Goal: Browse casually: Explore the website without a specific task or goal

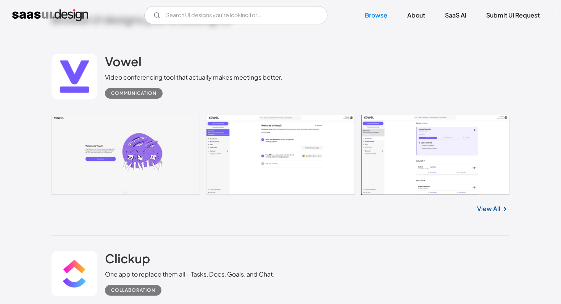
scroll to position [198, 0]
click at [488, 211] on link "View All" at bounding box center [488, 209] width 23 height 9
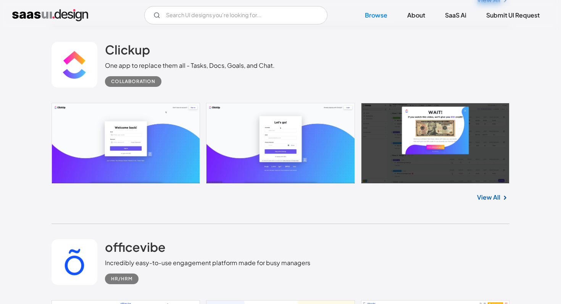
scroll to position [421, 0]
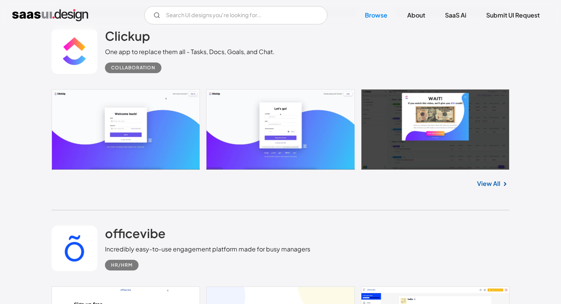
click at [493, 183] on link "View All" at bounding box center [488, 183] width 23 height 9
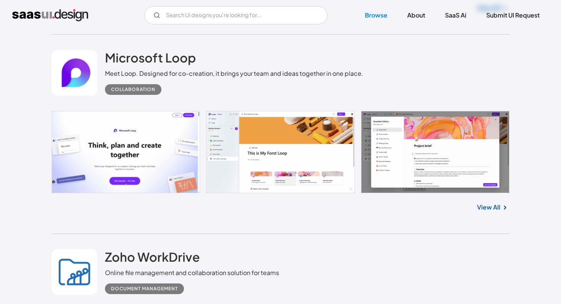
scroll to position [996, 0]
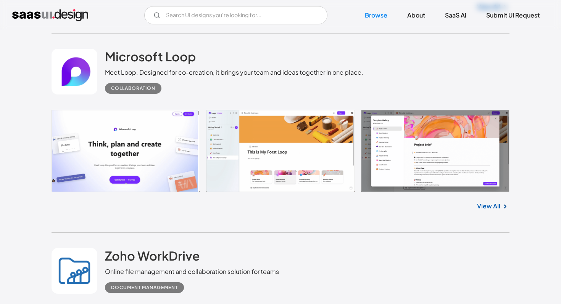
click at [494, 208] on link "View All" at bounding box center [488, 206] width 23 height 9
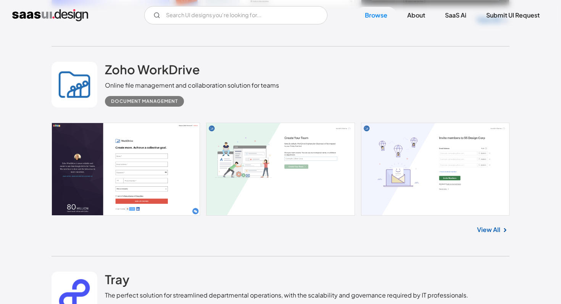
scroll to position [1185, 0]
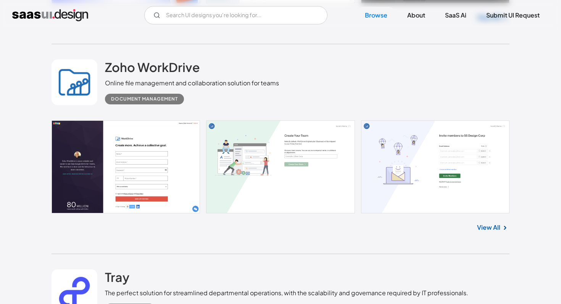
click at [490, 227] on link "View All" at bounding box center [488, 227] width 23 height 9
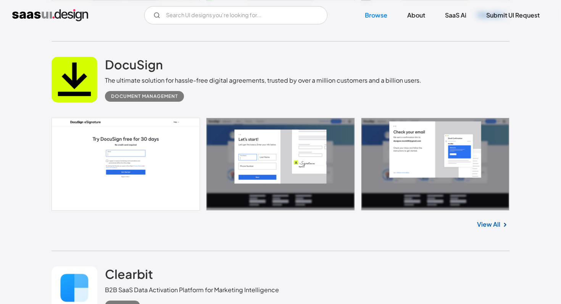
scroll to position [1806, 0]
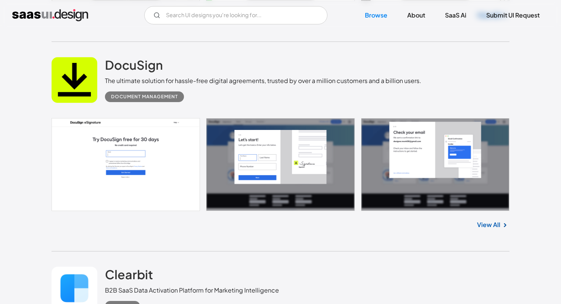
click at [496, 228] on link "View All" at bounding box center [488, 224] width 23 height 9
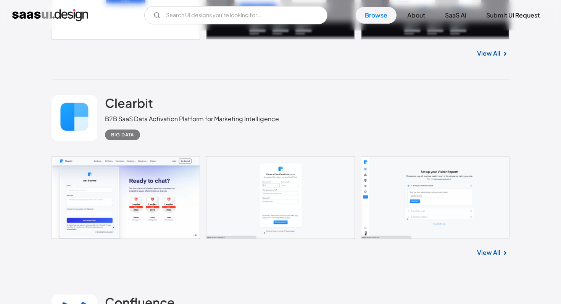
scroll to position [2008, 0]
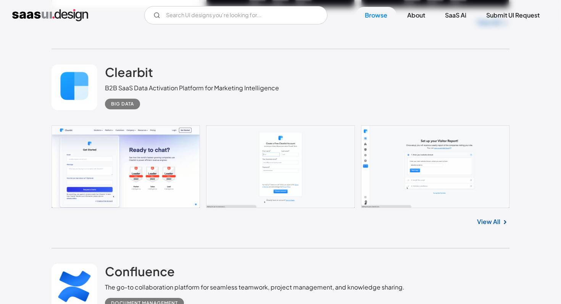
click at [159, 174] on link at bounding box center [280, 166] width 458 height 82
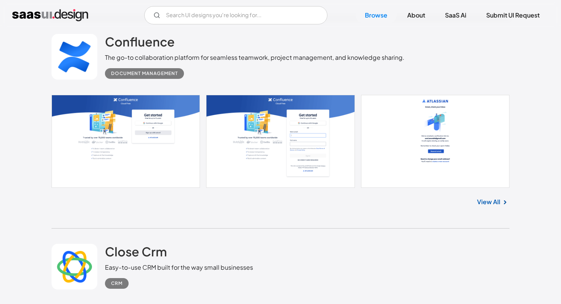
scroll to position [2241, 0]
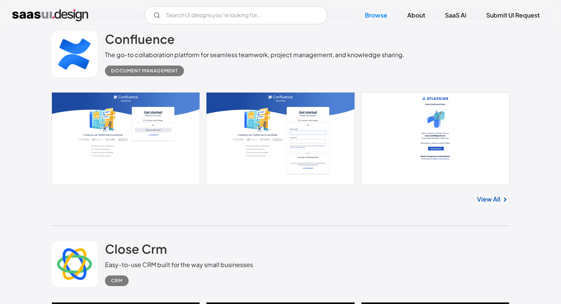
click at [493, 201] on link "View All" at bounding box center [488, 199] width 23 height 9
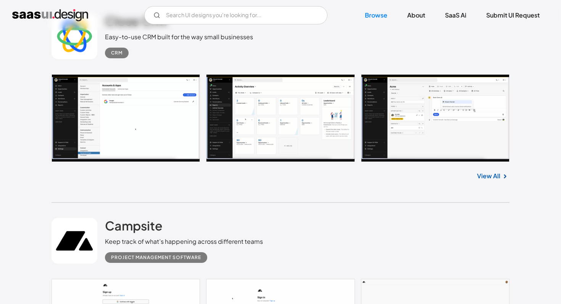
scroll to position [2470, 0]
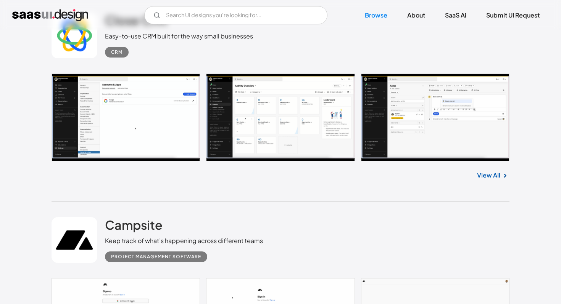
click at [493, 177] on link "View All" at bounding box center [488, 175] width 23 height 9
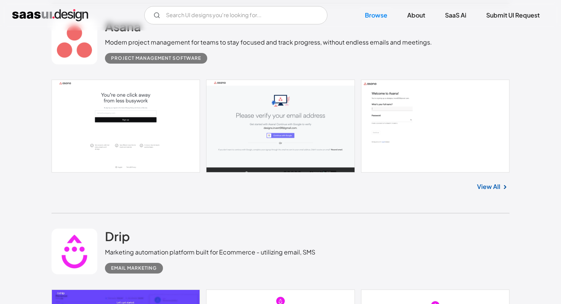
scroll to position [3080, 0]
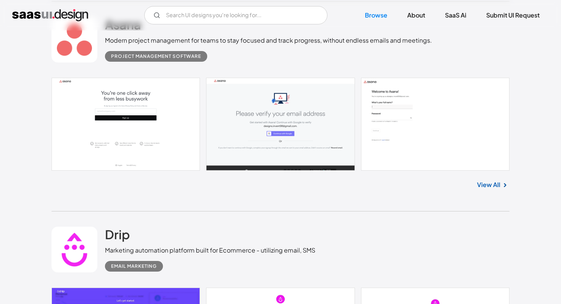
click at [497, 188] on link "View All" at bounding box center [488, 184] width 23 height 9
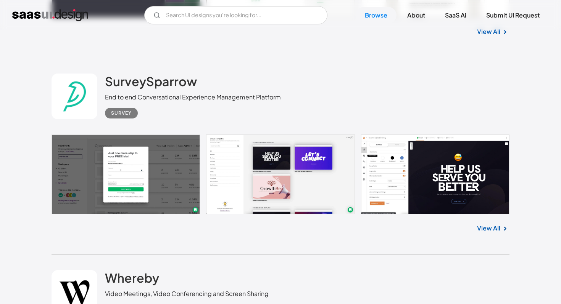
scroll to position [3630, 0]
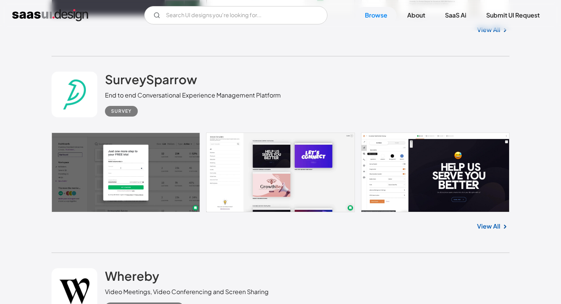
click at [491, 230] on link "View All" at bounding box center [488, 226] width 23 height 9
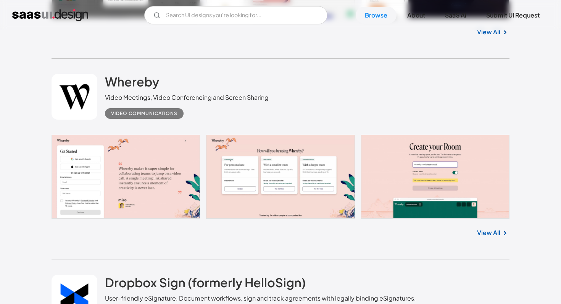
scroll to position [3825, 0]
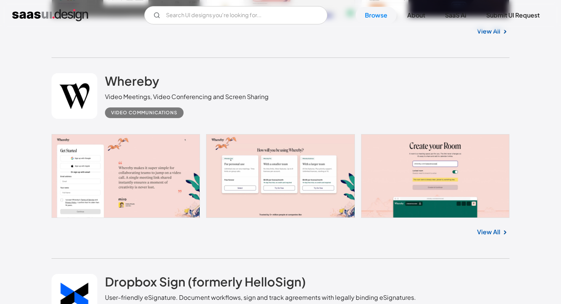
click at [492, 235] on link "View All" at bounding box center [488, 232] width 23 height 9
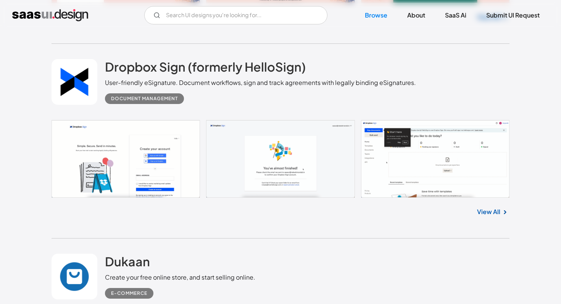
scroll to position [4041, 0]
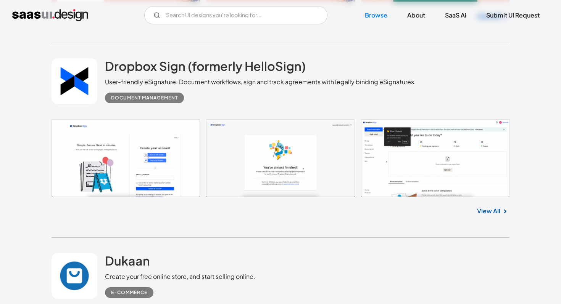
click at [496, 213] on link "View All" at bounding box center [488, 211] width 23 height 9
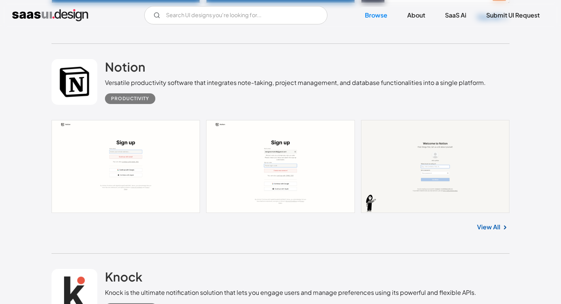
scroll to position [4439, 0]
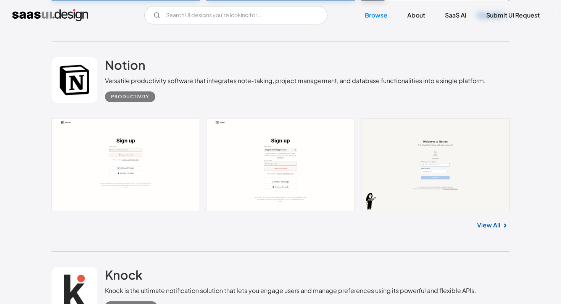
click at [489, 230] on link "View All" at bounding box center [488, 225] width 23 height 9
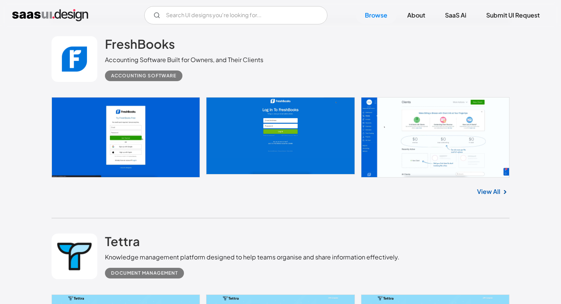
scroll to position [5094, 0]
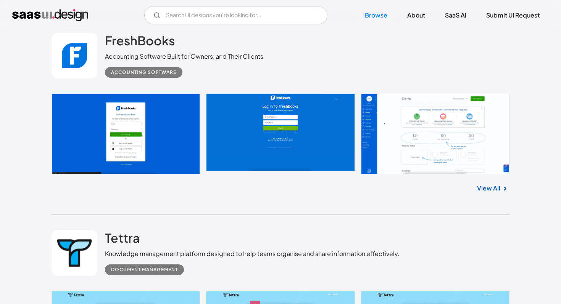
click at [496, 193] on link "View All" at bounding box center [488, 188] width 23 height 9
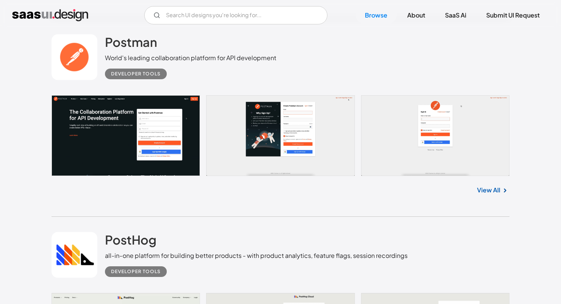
scroll to position [5501, 0]
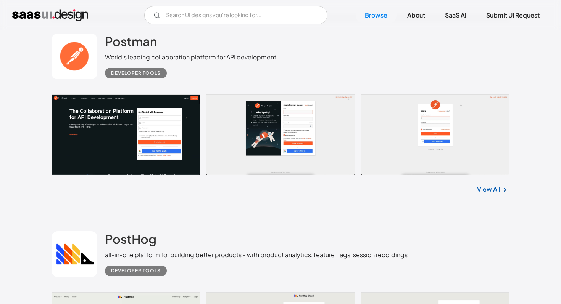
click at [494, 194] on link "View All" at bounding box center [488, 189] width 23 height 9
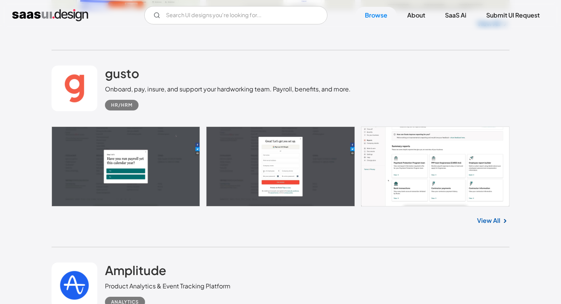
scroll to position [5863, 0]
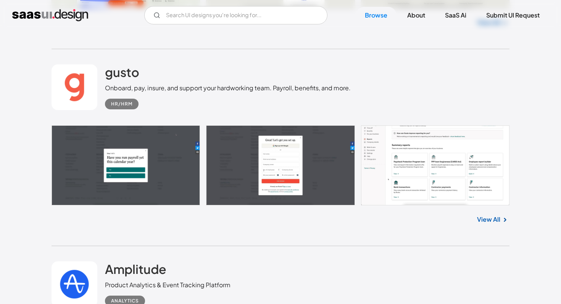
click at [492, 224] on link "View All" at bounding box center [488, 219] width 23 height 9
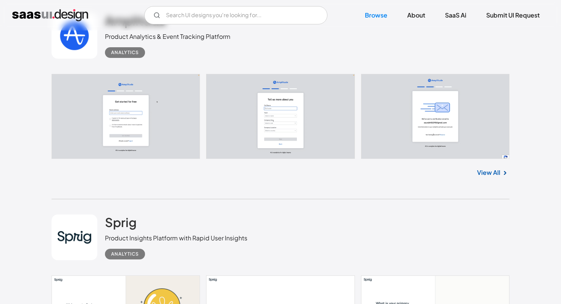
scroll to position [6068, 0]
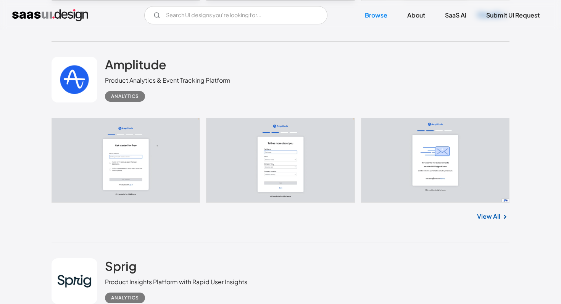
click at [492, 221] on link "View All" at bounding box center [488, 216] width 23 height 9
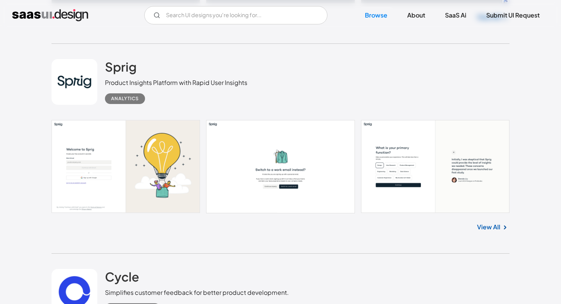
scroll to position [6269, 0]
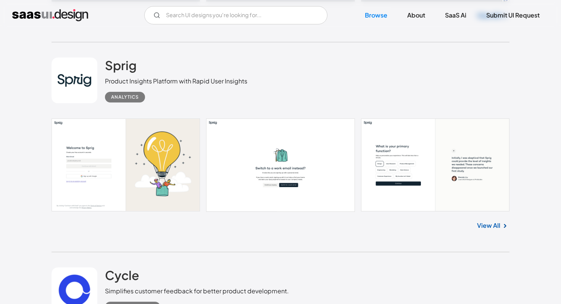
click at [497, 230] on link "View All" at bounding box center [488, 225] width 23 height 9
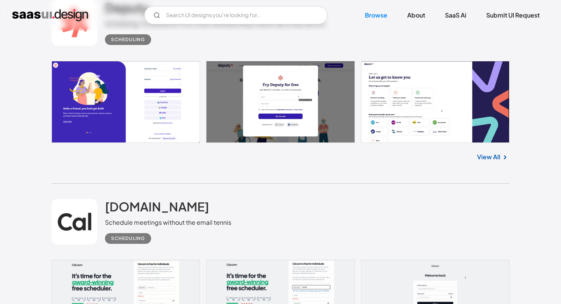
scroll to position [7565, 0]
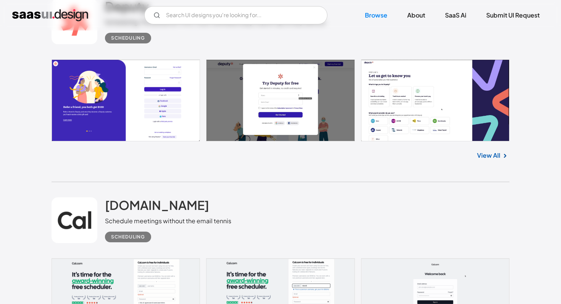
click at [489, 160] on link "View All" at bounding box center [488, 155] width 23 height 9
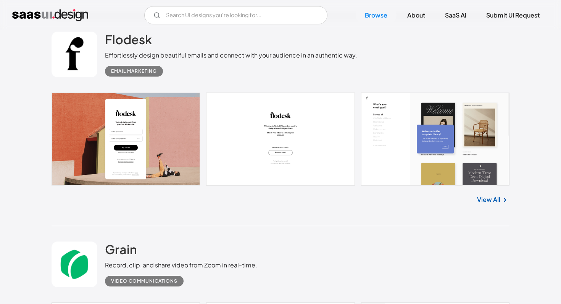
scroll to position [8351, 0]
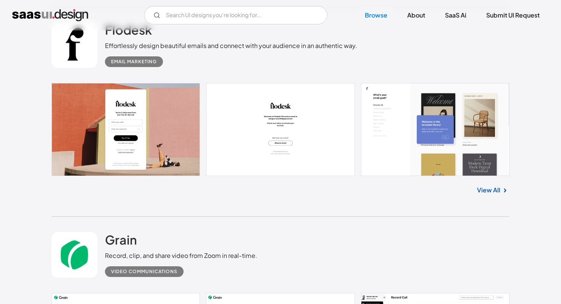
click at [496, 195] on link "View All" at bounding box center [488, 190] width 23 height 9
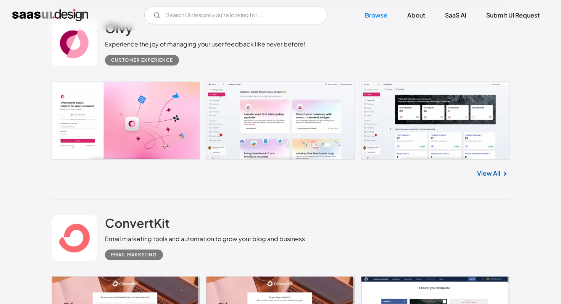
scroll to position [8765, 0]
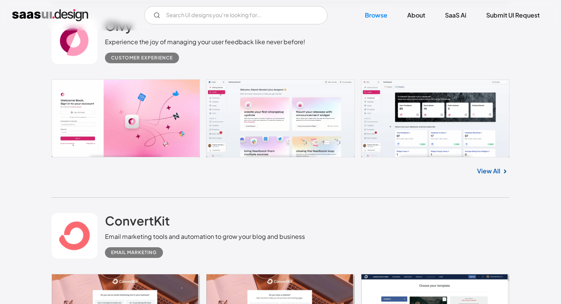
click at [489, 176] on link "View All" at bounding box center [488, 171] width 23 height 9
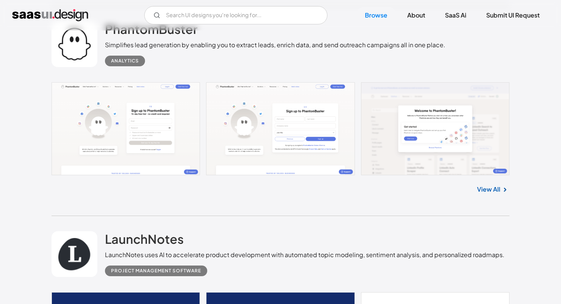
scroll to position [9342, 0]
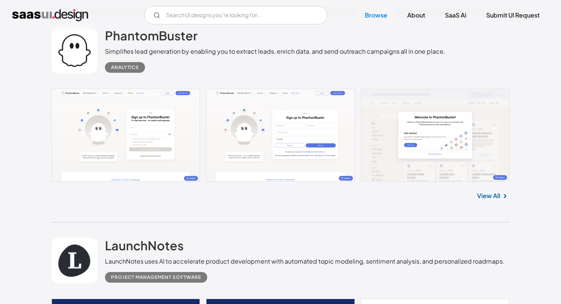
click at [489, 201] on link "View All" at bounding box center [488, 195] width 23 height 9
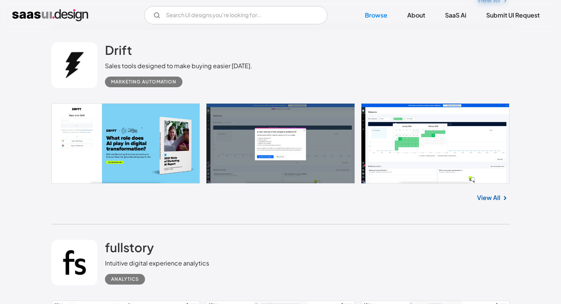
scroll to position [9760, 0]
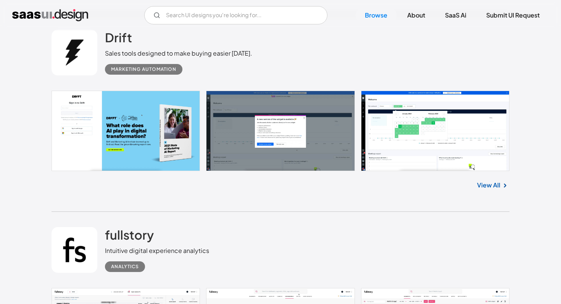
click at [491, 190] on link "View All" at bounding box center [488, 185] width 23 height 9
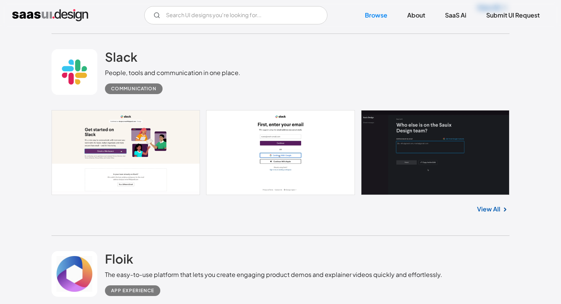
scroll to position [10751, 0]
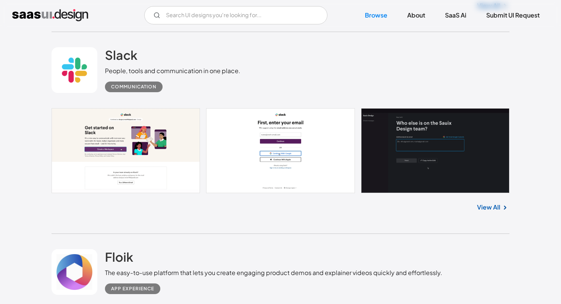
click at [488, 212] on link "View All" at bounding box center [488, 207] width 23 height 9
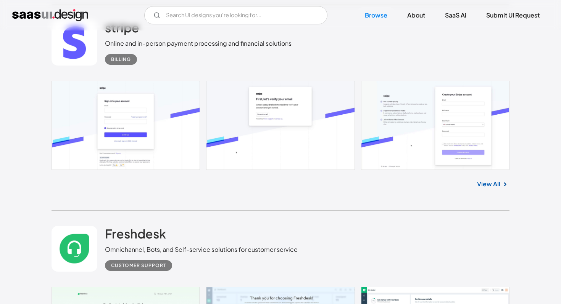
scroll to position [12789, 0]
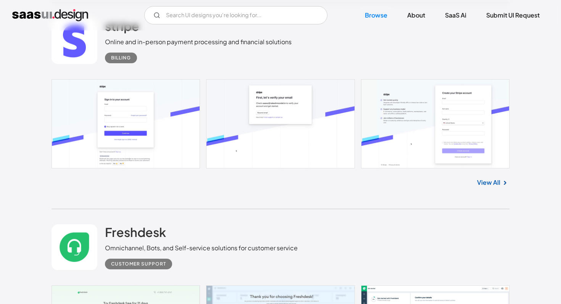
click at [491, 187] on link "View All" at bounding box center [488, 182] width 23 height 9
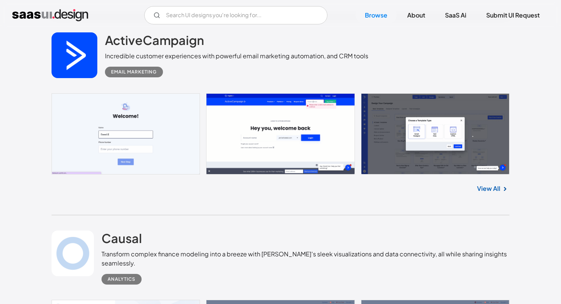
scroll to position [14000, 0]
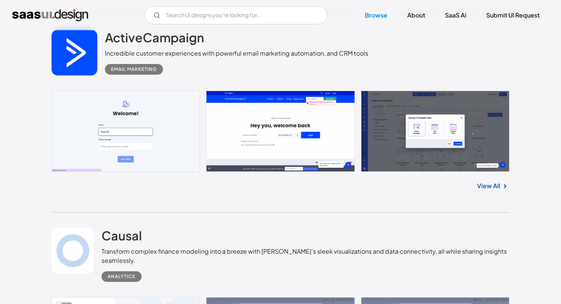
click at [488, 191] on link "View All" at bounding box center [488, 186] width 23 height 9
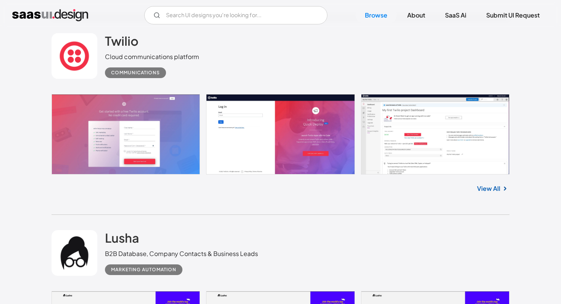
scroll to position [14810, 0]
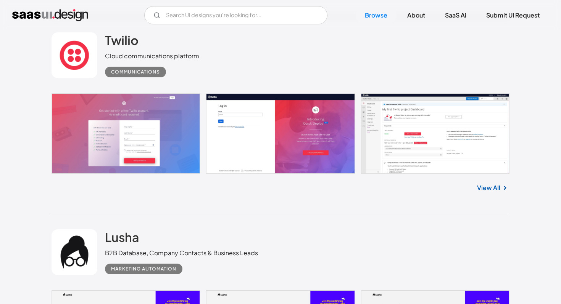
click at [487, 193] on link "View All" at bounding box center [488, 187] width 23 height 9
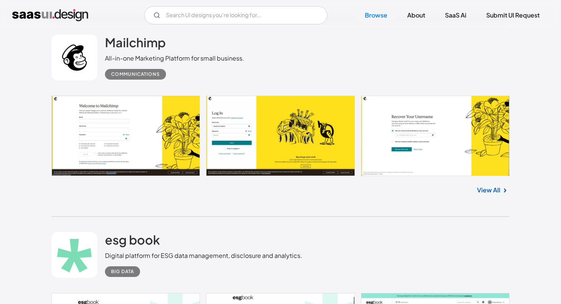
scroll to position [17034, 0]
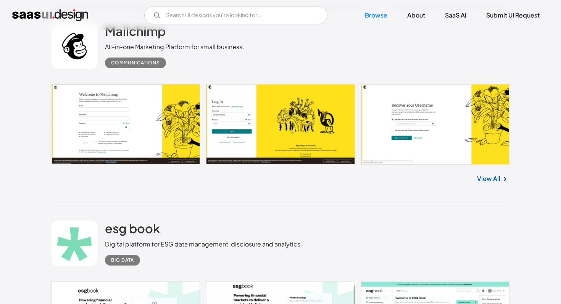
click at [488, 183] on link "View All" at bounding box center [488, 178] width 23 height 9
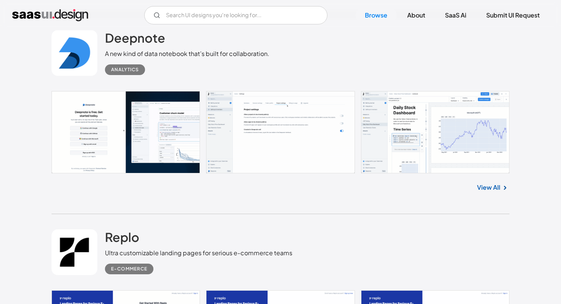
scroll to position [18690, 0]
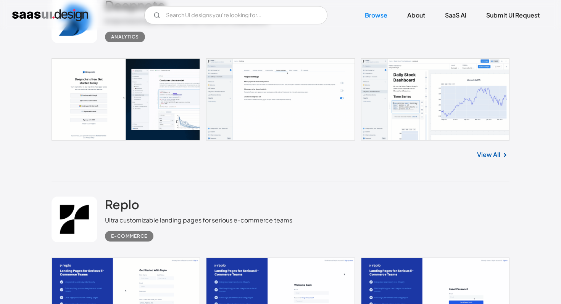
click at [491, 159] on link "View All" at bounding box center [488, 154] width 23 height 9
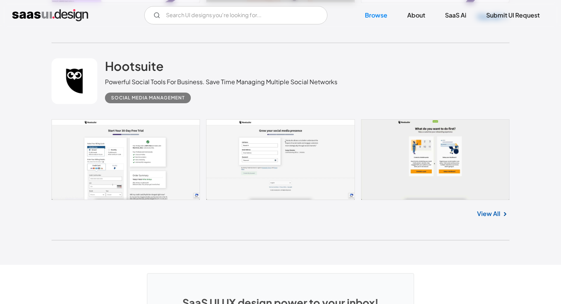
scroll to position [20228, 0]
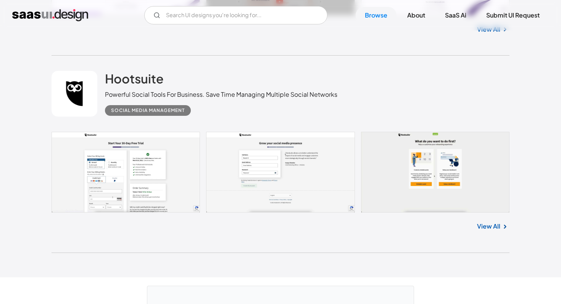
click at [488, 231] on link "View All" at bounding box center [488, 226] width 23 height 9
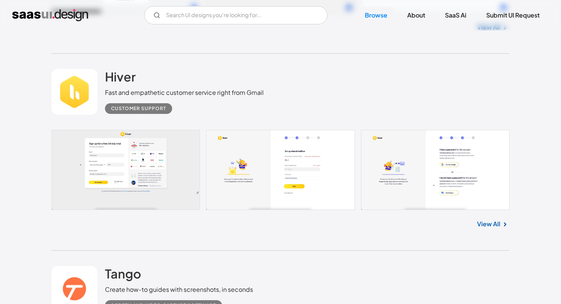
scroll to position [19834, 0]
click at [487, 229] on link "View All" at bounding box center [488, 224] width 23 height 9
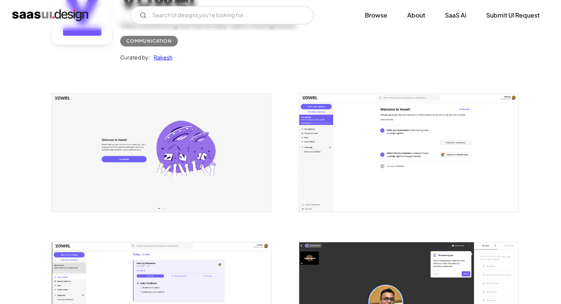
scroll to position [87, 0]
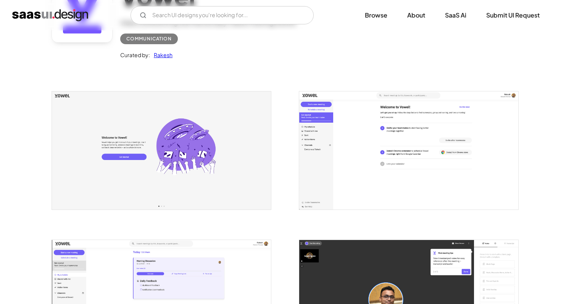
click at [218, 176] on img "open lightbox" at bounding box center [161, 151] width 219 height 118
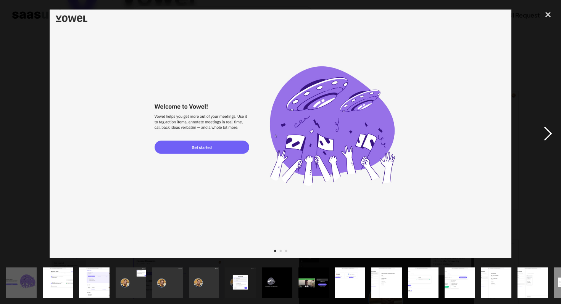
click at [548, 132] on div "next image" at bounding box center [548, 134] width 26 height 256
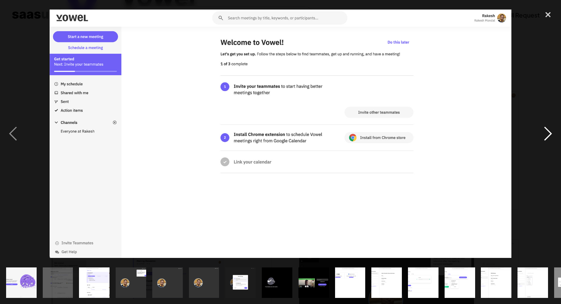
click at [545, 134] on div "next image" at bounding box center [548, 134] width 26 height 256
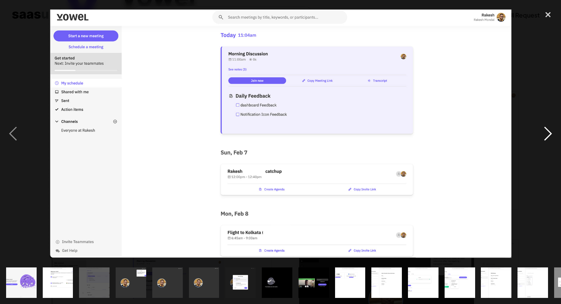
click at [545, 134] on div "next image" at bounding box center [548, 134] width 26 height 256
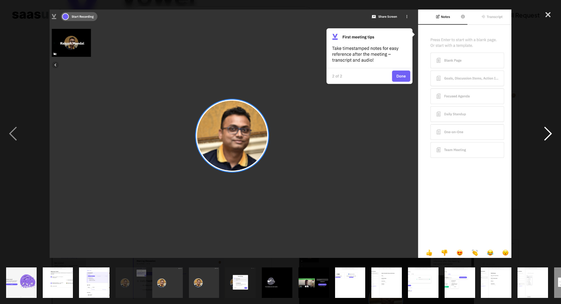
click at [545, 134] on div "next image" at bounding box center [548, 134] width 26 height 256
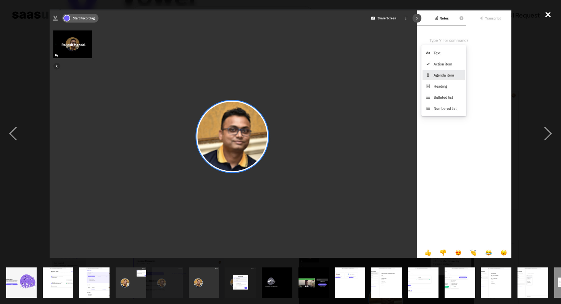
click at [547, 18] on div "close lightbox" at bounding box center [548, 14] width 26 height 17
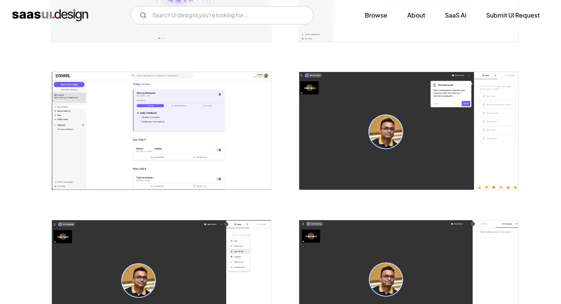
scroll to position [264, 0]
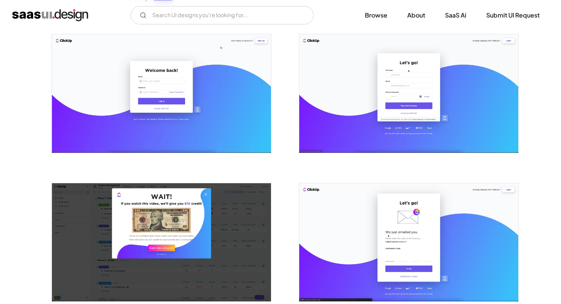
scroll to position [148, 0]
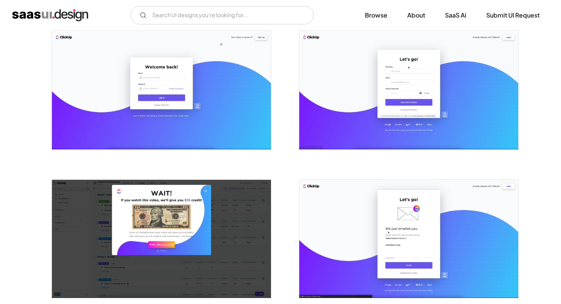
click at [212, 99] on img "open lightbox" at bounding box center [161, 90] width 219 height 118
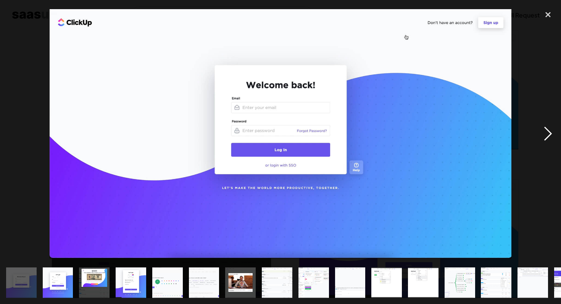
click at [547, 134] on div "next image" at bounding box center [548, 134] width 26 height 256
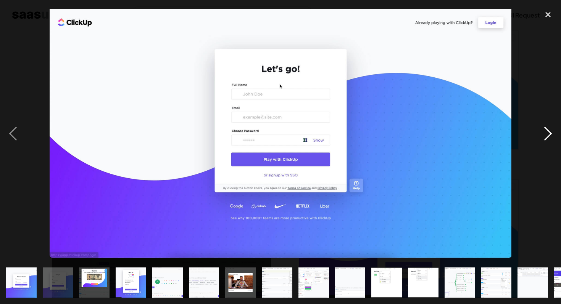
click at [547, 134] on div "next image" at bounding box center [548, 134] width 26 height 256
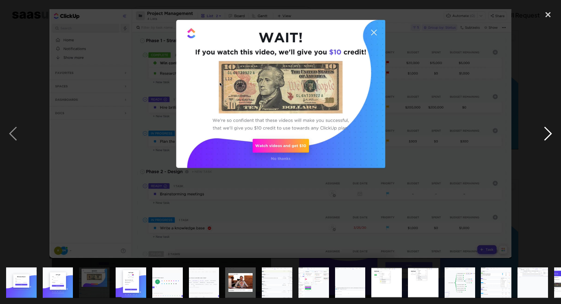
click at [547, 133] on div "next image" at bounding box center [548, 134] width 26 height 256
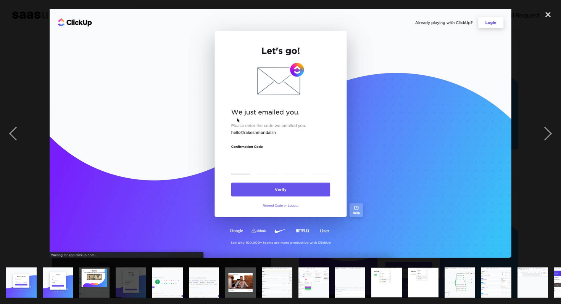
click at [392, 50] on img at bounding box center [281, 133] width 462 height 249
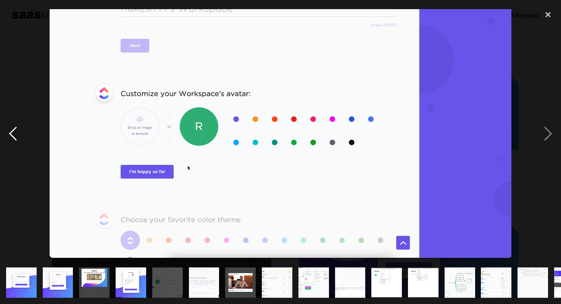
click at [10, 135] on div "previous image" at bounding box center [13, 134] width 26 height 256
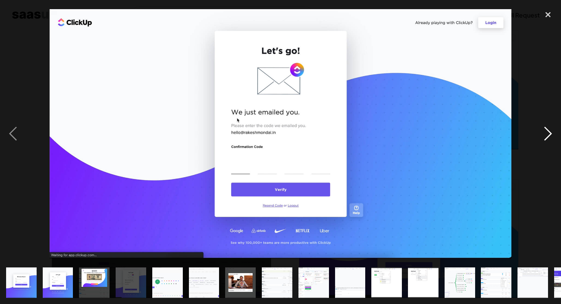
click at [546, 135] on div "next image" at bounding box center [548, 134] width 26 height 256
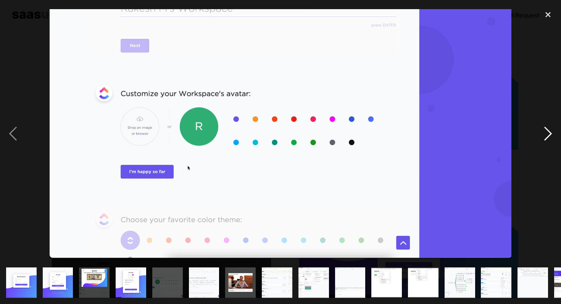
click at [546, 135] on div "next image" at bounding box center [548, 134] width 26 height 256
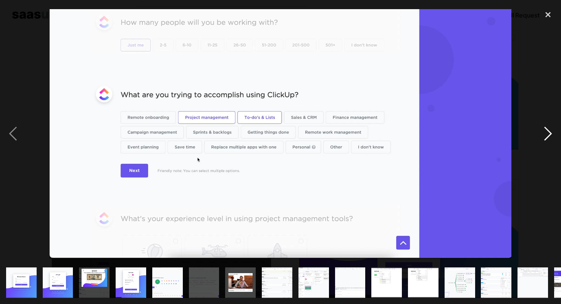
click at [546, 135] on div "next image" at bounding box center [548, 134] width 26 height 256
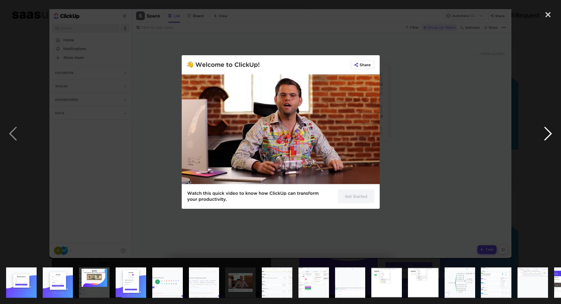
click at [546, 135] on div "next image" at bounding box center [548, 134] width 26 height 256
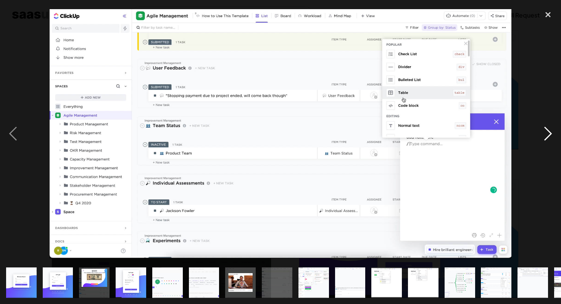
click at [546, 135] on div "next image" at bounding box center [548, 134] width 26 height 256
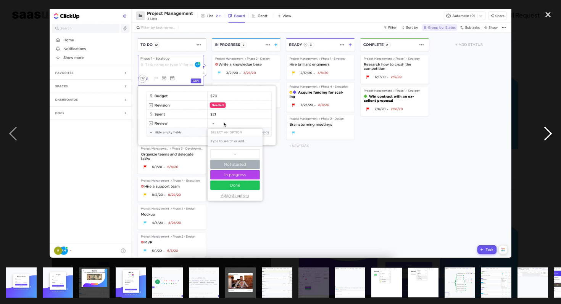
click at [546, 135] on div "next image" at bounding box center [548, 134] width 26 height 256
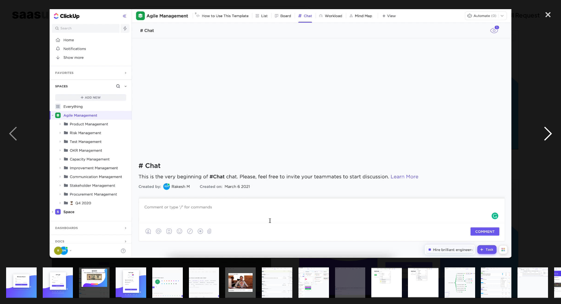
click at [546, 135] on div "next image" at bounding box center [548, 134] width 26 height 256
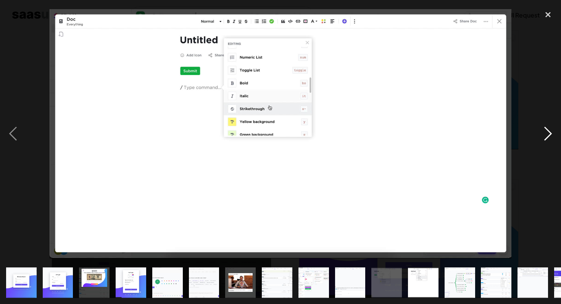
click at [546, 135] on div "next image" at bounding box center [548, 134] width 26 height 256
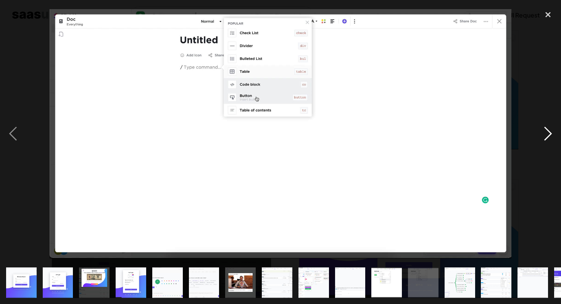
click at [546, 135] on div "next image" at bounding box center [548, 134] width 26 height 256
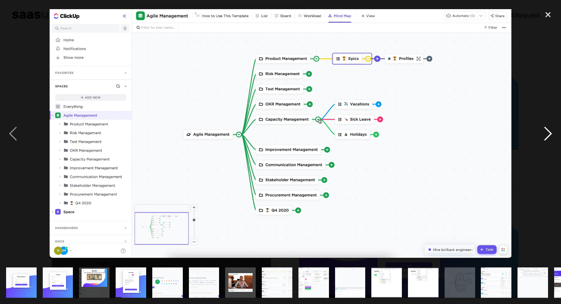
click at [546, 135] on div "next image" at bounding box center [548, 134] width 26 height 256
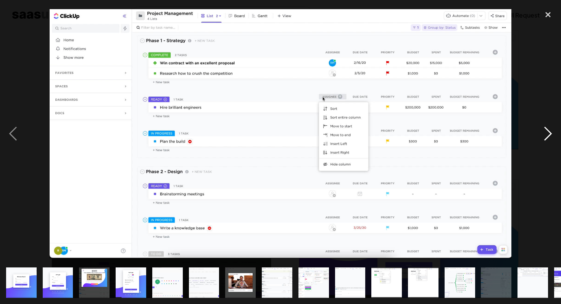
click at [546, 135] on div "next image" at bounding box center [548, 134] width 26 height 256
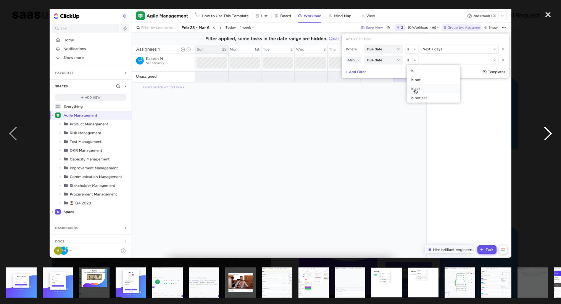
click at [546, 135] on div "next image" at bounding box center [548, 134] width 26 height 256
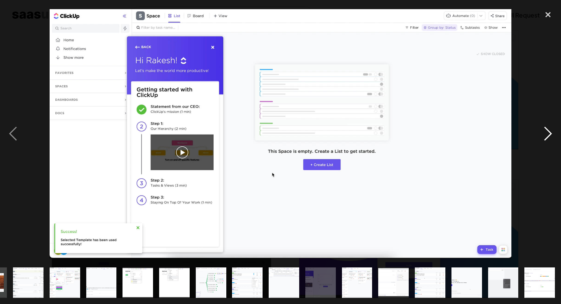
scroll to position [0, 249]
click at [546, 135] on div "next image" at bounding box center [548, 134] width 26 height 256
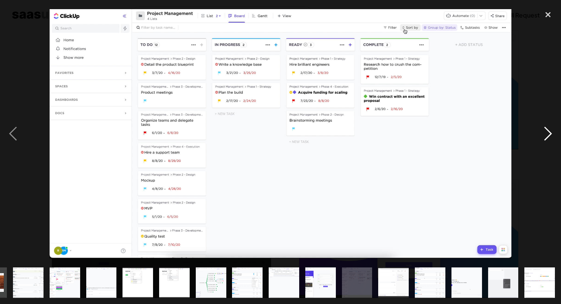
click at [546, 135] on div "next image" at bounding box center [548, 134] width 26 height 256
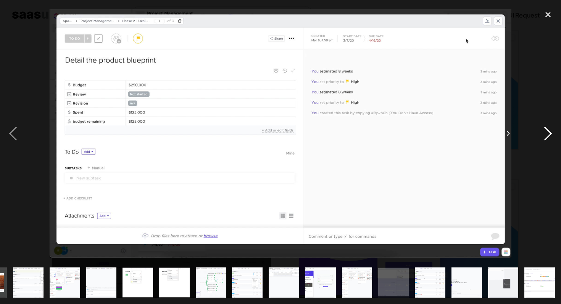
click at [546, 135] on div "next image" at bounding box center [548, 134] width 26 height 256
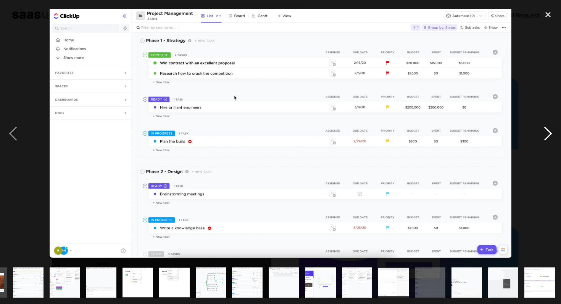
click at [546, 135] on div "next image" at bounding box center [548, 134] width 26 height 256
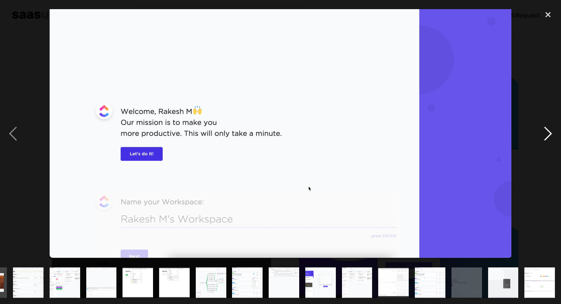
click at [546, 135] on div "next image" at bounding box center [548, 134] width 26 height 256
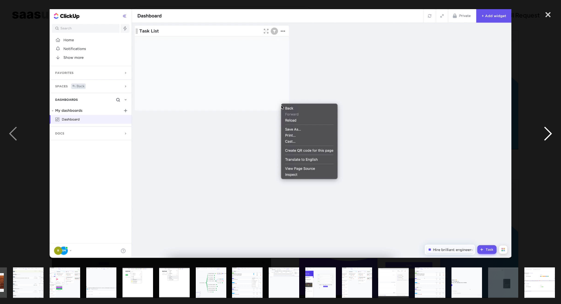
click at [546, 135] on div "next image" at bounding box center [548, 134] width 26 height 256
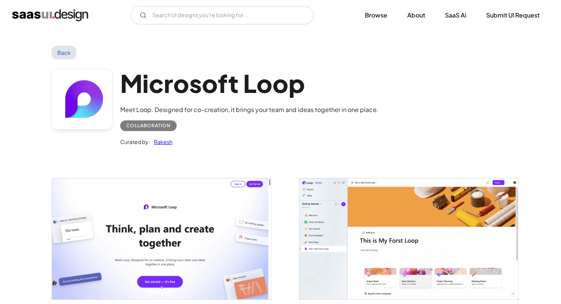
click at [158, 225] on img "open lightbox" at bounding box center [161, 239] width 219 height 121
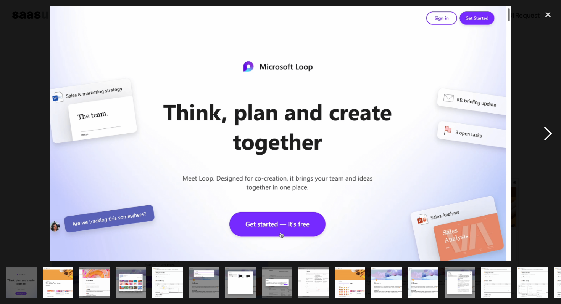
click at [545, 135] on div "next image" at bounding box center [548, 134] width 26 height 256
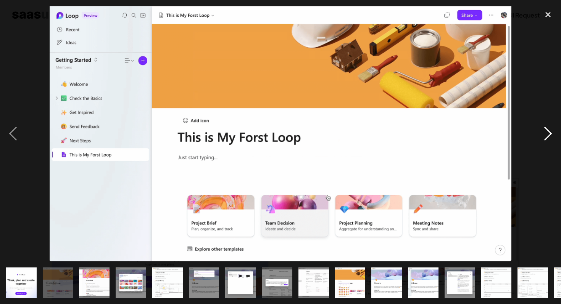
click at [545, 135] on div "next image" at bounding box center [548, 134] width 26 height 256
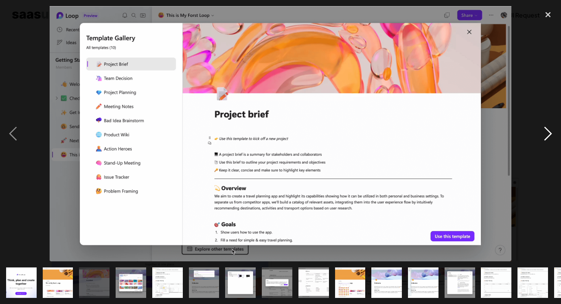
click at [545, 135] on div "next image" at bounding box center [548, 134] width 26 height 256
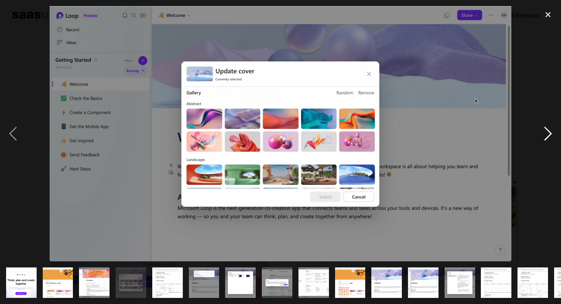
click at [545, 135] on div "next image" at bounding box center [548, 134] width 26 height 256
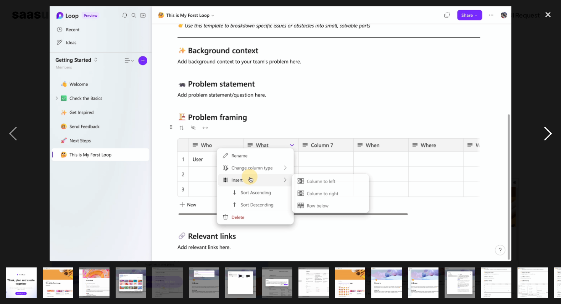
click at [545, 135] on div "next image" at bounding box center [548, 134] width 26 height 256
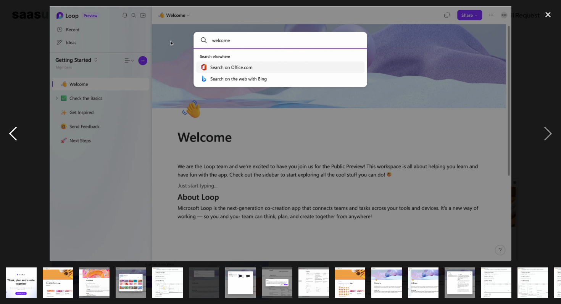
click at [15, 130] on div "previous image" at bounding box center [13, 134] width 26 height 256
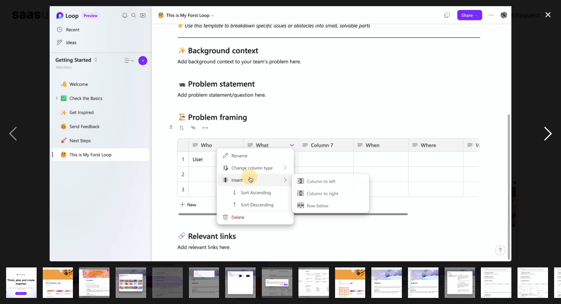
click at [544, 132] on div "next image" at bounding box center [548, 134] width 26 height 256
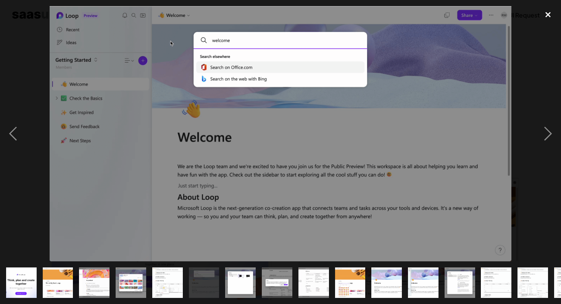
click at [546, 12] on div "close lightbox" at bounding box center [548, 14] width 26 height 17
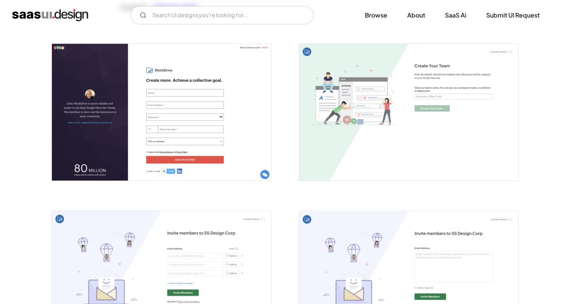
scroll to position [135, 0]
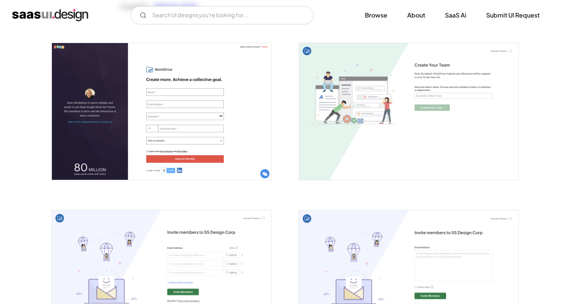
click at [108, 124] on img "open lightbox" at bounding box center [161, 111] width 219 height 137
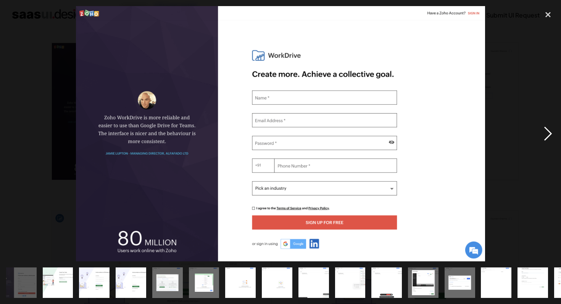
click at [548, 135] on div "next image" at bounding box center [548, 134] width 26 height 256
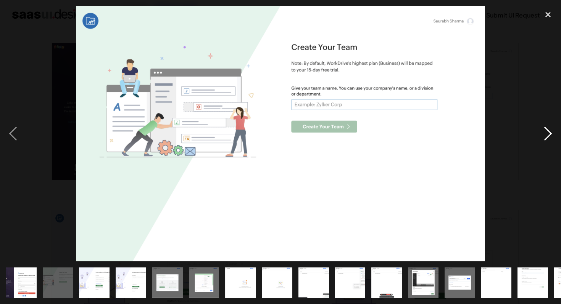
click at [548, 135] on div "next image" at bounding box center [548, 134] width 26 height 256
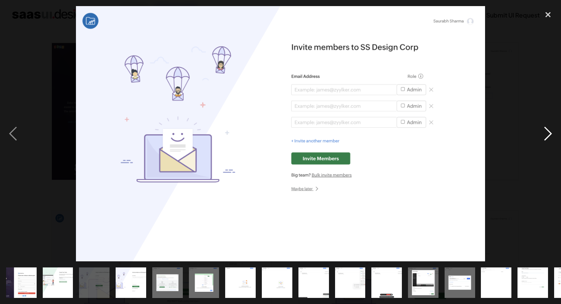
click at [548, 135] on div "next image" at bounding box center [548, 134] width 26 height 256
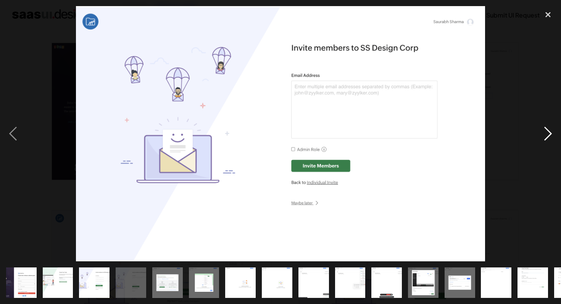
click at [548, 135] on div "next image" at bounding box center [548, 134] width 26 height 256
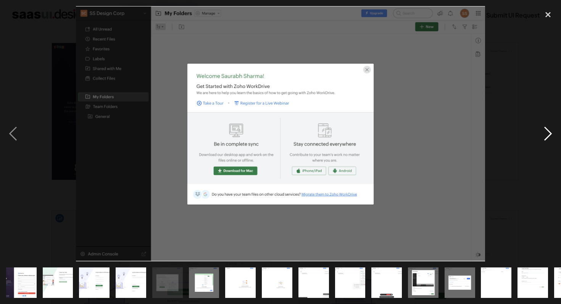
click at [548, 135] on div "next image" at bounding box center [548, 134] width 26 height 256
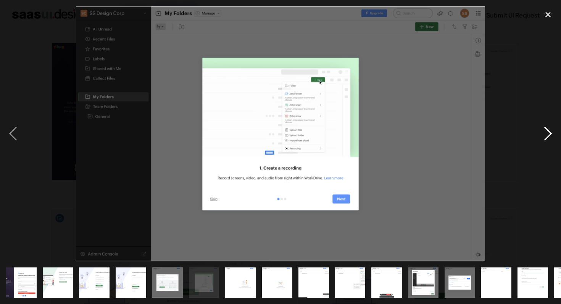
click at [548, 135] on div "next image" at bounding box center [548, 134] width 26 height 256
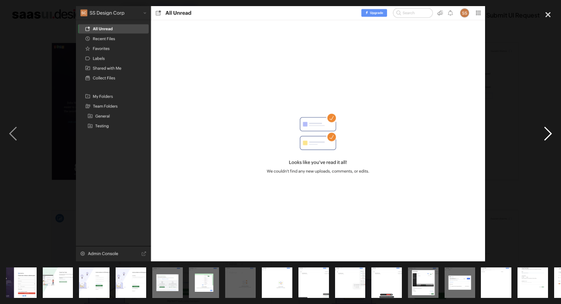
click at [548, 135] on div "next image" at bounding box center [548, 134] width 26 height 256
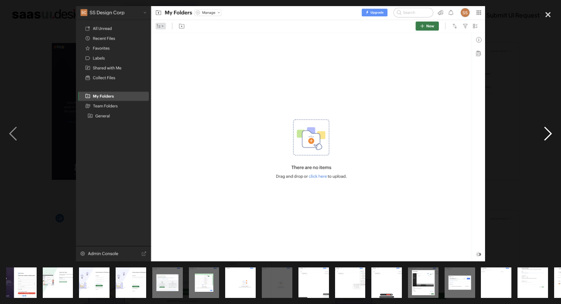
click at [548, 135] on div "next image" at bounding box center [548, 134] width 26 height 256
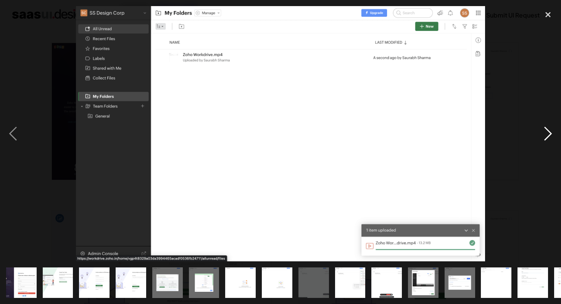
click at [548, 135] on div "next image" at bounding box center [548, 134] width 26 height 256
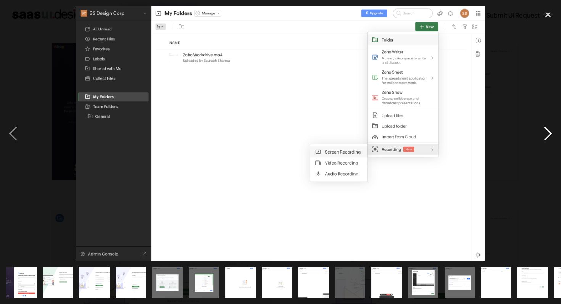
click at [548, 135] on div "next image" at bounding box center [548, 134] width 26 height 256
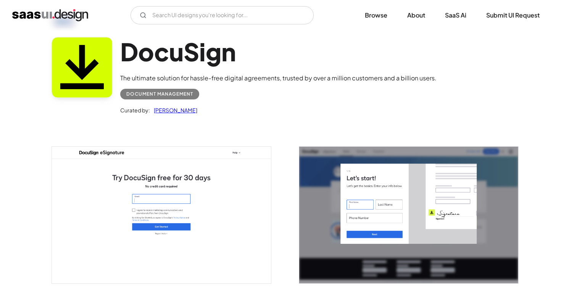
scroll to position [106, 0]
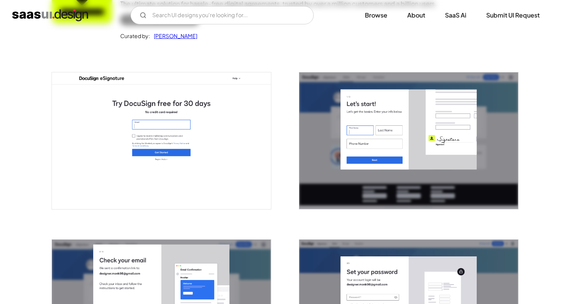
click at [220, 137] on img "open lightbox" at bounding box center [161, 140] width 219 height 137
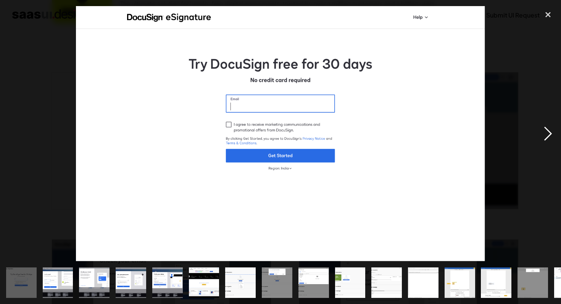
click at [548, 133] on div "next image" at bounding box center [548, 134] width 26 height 256
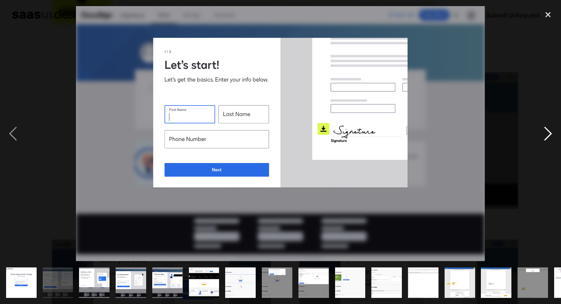
click at [547, 134] on div "next image" at bounding box center [548, 134] width 26 height 256
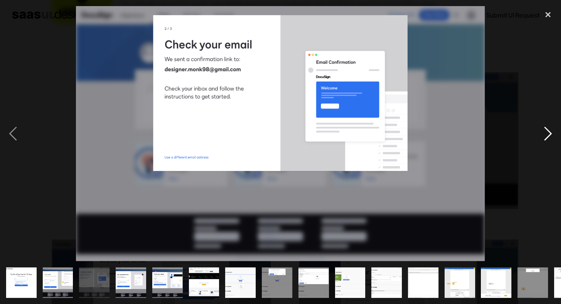
click at [547, 134] on div "next image" at bounding box center [548, 134] width 26 height 256
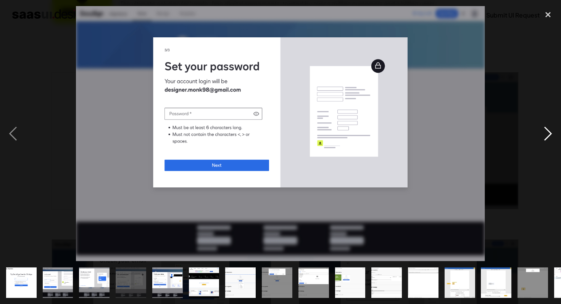
click at [547, 134] on div "next image" at bounding box center [548, 134] width 26 height 256
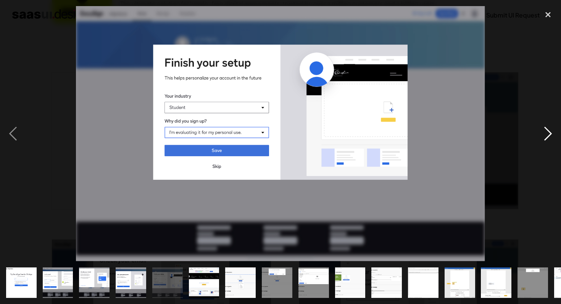
click at [550, 125] on div "next image" at bounding box center [548, 134] width 26 height 256
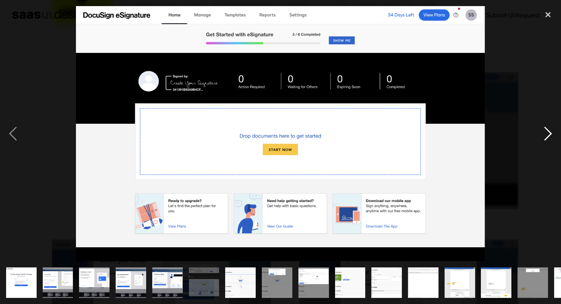
click at [545, 140] on div "next image" at bounding box center [548, 134] width 26 height 256
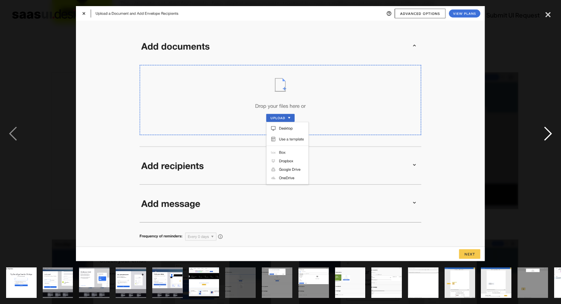
click at [549, 132] on div "next image" at bounding box center [548, 134] width 26 height 256
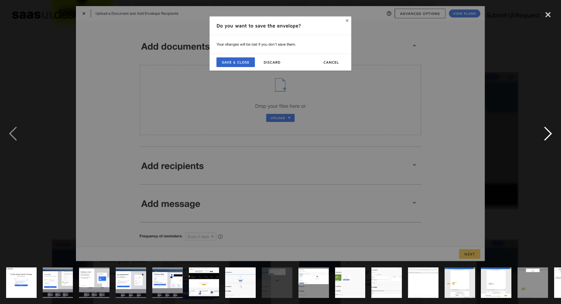
click at [549, 132] on div "next image" at bounding box center [548, 134] width 26 height 256
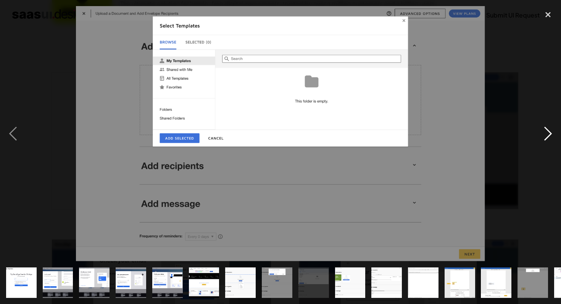
click at [549, 132] on div "next image" at bounding box center [548, 134] width 26 height 256
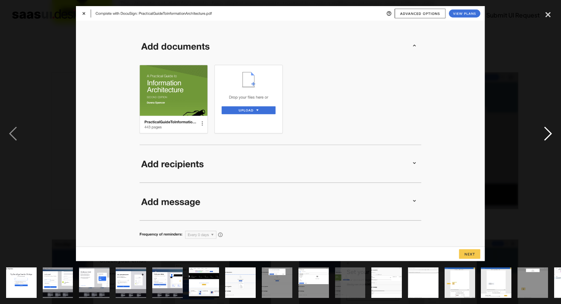
click at [549, 132] on div "next image" at bounding box center [548, 134] width 26 height 256
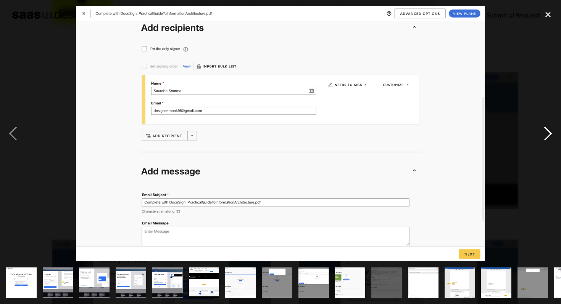
click at [550, 133] on div "next image" at bounding box center [548, 134] width 26 height 256
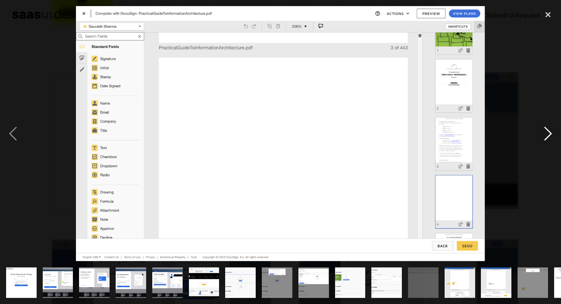
click at [550, 133] on div "next image" at bounding box center [548, 134] width 26 height 256
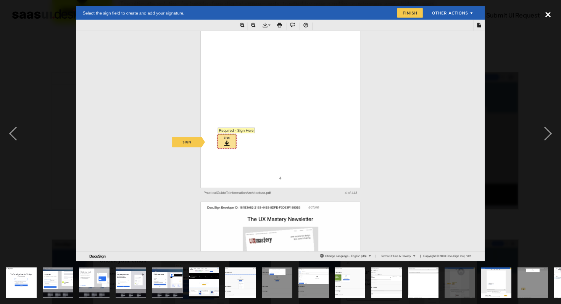
click at [548, 13] on div "close lightbox" at bounding box center [548, 14] width 26 height 17
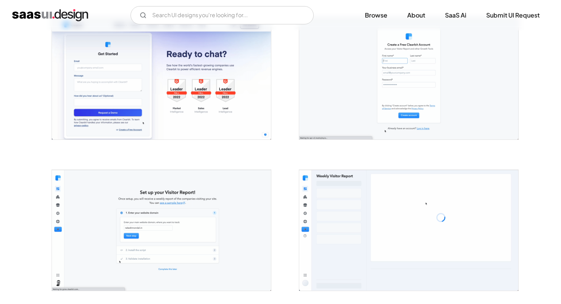
scroll to position [163, 0]
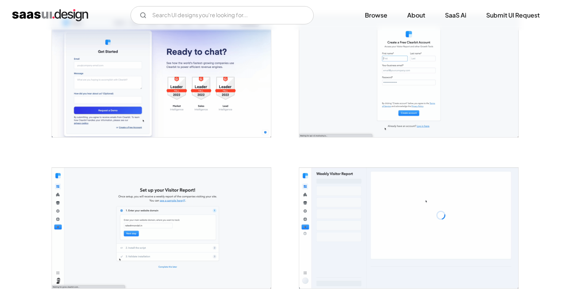
click at [203, 106] on img "open lightbox" at bounding box center [161, 76] width 219 height 121
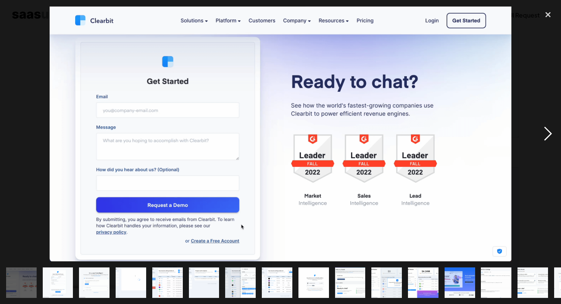
click at [550, 134] on div "next image" at bounding box center [548, 134] width 26 height 256
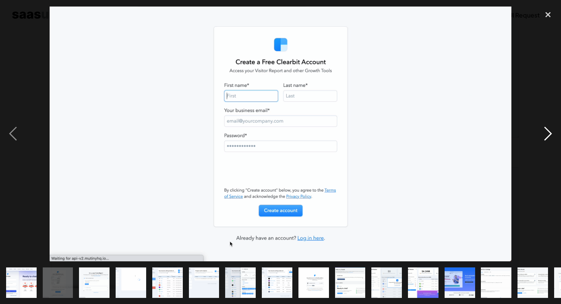
click at [550, 134] on div "next image" at bounding box center [548, 134] width 26 height 256
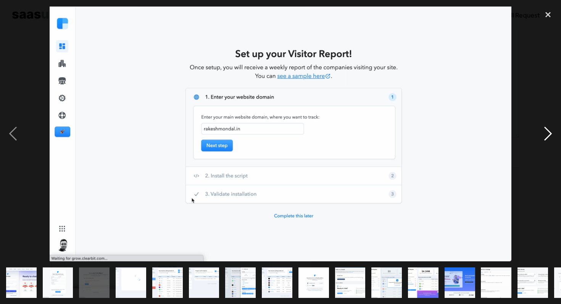
click at [545, 135] on div "next image" at bounding box center [548, 134] width 26 height 256
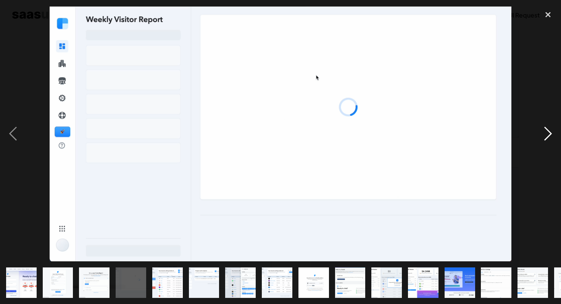
click at [545, 135] on div "next image" at bounding box center [548, 134] width 26 height 256
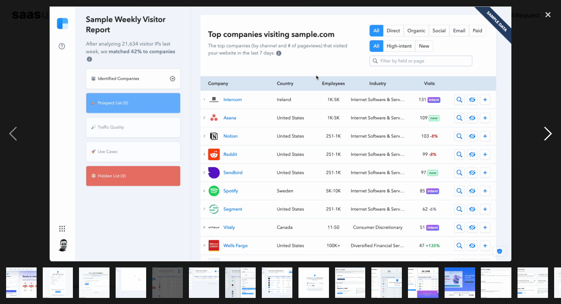
click at [545, 137] on div "next image" at bounding box center [548, 134] width 26 height 256
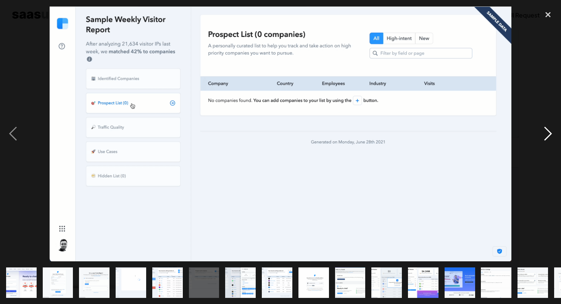
click at [545, 137] on div "next image" at bounding box center [548, 134] width 26 height 256
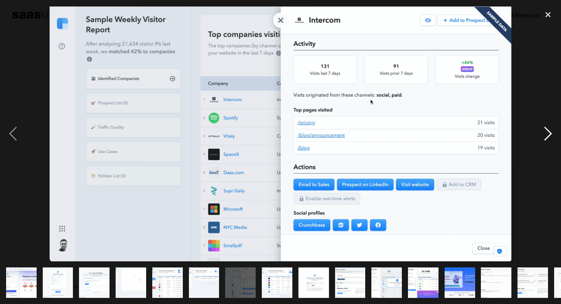
click at [545, 137] on div "next image" at bounding box center [548, 134] width 26 height 256
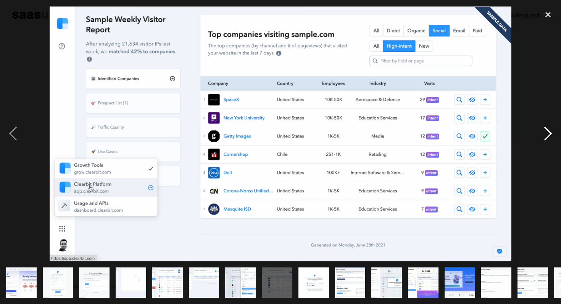
click at [545, 137] on div "next image" at bounding box center [548, 134] width 26 height 256
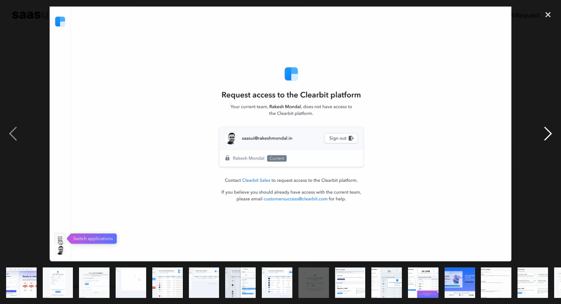
click at [545, 137] on div "next image" at bounding box center [548, 134] width 26 height 256
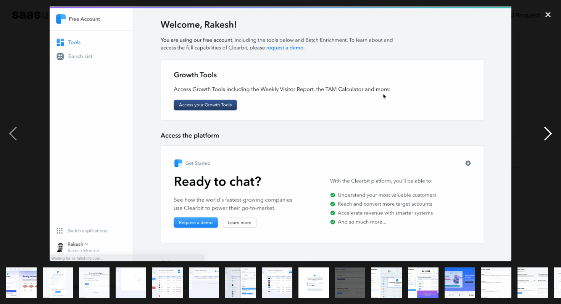
click at [545, 137] on div "next image" at bounding box center [548, 134] width 26 height 256
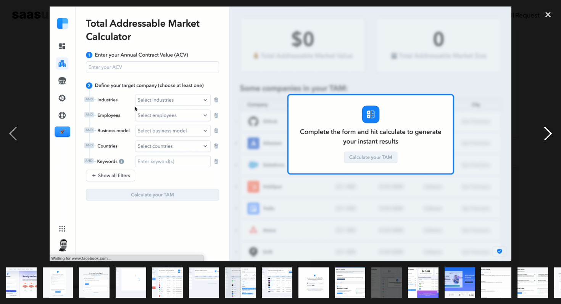
click at [545, 137] on div "next image" at bounding box center [548, 134] width 26 height 256
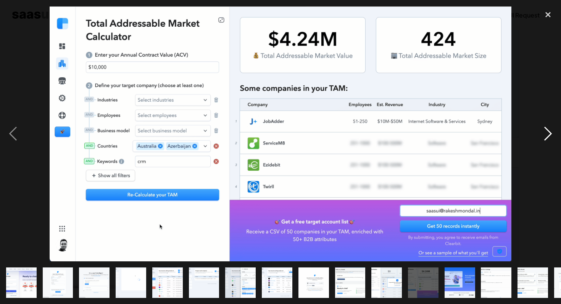
click at [545, 137] on div "next image" at bounding box center [548, 134] width 26 height 256
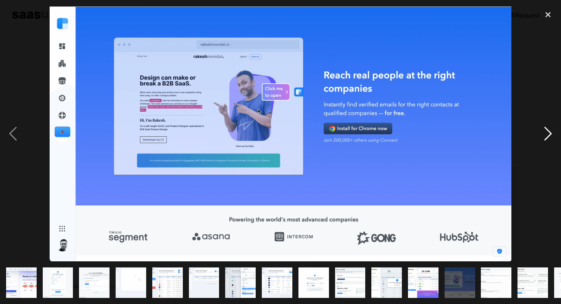
click at [545, 137] on div "next image" at bounding box center [548, 134] width 26 height 256
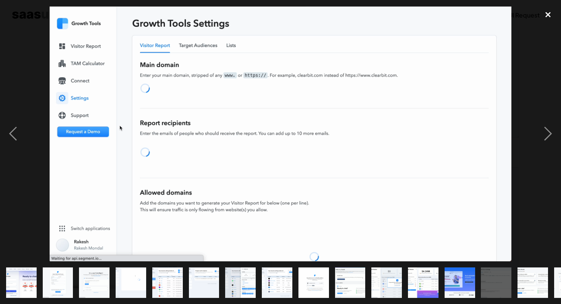
click at [548, 15] on div "close lightbox" at bounding box center [548, 14] width 26 height 17
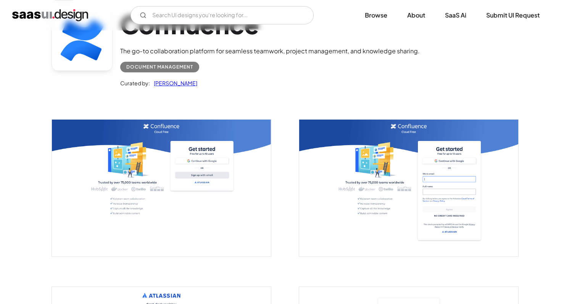
scroll to position [80, 0]
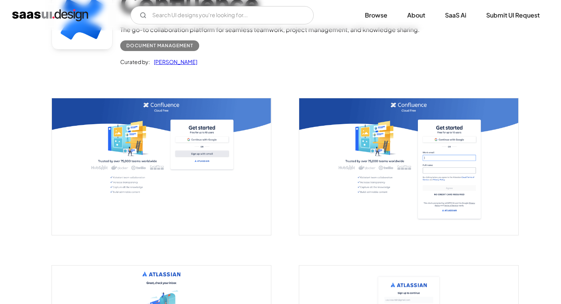
click at [169, 168] on img "open lightbox" at bounding box center [161, 166] width 219 height 137
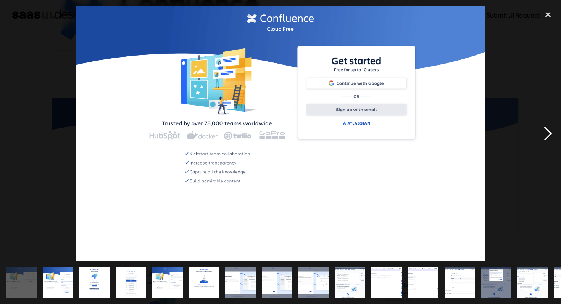
click at [547, 134] on div "next image" at bounding box center [548, 134] width 26 height 256
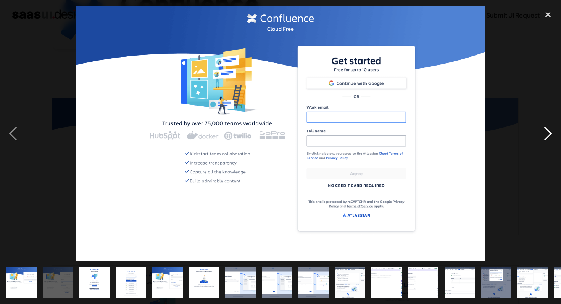
click at [547, 134] on div "next image" at bounding box center [548, 134] width 26 height 256
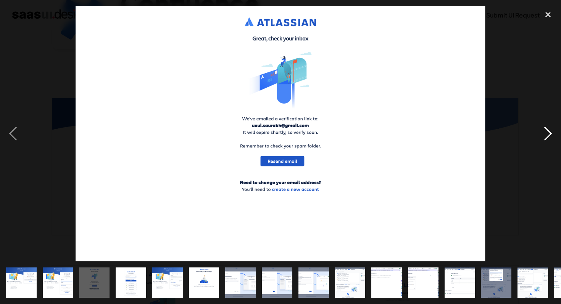
click at [547, 134] on div "next image" at bounding box center [548, 134] width 26 height 256
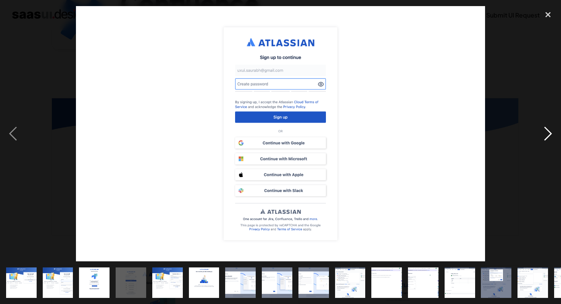
click at [547, 134] on div "next image" at bounding box center [548, 134] width 26 height 256
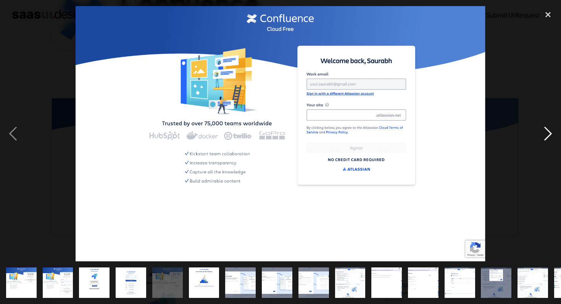
click at [547, 134] on div "next image" at bounding box center [548, 134] width 26 height 256
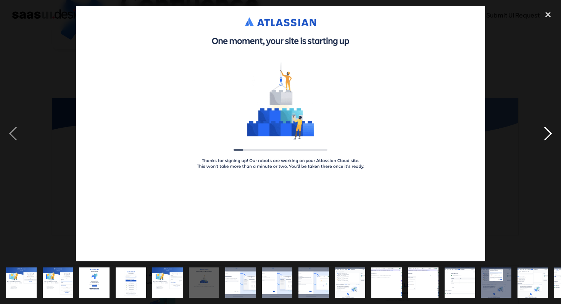
click at [544, 138] on div "next image" at bounding box center [548, 134] width 26 height 256
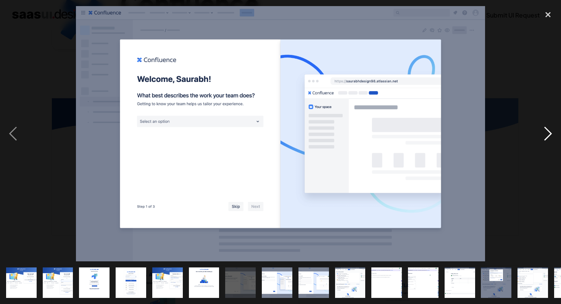
click at [545, 135] on div "next image" at bounding box center [548, 134] width 26 height 256
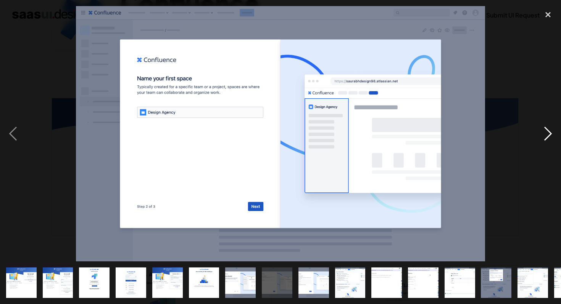
click at [545, 135] on div "next image" at bounding box center [548, 134] width 26 height 256
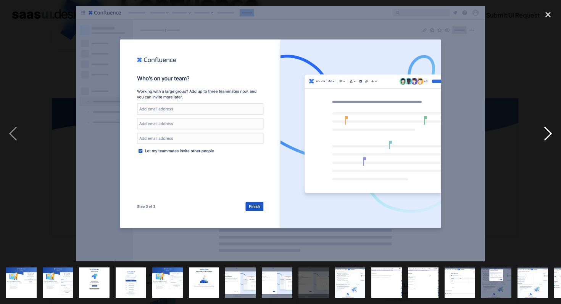
click at [545, 135] on div "next image" at bounding box center [548, 134] width 26 height 256
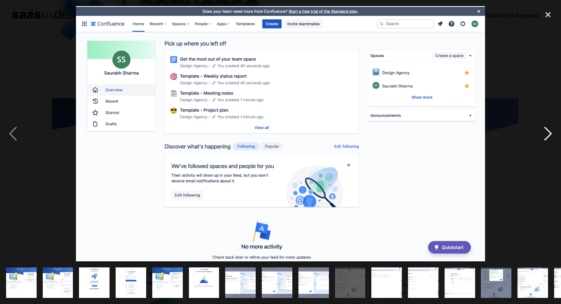
click at [545, 135] on div "next image" at bounding box center [548, 134] width 26 height 256
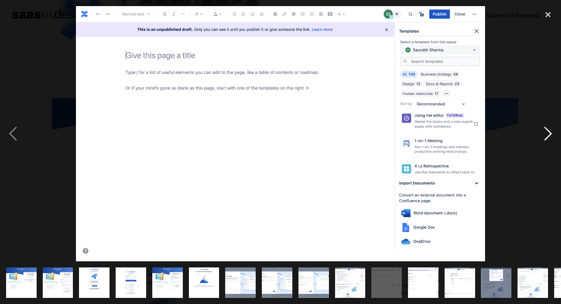
click at [545, 135] on div "next image" at bounding box center [548, 134] width 26 height 256
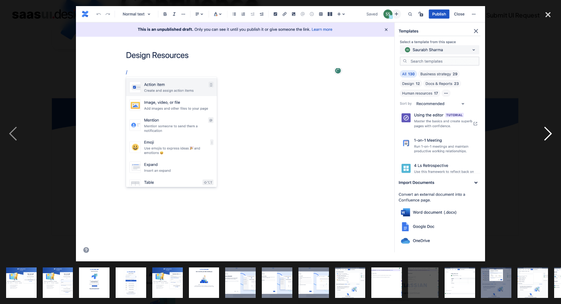
click at [545, 135] on div "next image" at bounding box center [548, 134] width 26 height 256
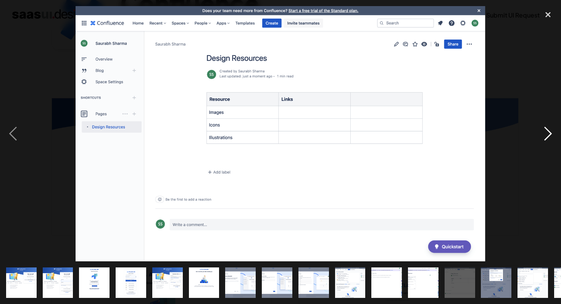
click at [545, 135] on div "next image" at bounding box center [548, 134] width 26 height 256
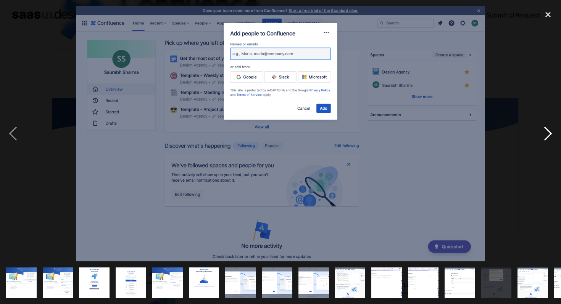
click at [545, 135] on div "next image" at bounding box center [548, 134] width 26 height 256
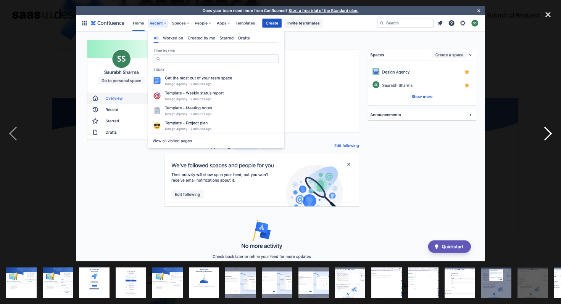
click at [545, 135] on div "next image" at bounding box center [548, 134] width 26 height 256
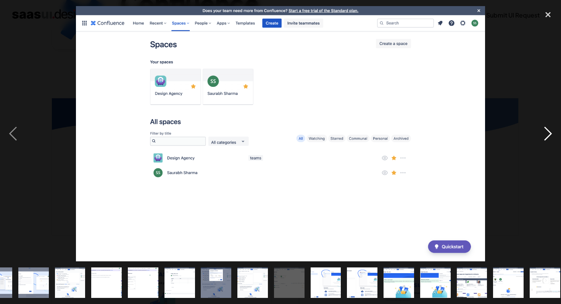
scroll to position [0, 358]
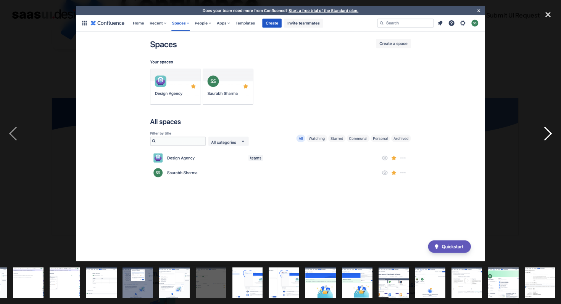
click at [545, 135] on div "next image" at bounding box center [548, 134] width 26 height 256
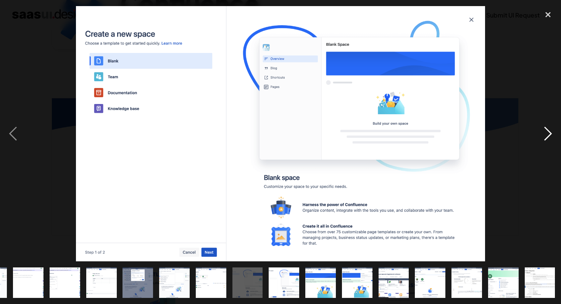
click at [545, 135] on div "next image" at bounding box center [548, 134] width 26 height 256
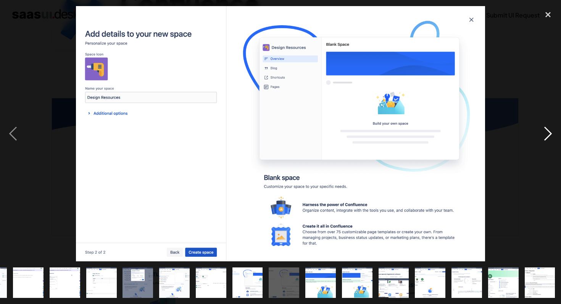
click at [545, 135] on div "next image" at bounding box center [548, 134] width 26 height 256
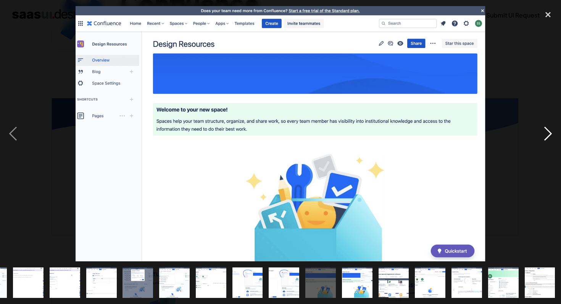
click at [545, 135] on div "next image" at bounding box center [548, 134] width 26 height 256
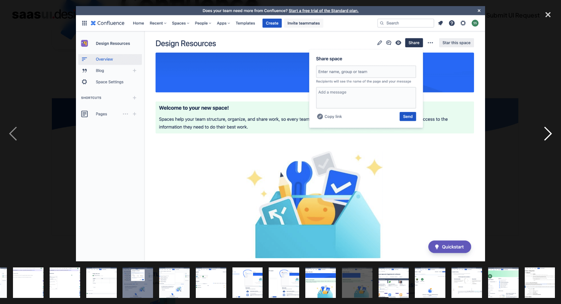
click at [545, 135] on div "next image" at bounding box center [548, 134] width 26 height 256
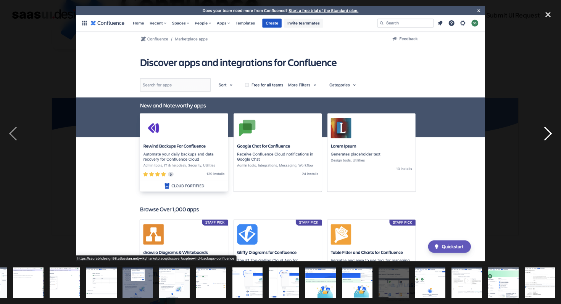
click at [545, 135] on div "next image" at bounding box center [548, 134] width 26 height 256
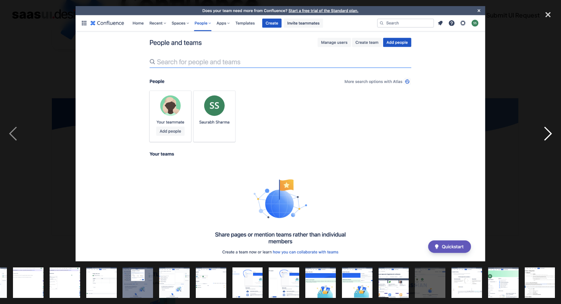
click at [545, 135] on div "next image" at bounding box center [548, 134] width 26 height 256
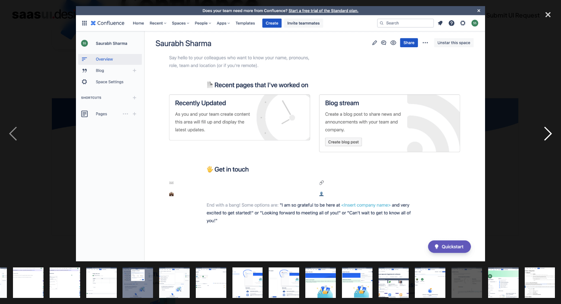
click at [545, 135] on div "next image" at bounding box center [548, 134] width 26 height 256
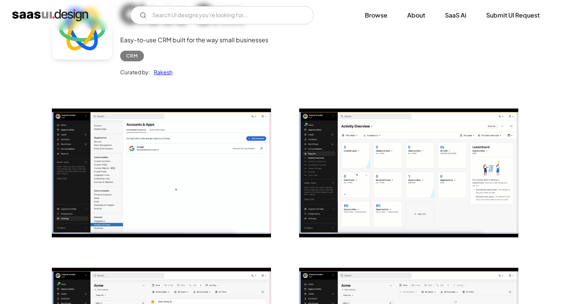
scroll to position [71, 0]
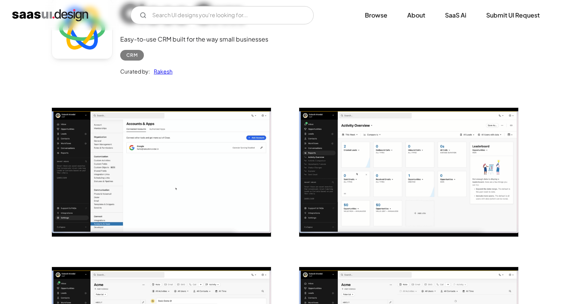
click at [182, 177] on img "open lightbox" at bounding box center [161, 172] width 219 height 129
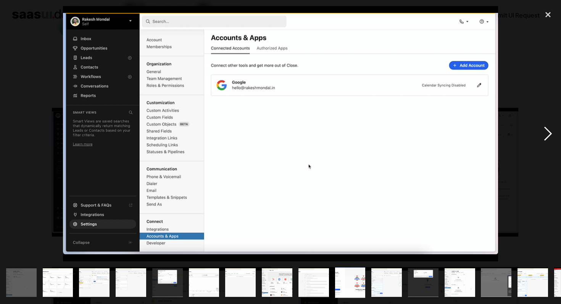
click at [546, 135] on div "next image" at bounding box center [548, 134] width 26 height 256
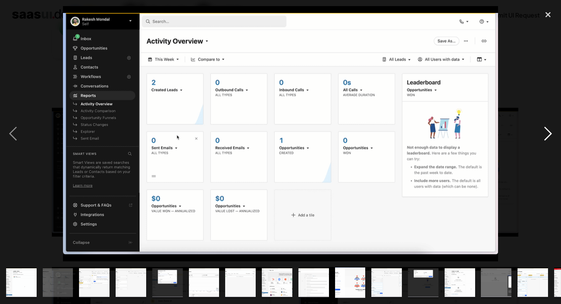
click at [546, 135] on div "next image" at bounding box center [548, 134] width 26 height 256
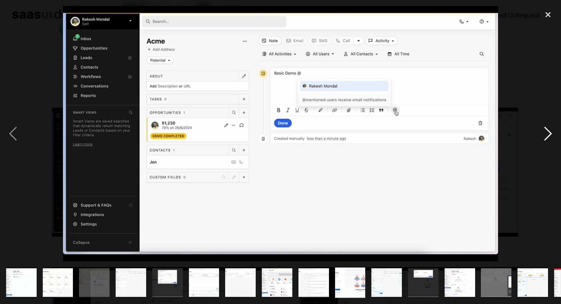
click at [546, 135] on div "next image" at bounding box center [548, 134] width 26 height 256
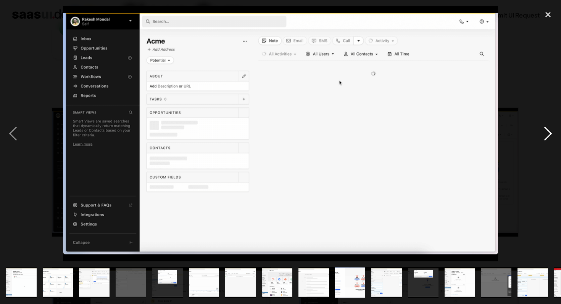
click at [546, 135] on div "next image" at bounding box center [548, 134] width 26 height 256
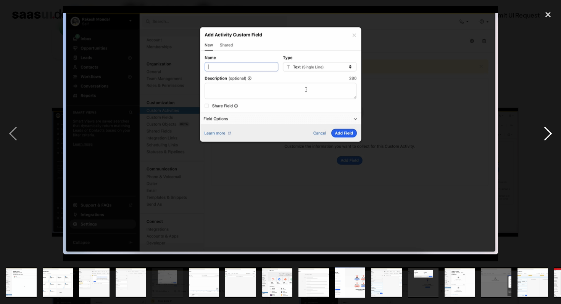
click at [546, 135] on div "next image" at bounding box center [548, 134] width 26 height 256
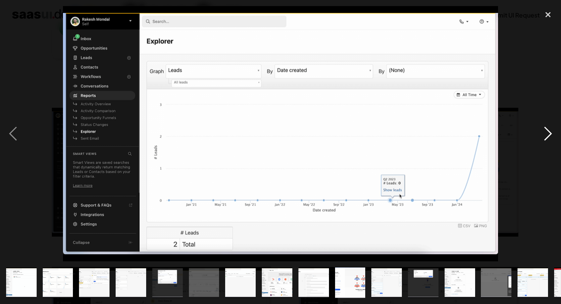
click at [546, 135] on div "next image" at bounding box center [548, 134] width 26 height 256
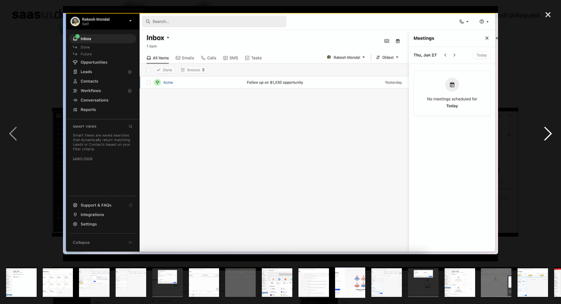
click at [546, 135] on div "next image" at bounding box center [548, 134] width 26 height 256
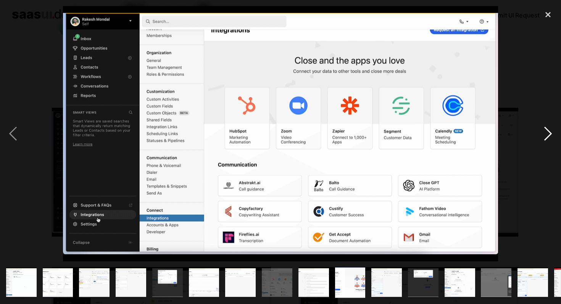
click at [546, 135] on div "next image" at bounding box center [548, 134] width 26 height 256
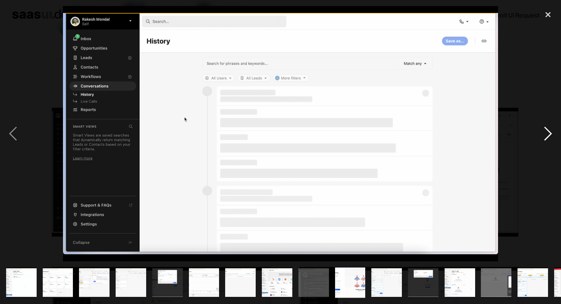
click at [546, 135] on div "next image" at bounding box center [548, 134] width 26 height 256
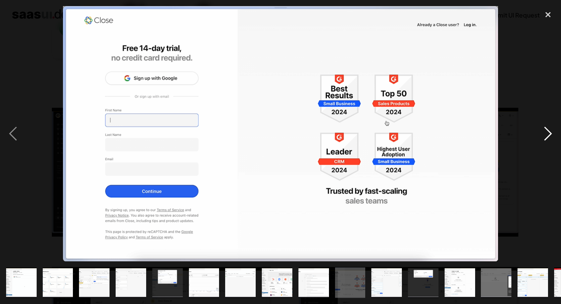
click at [546, 135] on div "next image" at bounding box center [548, 134] width 26 height 256
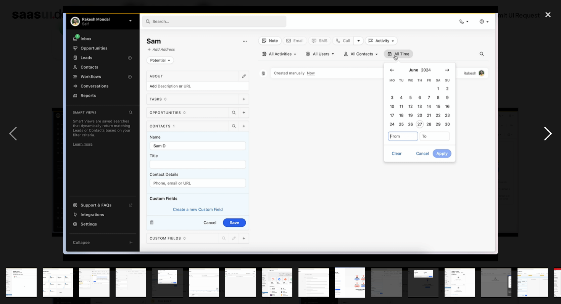
click at [546, 135] on div "next image" at bounding box center [548, 134] width 26 height 256
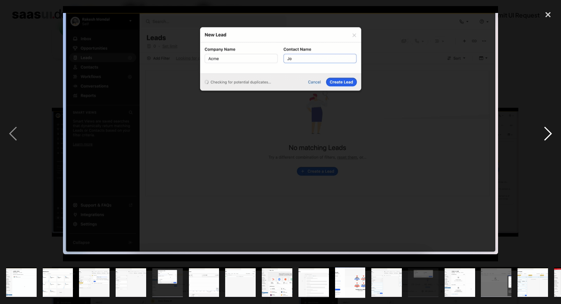
click at [546, 135] on div "next image" at bounding box center [548, 134] width 26 height 256
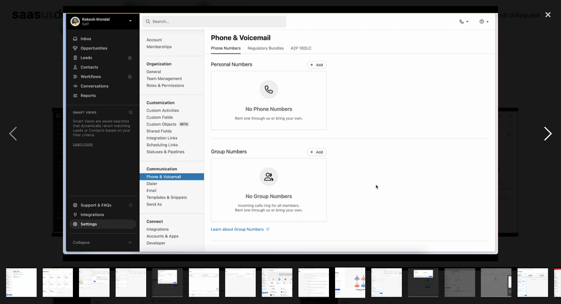
click at [546, 135] on div "next image" at bounding box center [548, 134] width 26 height 256
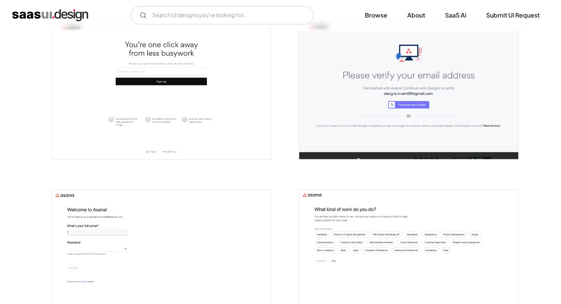
scroll to position [134, 0]
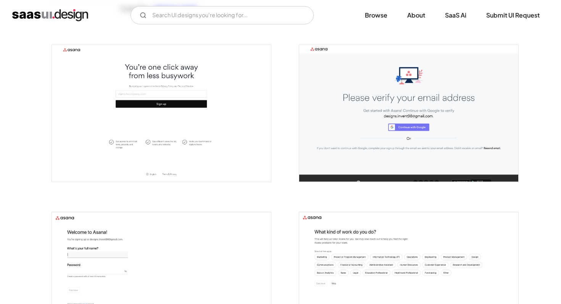
click at [240, 137] on img "open lightbox" at bounding box center [161, 113] width 219 height 137
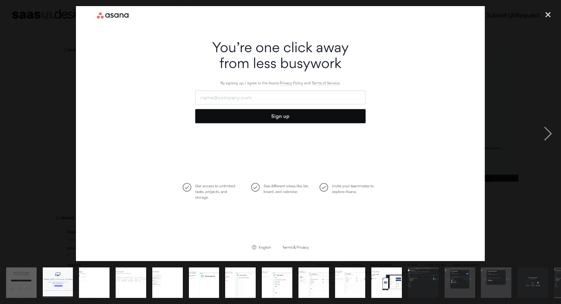
click at [154, 101] on img at bounding box center [280, 134] width 409 height 256
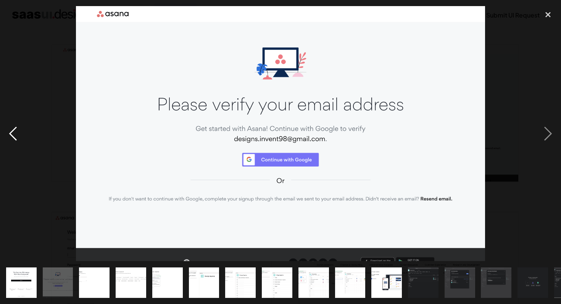
click at [11, 136] on div "previous image" at bounding box center [13, 134] width 26 height 256
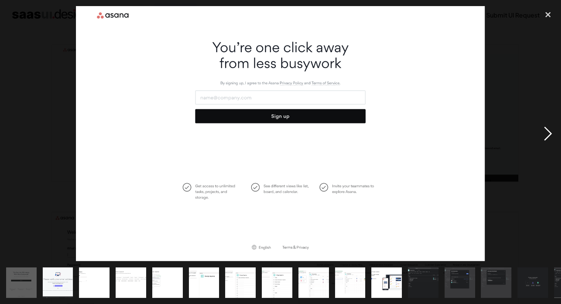
click at [546, 135] on div "next image" at bounding box center [548, 134] width 26 height 256
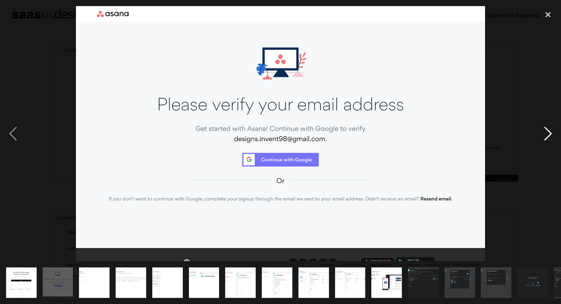
click at [546, 135] on div "next image" at bounding box center [548, 134] width 26 height 256
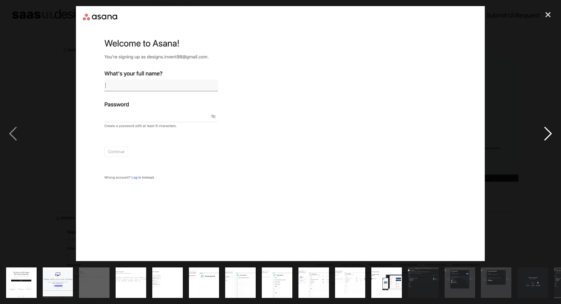
click at [546, 135] on div "next image" at bounding box center [548, 134] width 26 height 256
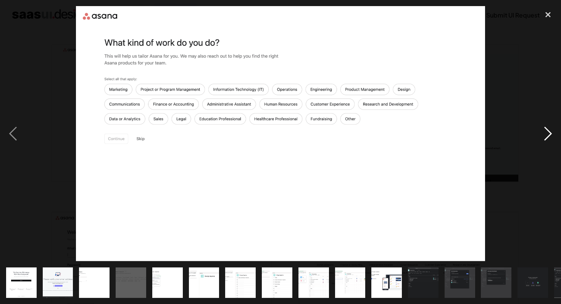
click at [546, 135] on div "next image" at bounding box center [548, 134] width 26 height 256
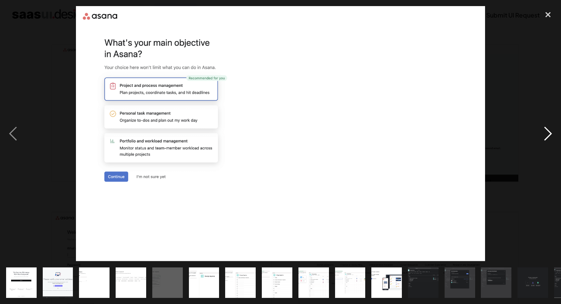
click at [546, 135] on div "next image" at bounding box center [548, 134] width 26 height 256
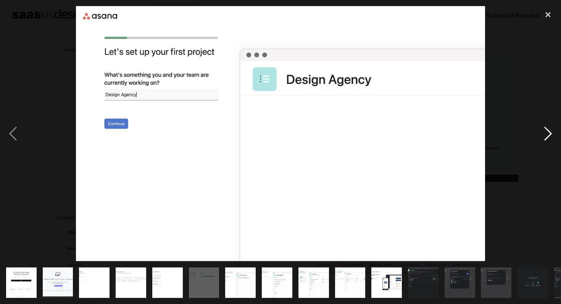
click at [546, 135] on div "next image" at bounding box center [548, 134] width 26 height 256
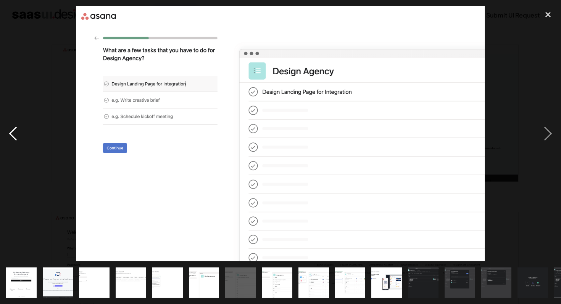
click at [12, 127] on div "previous image" at bounding box center [13, 134] width 26 height 256
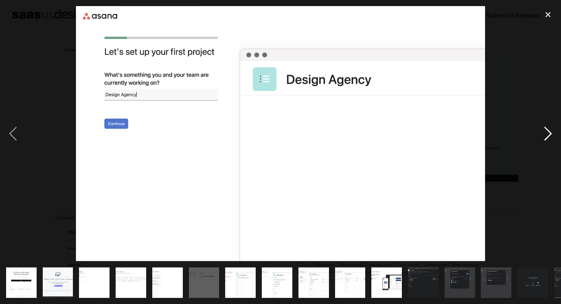
click at [547, 138] on div "next image" at bounding box center [548, 134] width 26 height 256
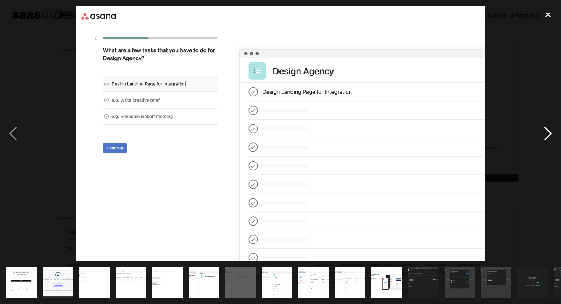
click at [547, 138] on div "next image" at bounding box center [548, 134] width 26 height 256
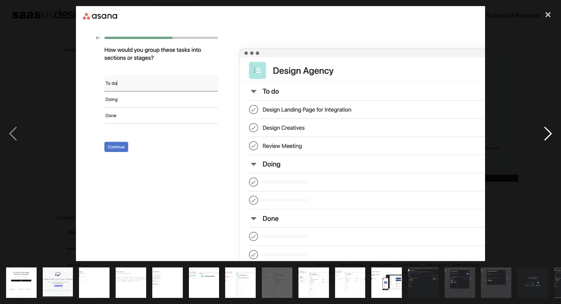
click at [547, 138] on div "next image" at bounding box center [548, 134] width 26 height 256
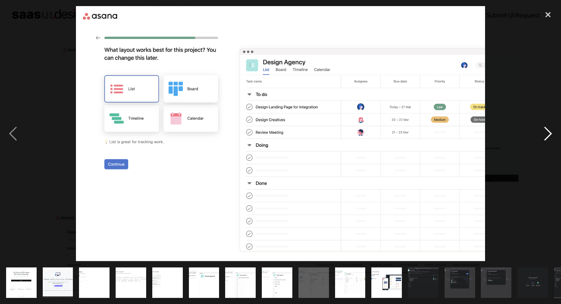
click at [547, 138] on div "next image" at bounding box center [548, 134] width 26 height 256
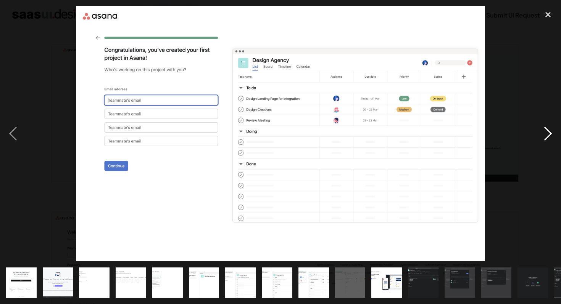
click at [547, 138] on div "next image" at bounding box center [548, 134] width 26 height 256
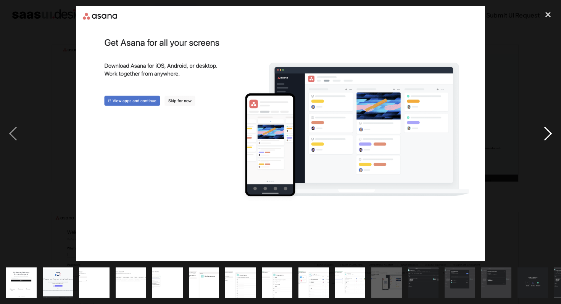
click at [547, 138] on div "next image" at bounding box center [548, 134] width 26 height 256
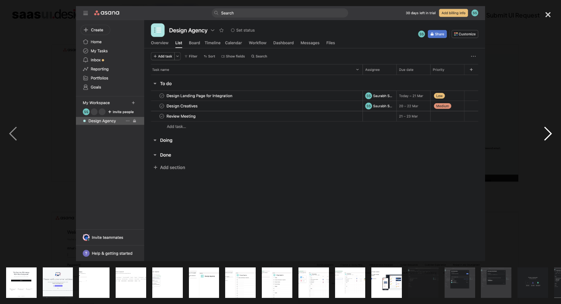
click at [547, 138] on div "next image" at bounding box center [548, 134] width 26 height 256
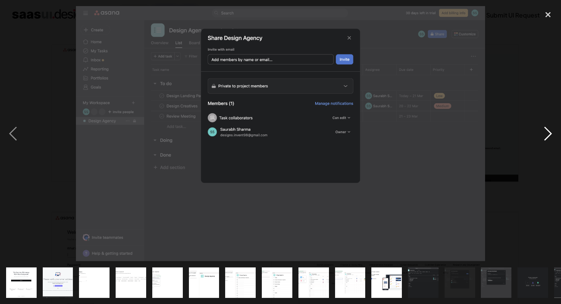
click at [547, 138] on div "next image" at bounding box center [548, 134] width 26 height 256
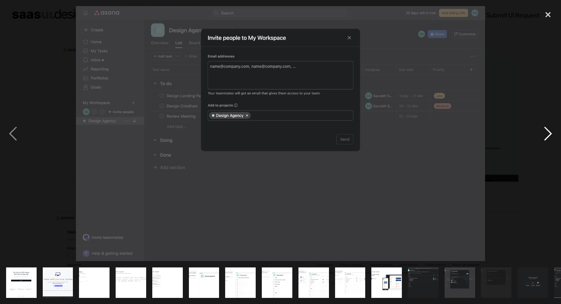
click at [547, 138] on div "next image" at bounding box center [548, 134] width 26 height 256
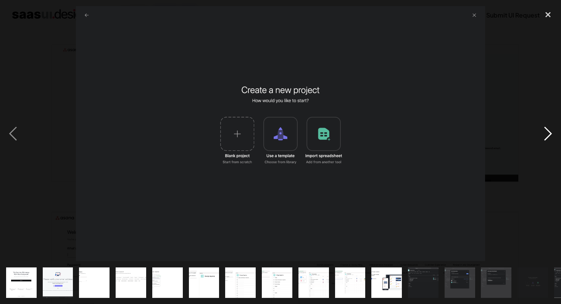
click at [547, 137] on div "next image" at bounding box center [548, 134] width 26 height 256
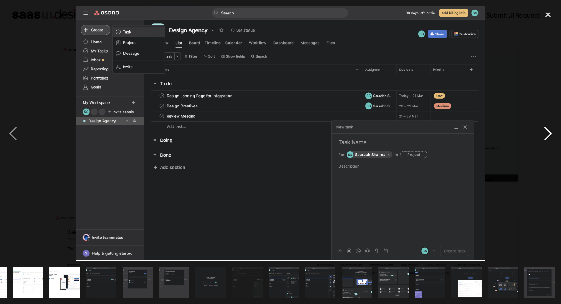
scroll to position [0, 322]
click at [547, 137] on div "next image" at bounding box center [548, 134] width 26 height 256
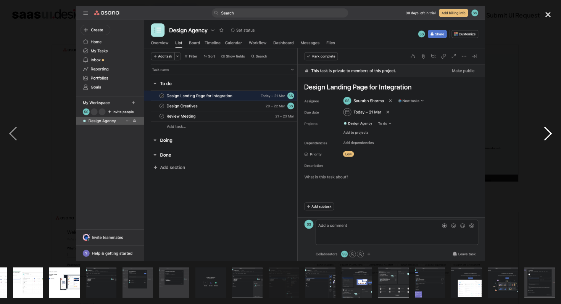
click at [547, 137] on div "next image" at bounding box center [548, 134] width 26 height 256
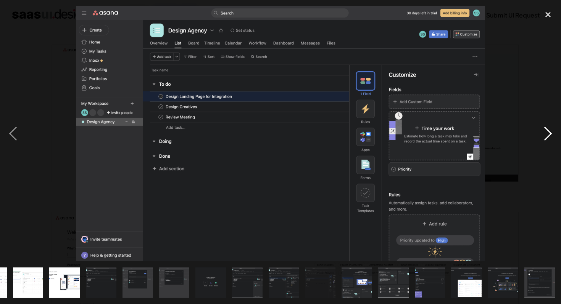
click at [547, 137] on div "next image" at bounding box center [548, 134] width 26 height 256
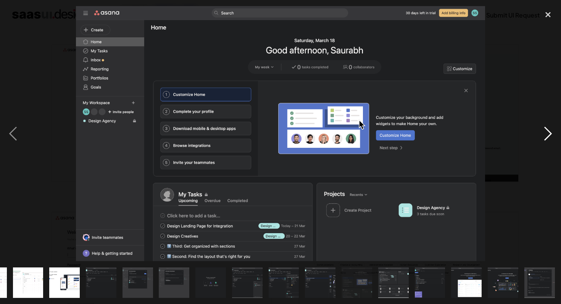
click at [547, 137] on div "next image" at bounding box center [548, 134] width 26 height 256
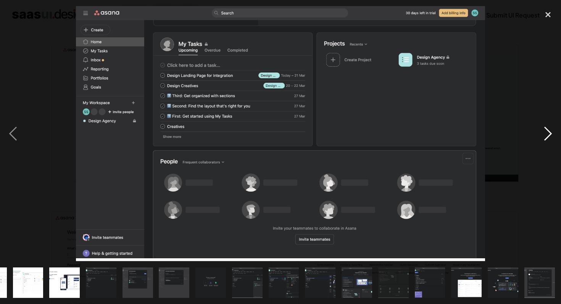
click at [547, 137] on div "next image" at bounding box center [548, 134] width 26 height 256
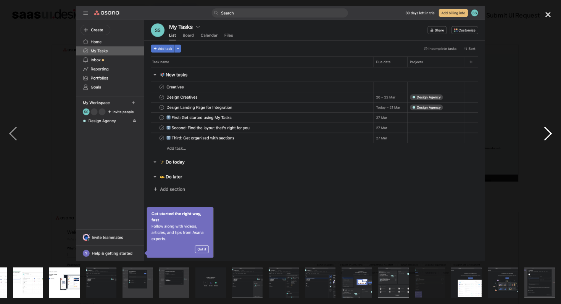
click at [547, 137] on div "next image" at bounding box center [548, 134] width 26 height 256
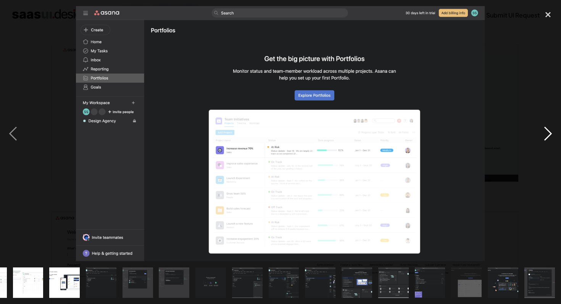
click at [547, 137] on div "next image" at bounding box center [548, 134] width 26 height 256
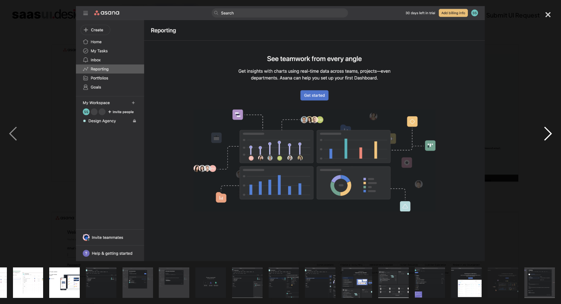
click at [547, 137] on div "next image" at bounding box center [548, 134] width 26 height 256
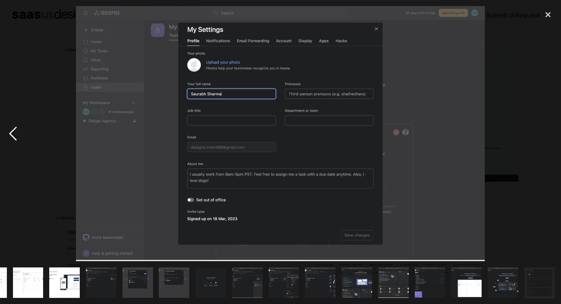
click at [14, 130] on div "previous image" at bounding box center [13, 134] width 26 height 256
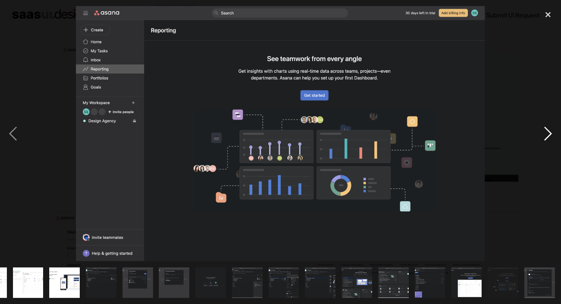
click at [544, 132] on div "next image" at bounding box center [548, 134] width 26 height 256
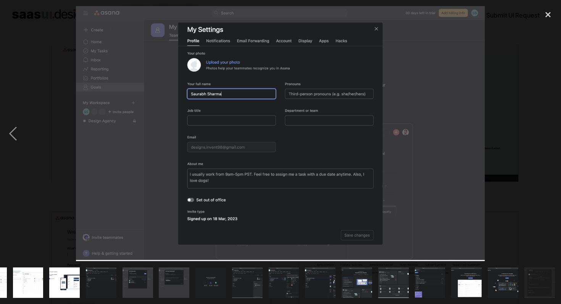
click at [544, 132] on div "next image" at bounding box center [548, 134] width 26 height 256
click at [547, 16] on div "close lightbox" at bounding box center [548, 14] width 26 height 17
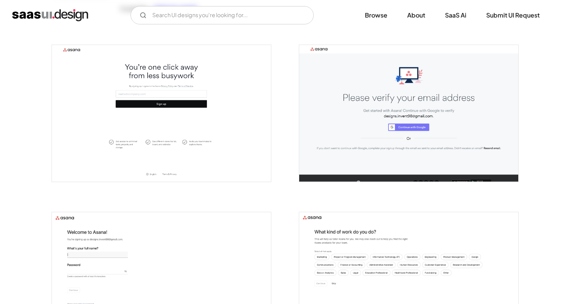
scroll to position [0, 0]
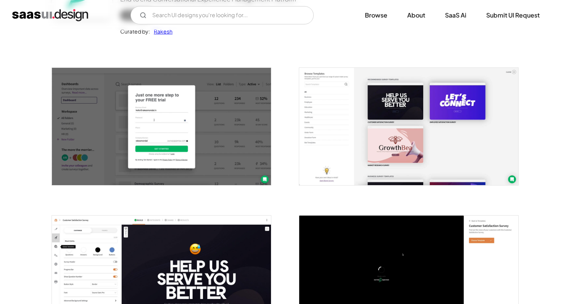
scroll to position [115, 0]
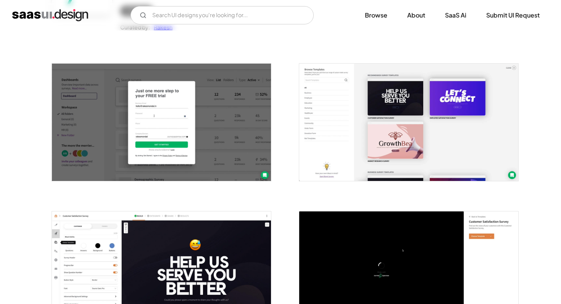
click at [204, 131] on img "open lightbox" at bounding box center [161, 122] width 219 height 117
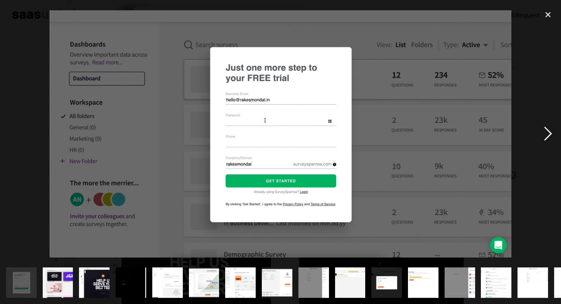
click at [547, 134] on div "next image" at bounding box center [548, 134] width 26 height 256
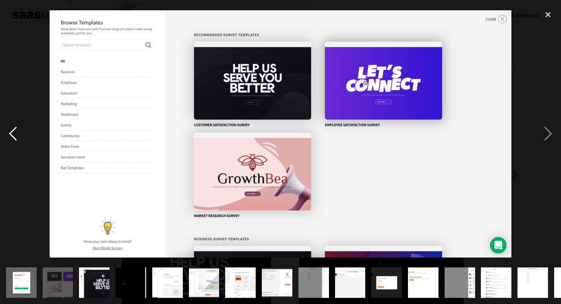
click at [15, 133] on div "previous image" at bounding box center [13, 134] width 26 height 256
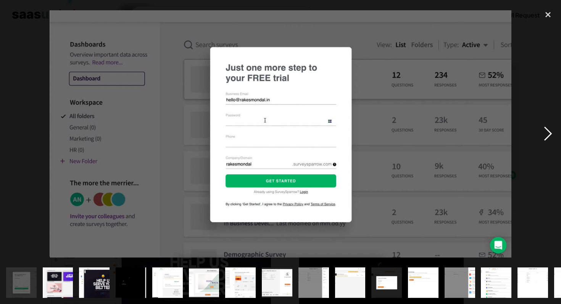
click at [547, 135] on div "next image" at bounding box center [548, 134] width 26 height 256
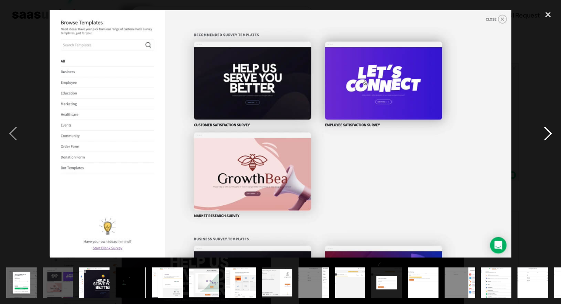
click at [547, 135] on div "next image" at bounding box center [548, 134] width 26 height 256
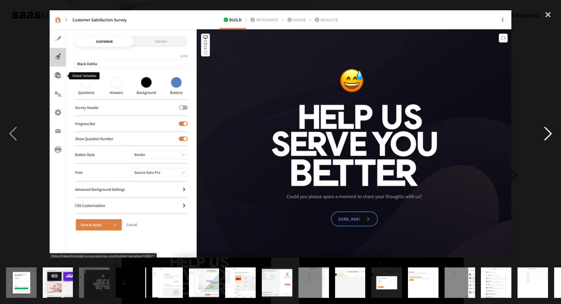
click at [547, 135] on div "next image" at bounding box center [548, 134] width 26 height 256
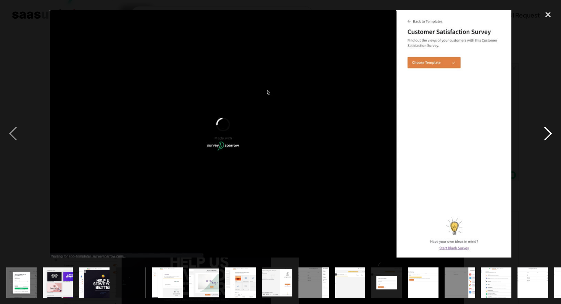
click at [547, 135] on div "next image" at bounding box center [548, 134] width 26 height 256
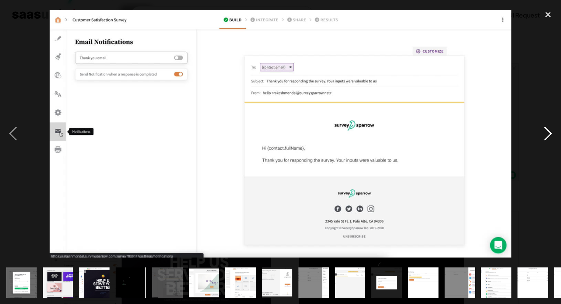
click at [547, 135] on div "next image" at bounding box center [548, 134] width 26 height 256
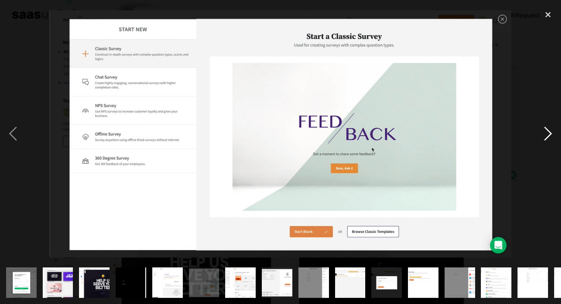
click at [547, 135] on div "next image" at bounding box center [548, 134] width 26 height 256
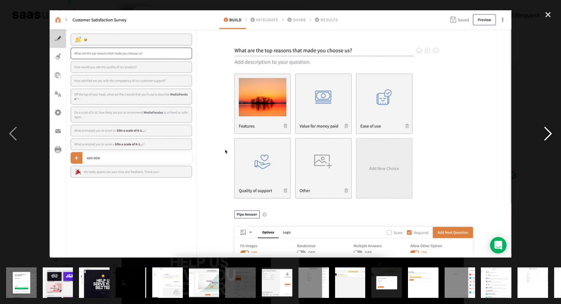
click at [547, 135] on div "next image" at bounding box center [548, 134] width 26 height 256
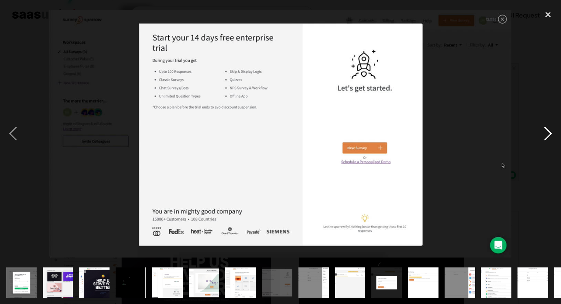
click at [544, 141] on div "next image" at bounding box center [548, 134] width 26 height 256
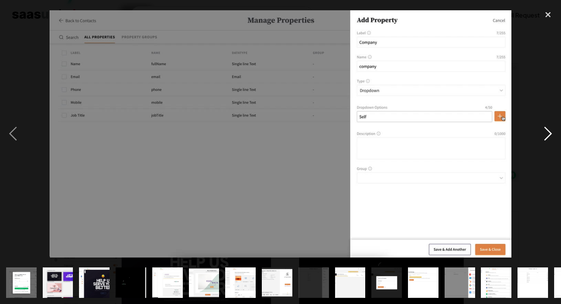
click at [547, 134] on div "next image" at bounding box center [548, 134] width 26 height 256
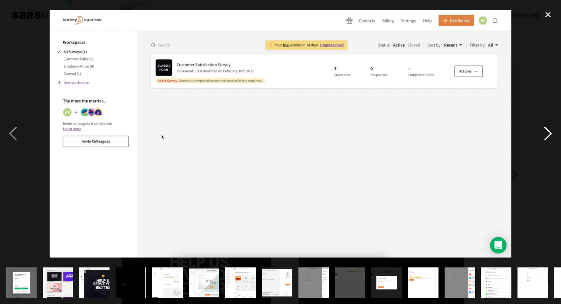
click at [547, 134] on div "next image" at bounding box center [548, 134] width 26 height 256
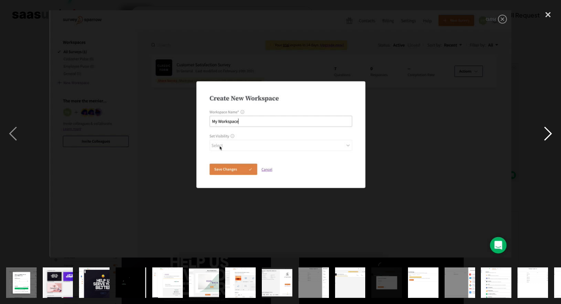
click at [547, 134] on div "next image" at bounding box center [548, 134] width 26 height 256
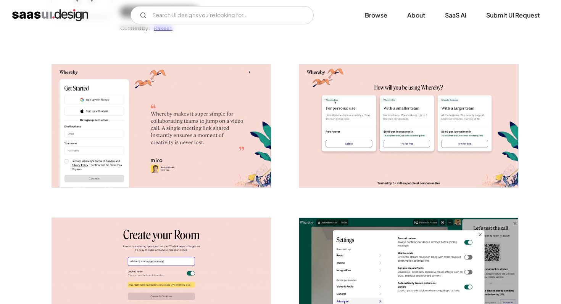
scroll to position [107, 0]
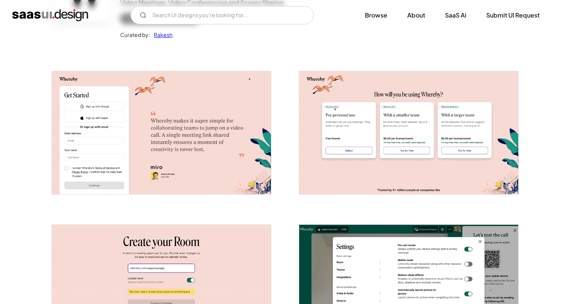
click at [200, 148] on img "open lightbox" at bounding box center [161, 132] width 219 height 123
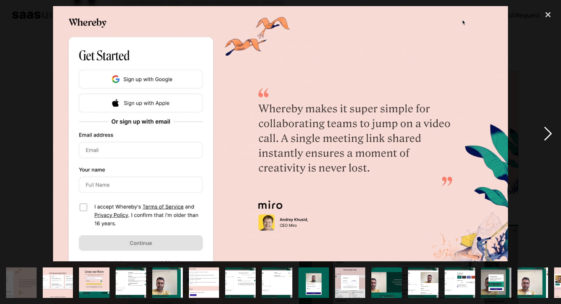
click at [547, 133] on div "next image" at bounding box center [548, 134] width 26 height 256
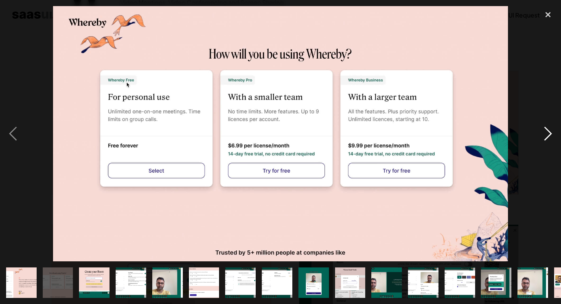
click at [546, 132] on div "next image" at bounding box center [548, 134] width 26 height 256
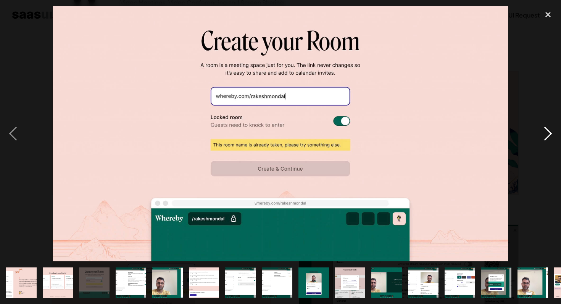
click at [546, 132] on div "next image" at bounding box center [548, 134] width 26 height 256
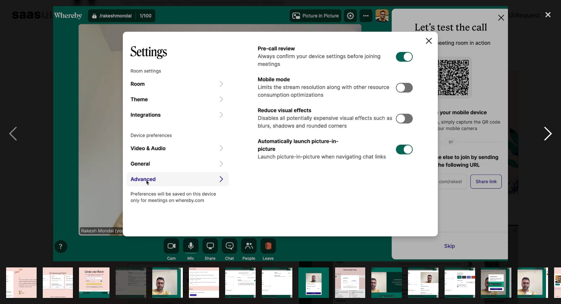
click at [546, 132] on div "next image" at bounding box center [548, 134] width 26 height 256
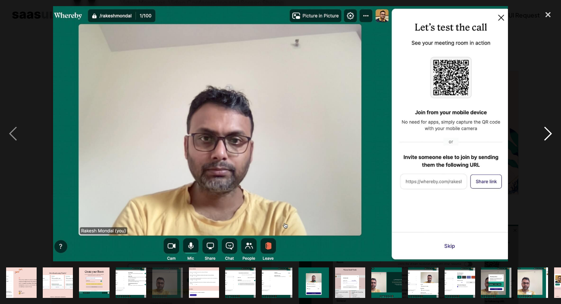
click at [546, 132] on div "next image" at bounding box center [548, 134] width 26 height 256
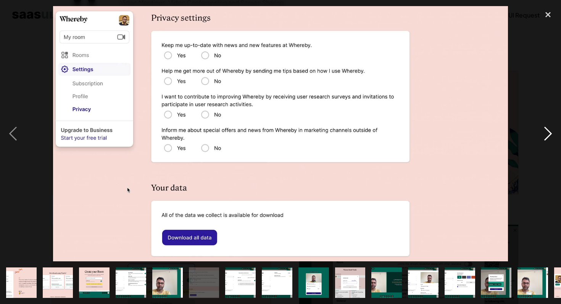
click at [546, 132] on div "next image" at bounding box center [548, 134] width 26 height 256
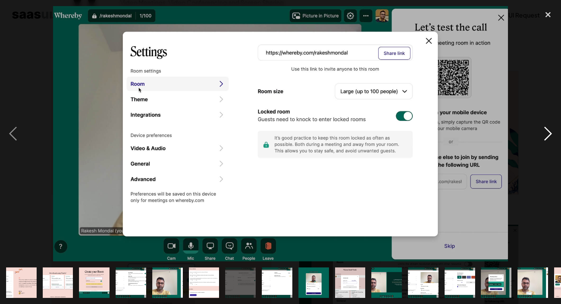
click at [546, 132] on div "next image" at bounding box center [548, 134] width 26 height 256
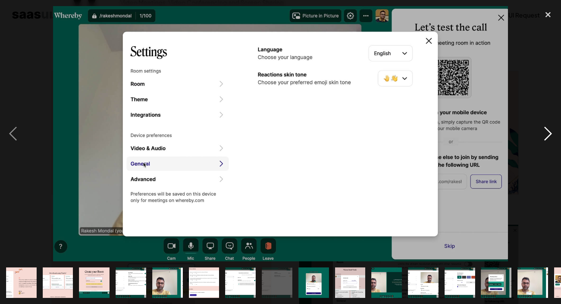
click at [546, 132] on div "next image" at bounding box center [548, 134] width 26 height 256
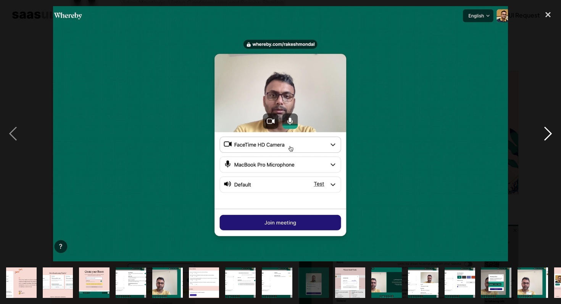
click at [546, 132] on div "next image" at bounding box center [548, 134] width 26 height 256
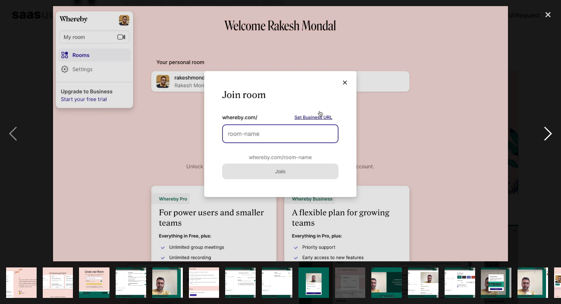
click at [546, 132] on div "next image" at bounding box center [548, 134] width 26 height 256
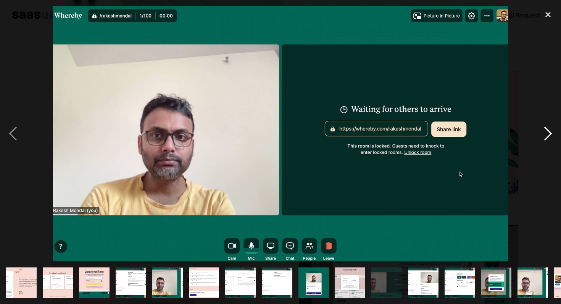
click at [546, 132] on div "next image" at bounding box center [548, 134] width 26 height 256
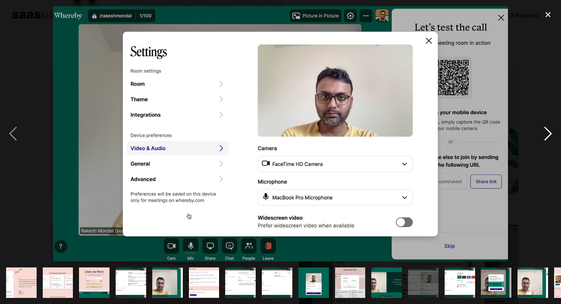
click at [546, 132] on div "next image" at bounding box center [548, 134] width 26 height 256
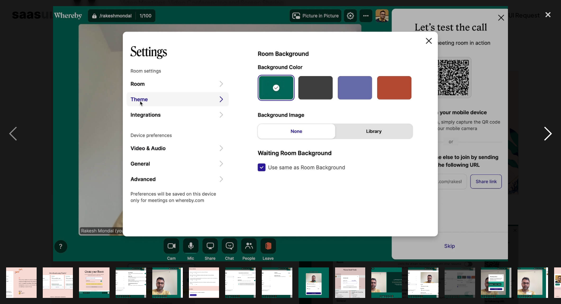
click at [546, 132] on div "next image" at bounding box center [548, 134] width 26 height 256
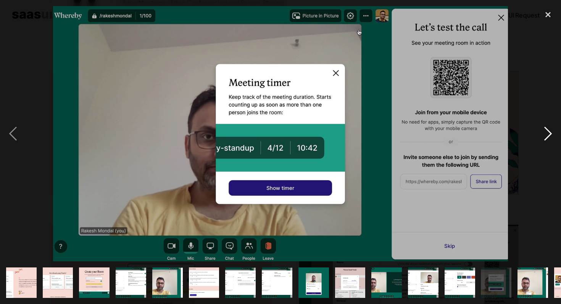
click at [546, 132] on div "next image" at bounding box center [548, 134] width 26 height 256
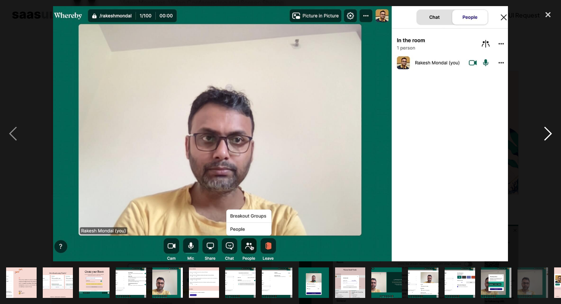
click at [546, 132] on div "next image" at bounding box center [548, 134] width 26 height 256
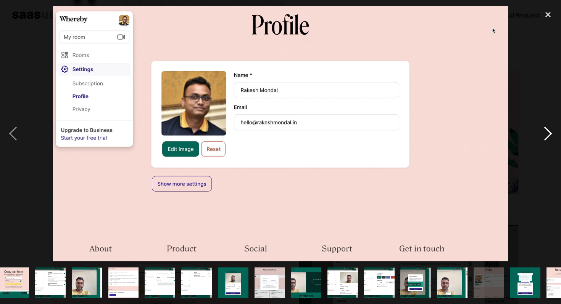
scroll to position [0, 103]
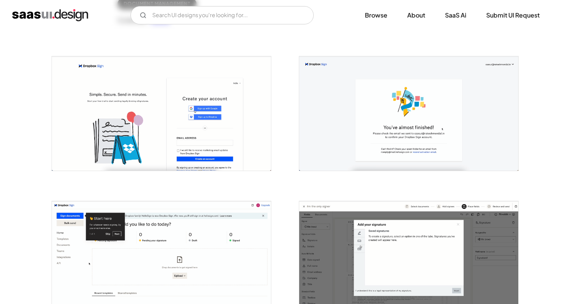
scroll to position [171, 0]
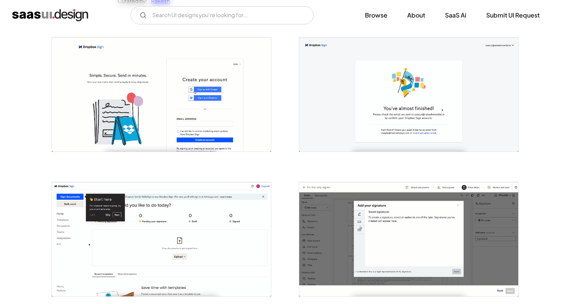
click at [172, 115] on img "open lightbox" at bounding box center [161, 94] width 219 height 114
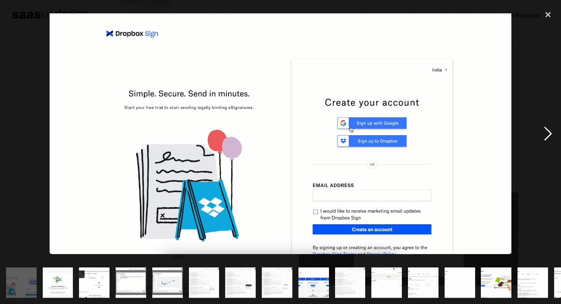
click at [549, 133] on div "next image" at bounding box center [548, 134] width 26 height 256
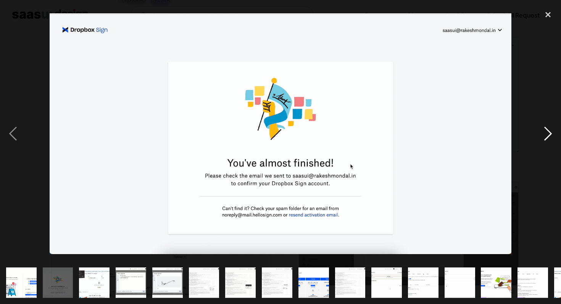
click at [549, 133] on div "next image" at bounding box center [548, 134] width 26 height 256
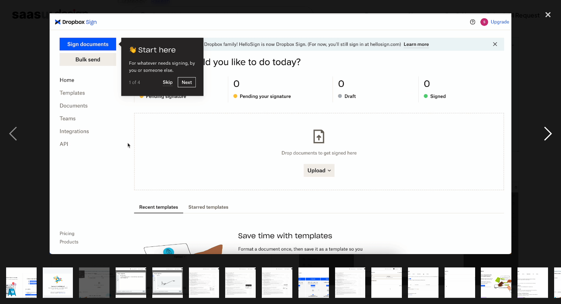
click at [549, 133] on div "next image" at bounding box center [548, 134] width 26 height 256
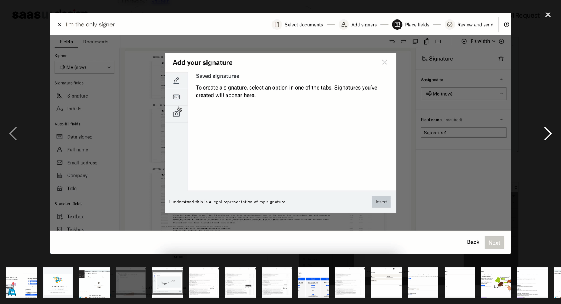
click at [549, 133] on div "next image" at bounding box center [548, 134] width 26 height 256
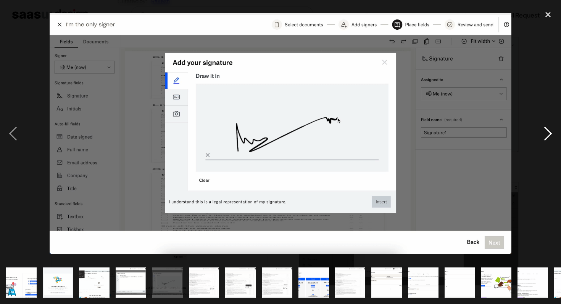
click at [549, 133] on div "next image" at bounding box center [548, 134] width 26 height 256
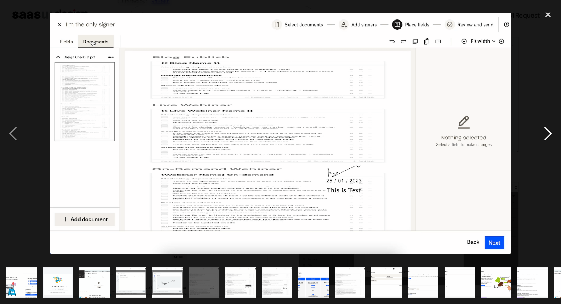
click at [549, 133] on div "next image" at bounding box center [548, 134] width 26 height 256
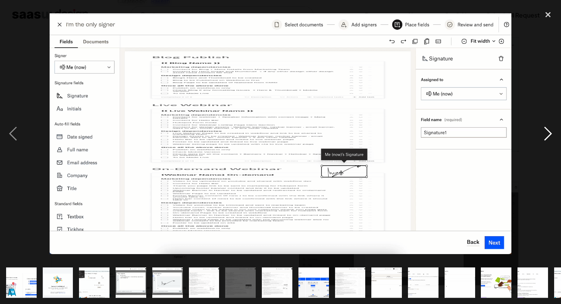
click at [549, 133] on div "next image" at bounding box center [548, 134] width 26 height 256
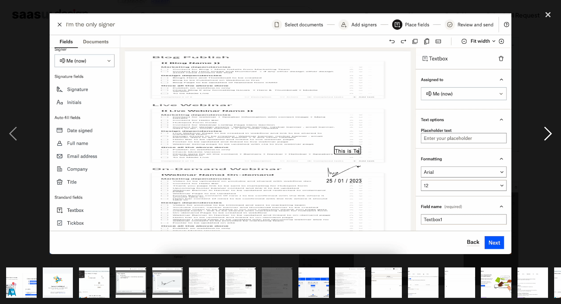
click at [549, 133] on div "next image" at bounding box center [548, 134] width 26 height 256
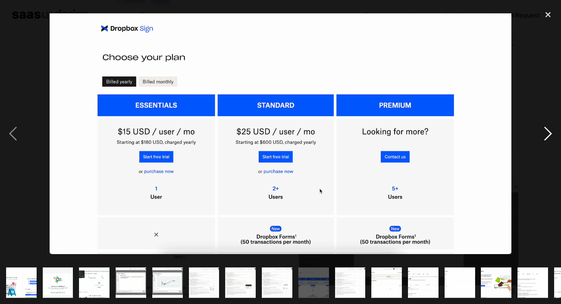
click at [549, 133] on div "next image" at bounding box center [548, 134] width 26 height 256
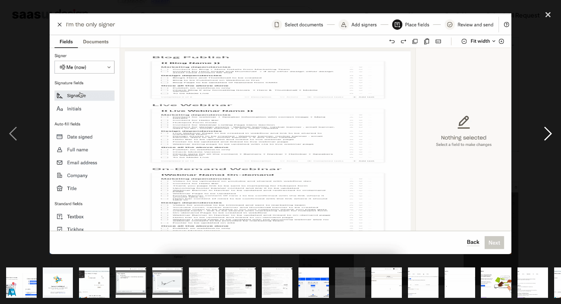
click at [549, 133] on div "next image" at bounding box center [548, 134] width 26 height 256
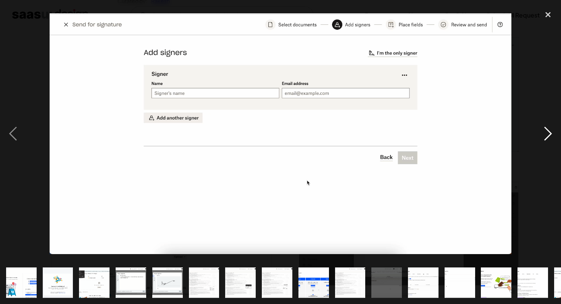
click at [549, 133] on div "next image" at bounding box center [548, 134] width 26 height 256
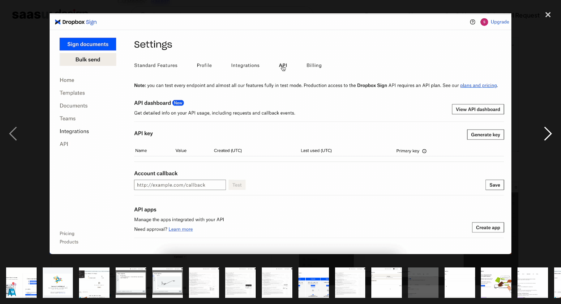
click at [549, 133] on div "next image" at bounding box center [548, 134] width 26 height 256
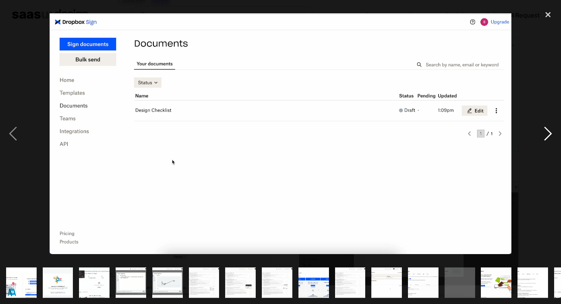
click at [549, 133] on div "next image" at bounding box center [548, 134] width 26 height 256
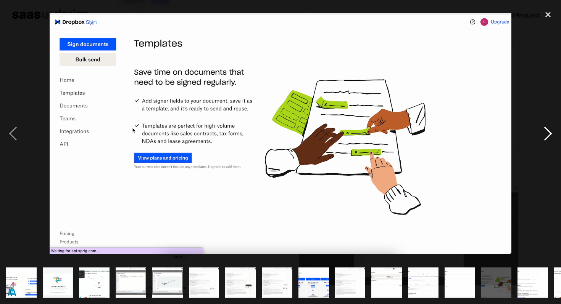
click at [549, 133] on div "next image" at bounding box center [548, 134] width 26 height 256
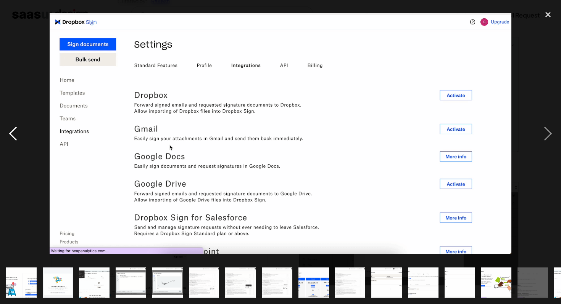
click at [9, 131] on div "previous image" at bounding box center [13, 134] width 26 height 256
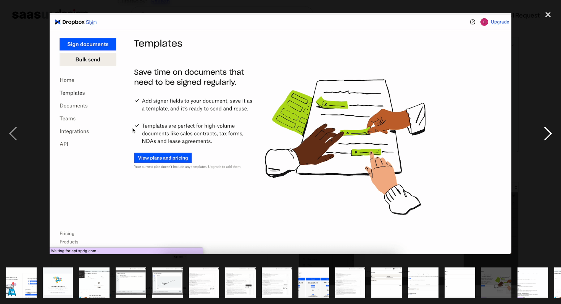
click at [549, 132] on div "next image" at bounding box center [548, 134] width 26 height 256
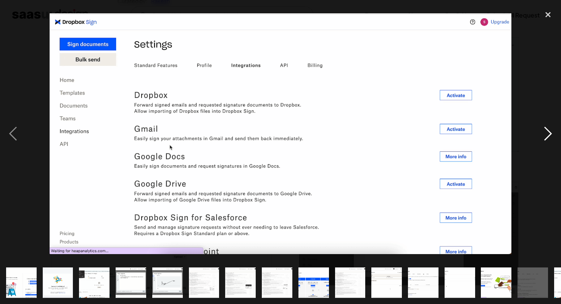
click at [549, 132] on div "next image" at bounding box center [548, 134] width 26 height 256
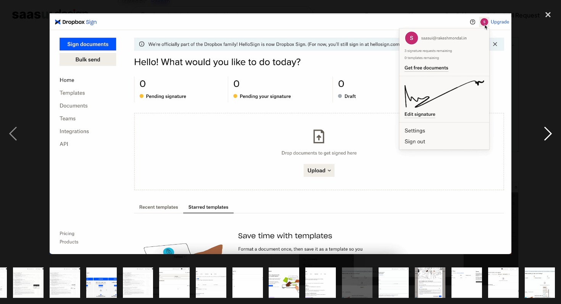
scroll to position [0, 212]
click at [549, 132] on div "next image" at bounding box center [548, 134] width 26 height 256
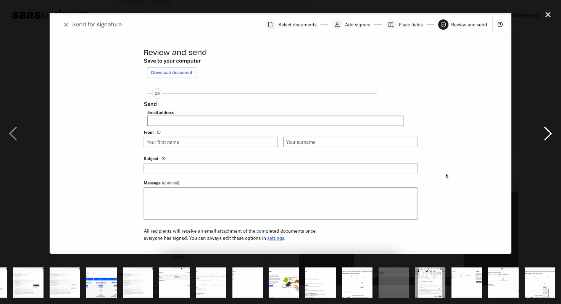
click at [549, 132] on div "next image" at bounding box center [548, 134] width 26 height 256
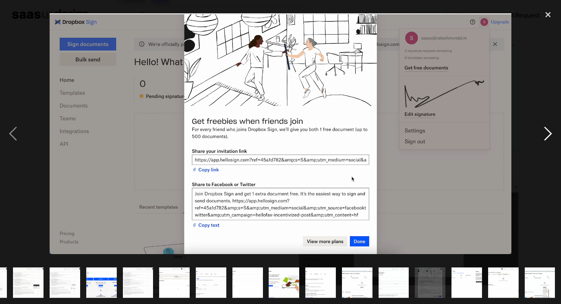
click at [549, 132] on div "next image" at bounding box center [548, 134] width 26 height 256
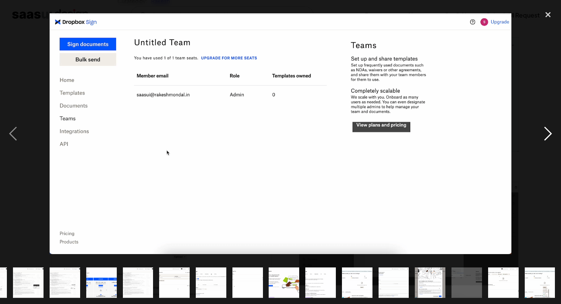
click at [549, 132] on div "next image" at bounding box center [548, 134] width 26 height 256
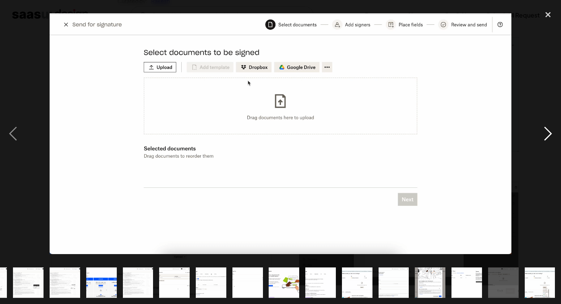
click at [549, 132] on div "next image" at bounding box center [548, 134] width 26 height 256
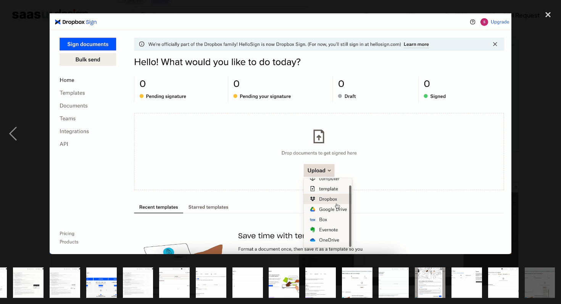
click at [549, 132] on div "next image" at bounding box center [548, 134] width 26 height 256
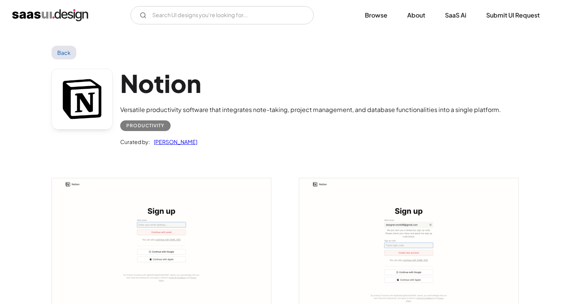
click at [229, 219] on img "open lightbox" at bounding box center [161, 247] width 219 height 137
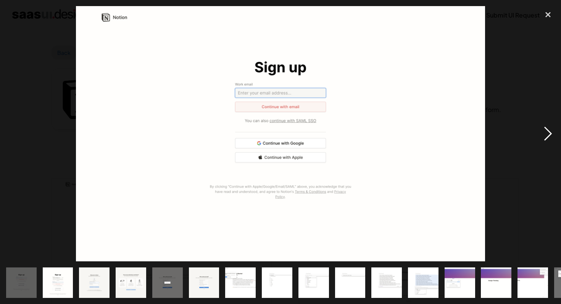
click at [546, 135] on div "next image" at bounding box center [548, 134] width 26 height 256
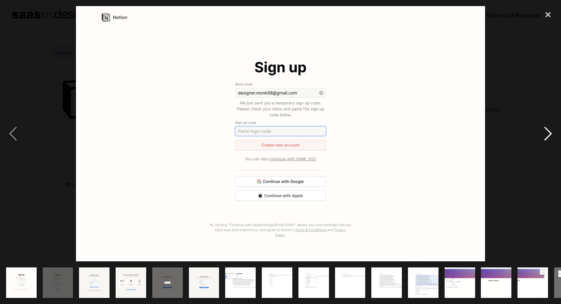
click at [546, 135] on div "next image" at bounding box center [548, 134] width 26 height 256
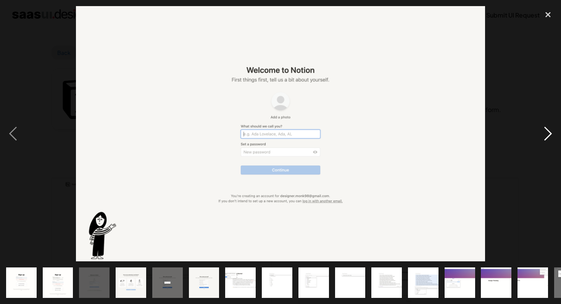
click at [546, 135] on div "next image" at bounding box center [548, 134] width 26 height 256
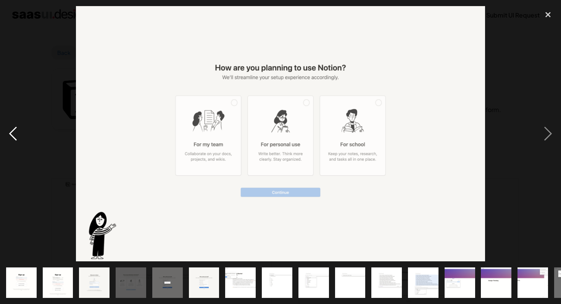
click at [15, 136] on div "previous image" at bounding box center [13, 134] width 26 height 256
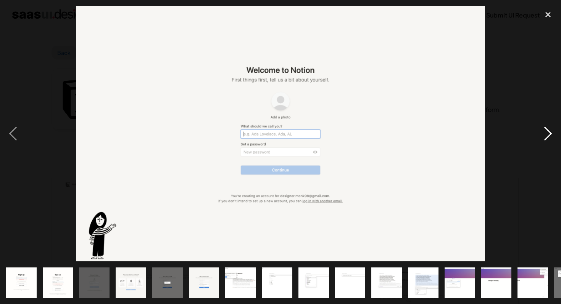
click at [544, 138] on div "next image" at bounding box center [548, 134] width 26 height 256
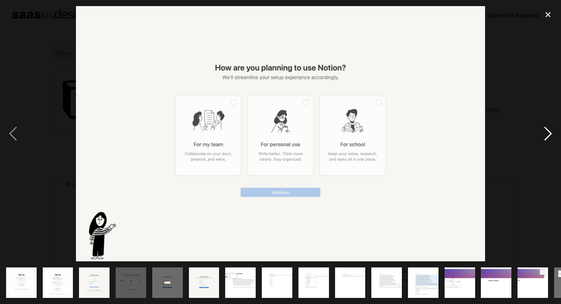
click at [545, 133] on div "next image" at bounding box center [548, 134] width 26 height 256
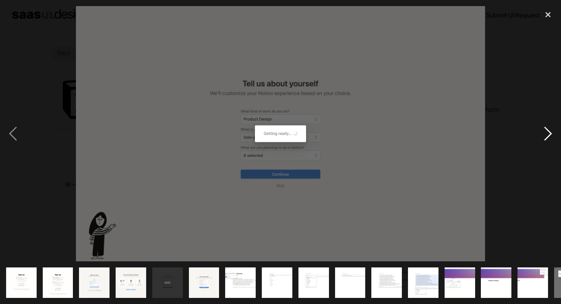
click at [545, 133] on div "next image" at bounding box center [548, 134] width 26 height 256
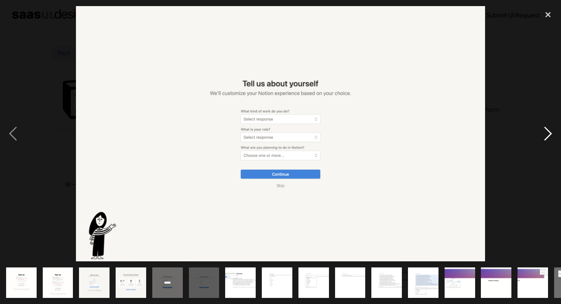
click at [545, 133] on div "next image" at bounding box center [548, 134] width 26 height 256
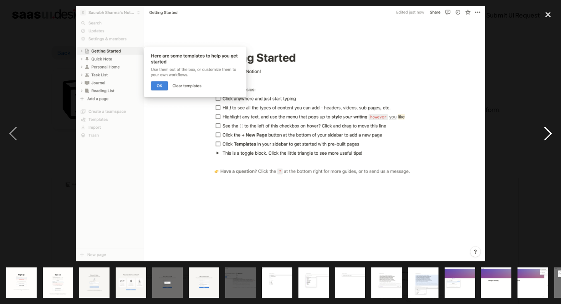
click at [545, 133] on div "next image" at bounding box center [548, 134] width 26 height 256
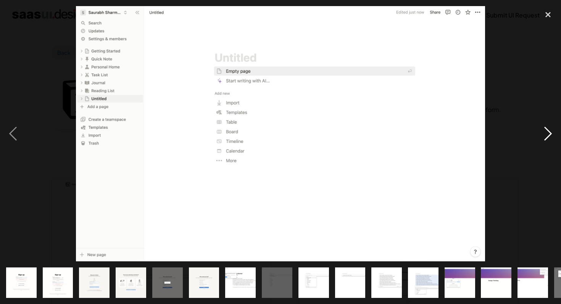
click at [545, 133] on div "next image" at bounding box center [548, 134] width 26 height 256
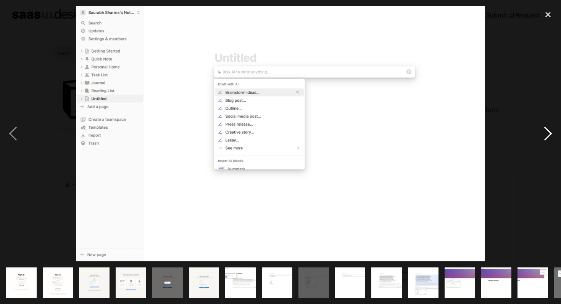
click at [545, 133] on div "next image" at bounding box center [548, 134] width 26 height 256
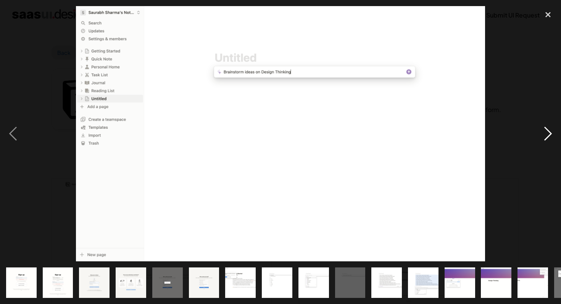
click at [545, 133] on div "next image" at bounding box center [548, 134] width 26 height 256
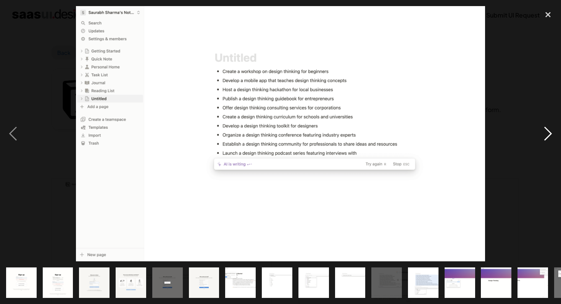
click at [545, 133] on div "next image" at bounding box center [548, 134] width 26 height 256
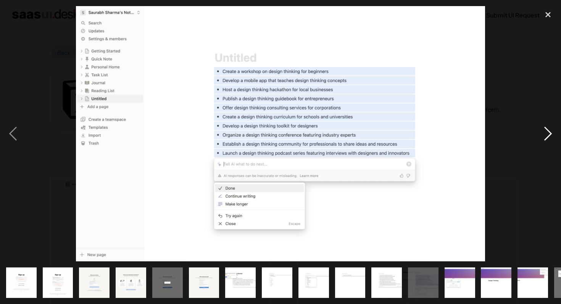
click at [545, 133] on div "next image" at bounding box center [548, 134] width 26 height 256
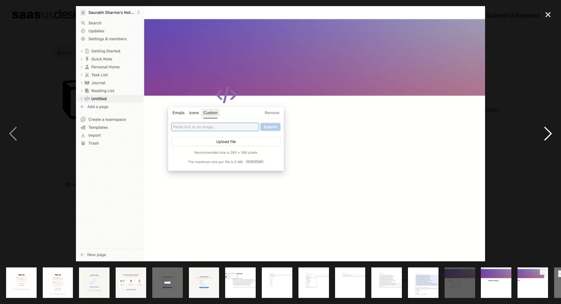
click at [545, 133] on div "next image" at bounding box center [548, 134] width 26 height 256
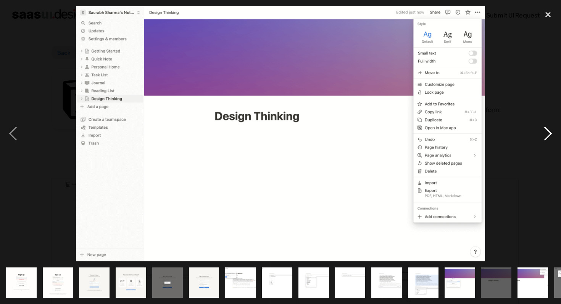
click at [545, 133] on div "next image" at bounding box center [548, 134] width 26 height 256
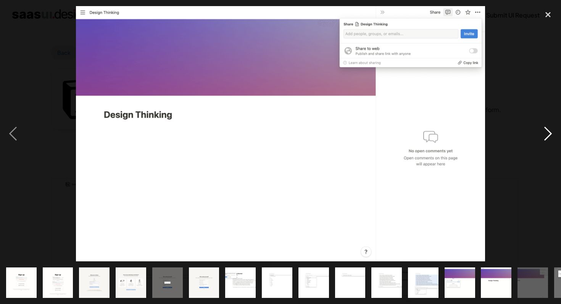
click at [545, 133] on div "next image" at bounding box center [548, 134] width 26 height 256
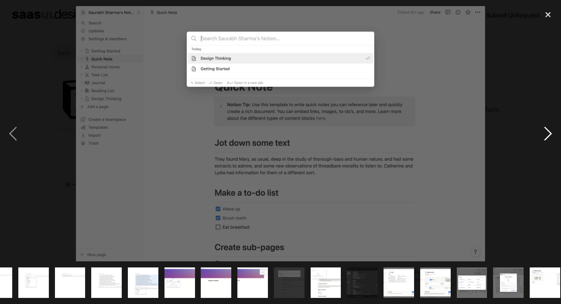
scroll to position [0, 358]
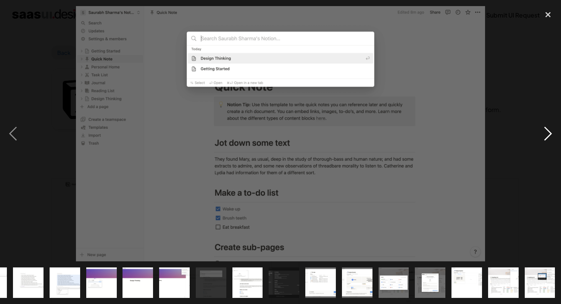
click at [545, 133] on div "next image" at bounding box center [548, 134] width 26 height 256
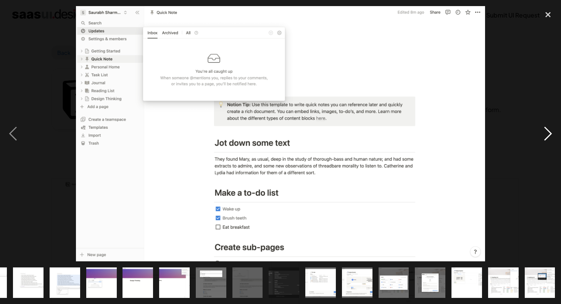
click at [545, 133] on div "next image" at bounding box center [548, 134] width 26 height 256
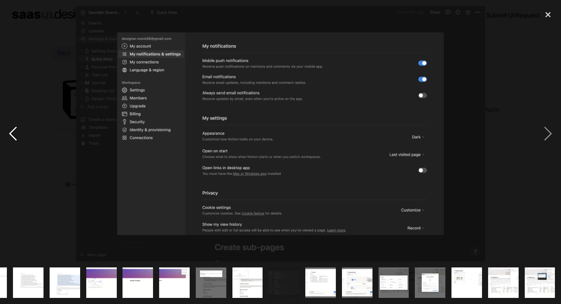
click at [10, 134] on div "previous image" at bounding box center [13, 134] width 26 height 256
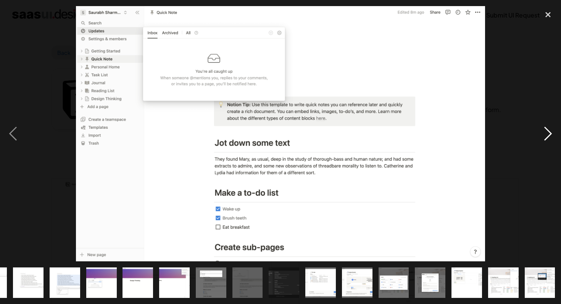
click at [547, 132] on div "next image" at bounding box center [548, 134] width 26 height 256
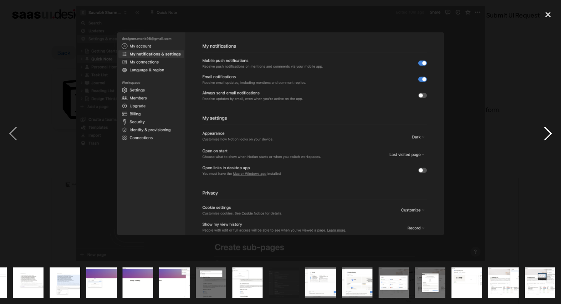
click at [547, 132] on div "next image" at bounding box center [548, 134] width 26 height 256
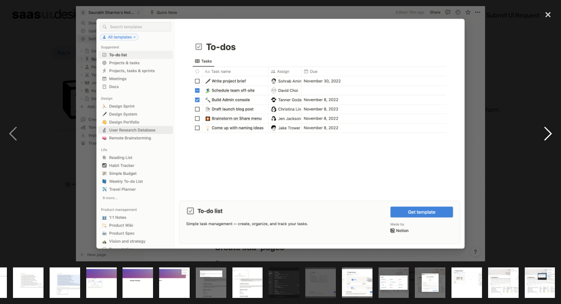
click at [547, 132] on div "next image" at bounding box center [548, 134] width 26 height 256
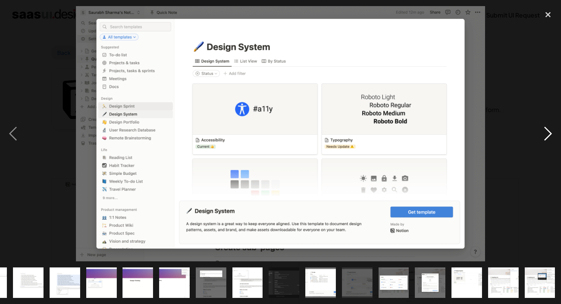
click at [547, 132] on div "next image" at bounding box center [548, 134] width 26 height 256
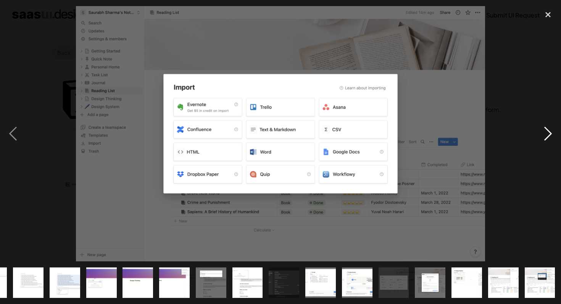
click at [547, 132] on div "next image" at bounding box center [548, 134] width 26 height 256
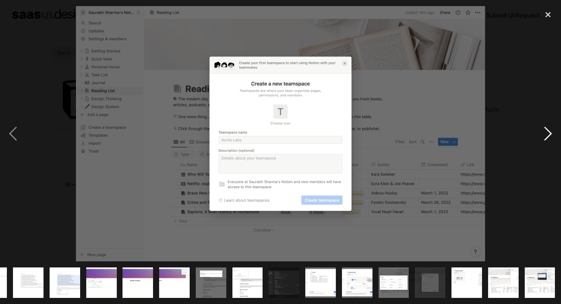
click at [547, 132] on div "next image" at bounding box center [548, 134] width 26 height 256
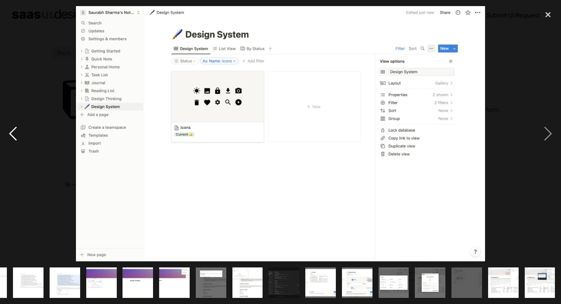
click at [14, 137] on div "previous image" at bounding box center [13, 134] width 26 height 256
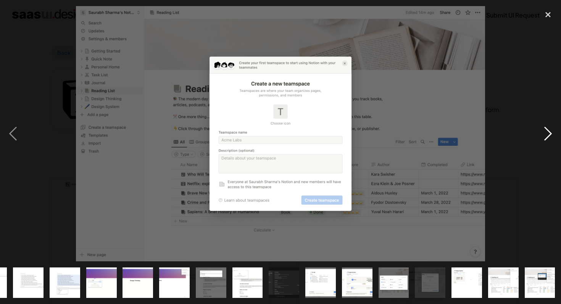
click at [547, 133] on div "next image" at bounding box center [548, 134] width 26 height 256
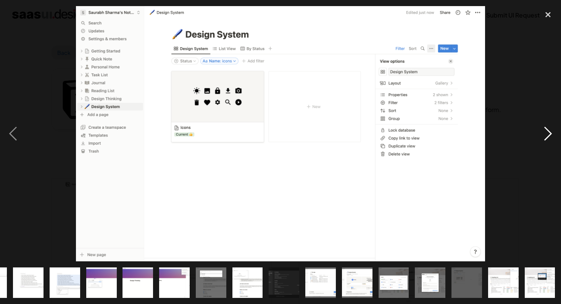
click at [547, 133] on div "next image" at bounding box center [548, 134] width 26 height 256
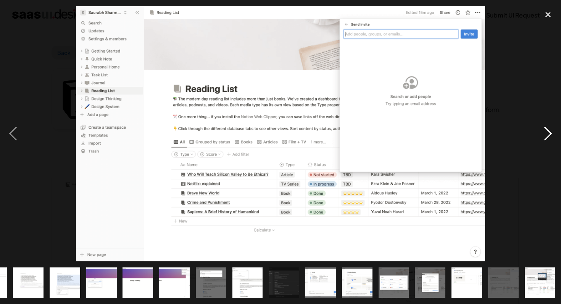
click at [547, 133] on div "next image" at bounding box center [548, 134] width 26 height 256
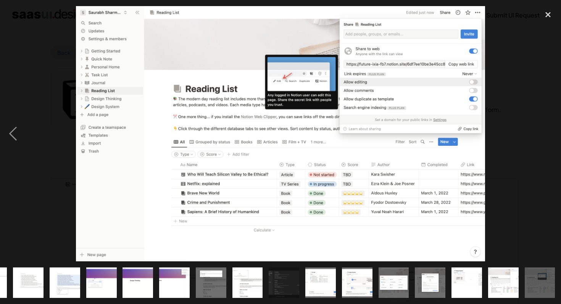
click at [547, 133] on div "next image" at bounding box center [548, 134] width 26 height 256
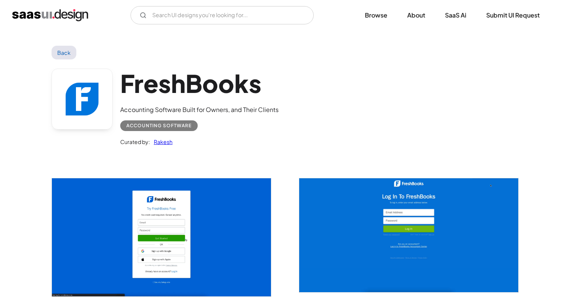
click at [161, 232] on img "open lightbox" at bounding box center [161, 238] width 219 height 118
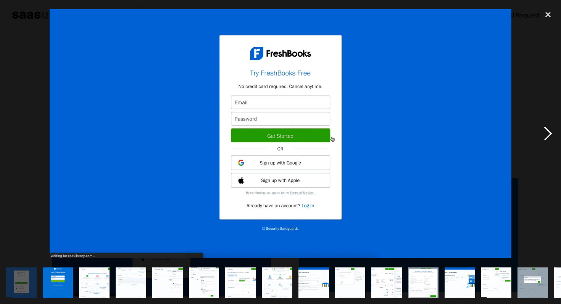
click at [551, 132] on div "next image" at bounding box center [548, 134] width 26 height 256
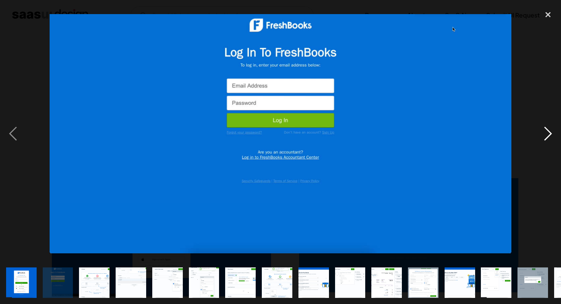
click at [551, 132] on div "next image" at bounding box center [548, 134] width 26 height 256
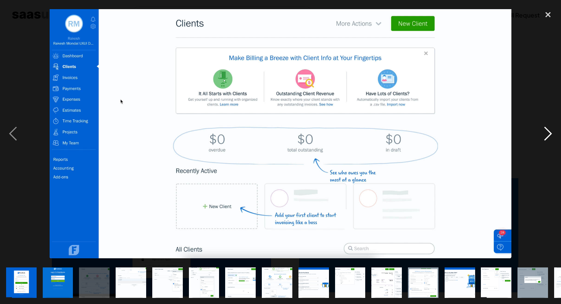
click at [551, 132] on div "next image" at bounding box center [548, 134] width 26 height 256
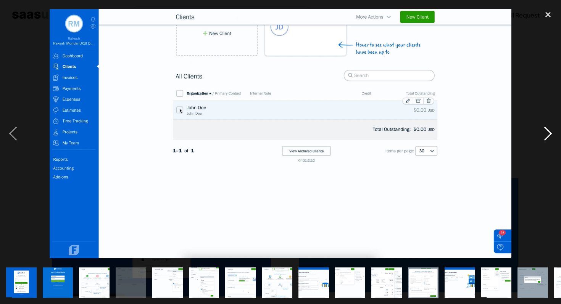
click at [551, 132] on div "next image" at bounding box center [548, 134] width 26 height 256
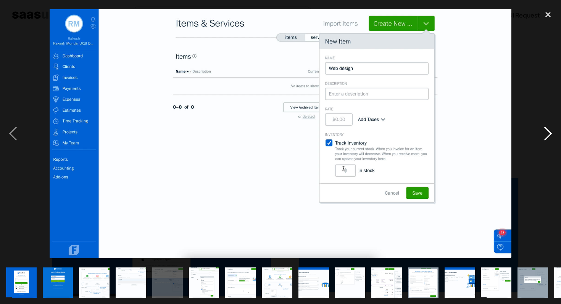
click at [551, 132] on div "next image" at bounding box center [548, 134] width 26 height 256
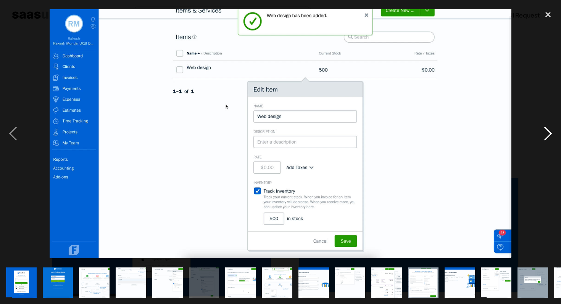
click at [551, 132] on div "next image" at bounding box center [548, 134] width 26 height 256
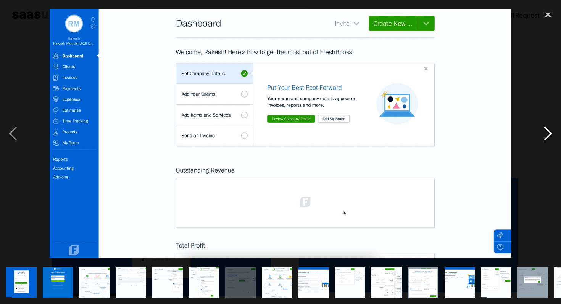
click at [551, 132] on div "next image" at bounding box center [548, 134] width 26 height 256
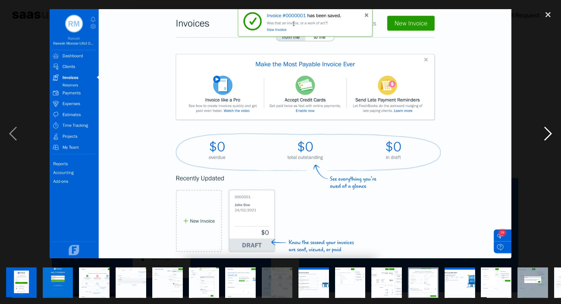
click at [551, 132] on div "next image" at bounding box center [548, 134] width 26 height 256
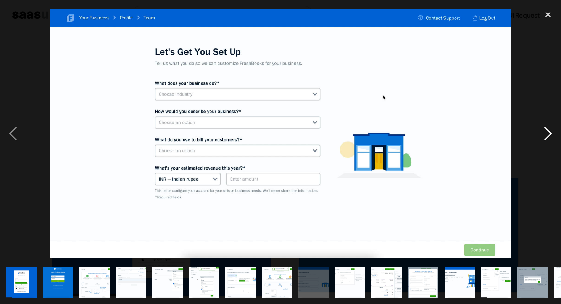
click at [551, 132] on div "next image" at bounding box center [548, 134] width 26 height 256
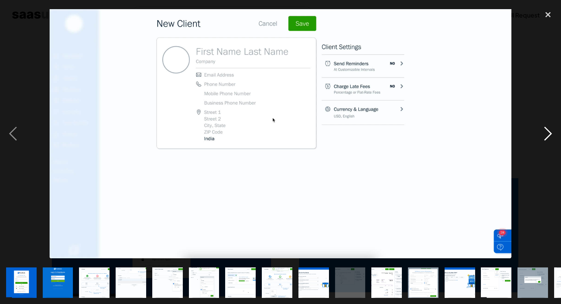
click at [545, 133] on div "next image" at bounding box center [548, 134] width 26 height 256
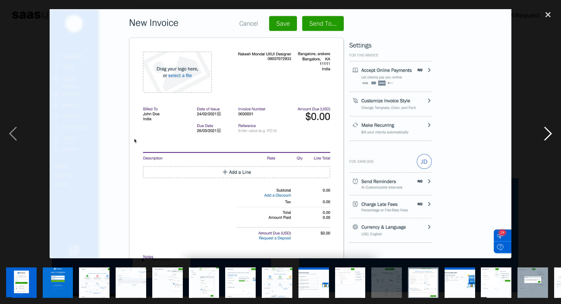
click at [545, 133] on div "next image" at bounding box center [548, 134] width 26 height 256
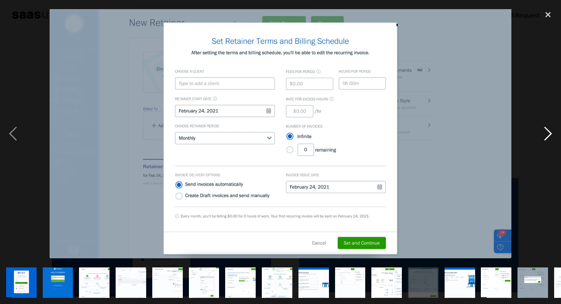
click at [545, 133] on div "next image" at bounding box center [548, 134] width 26 height 256
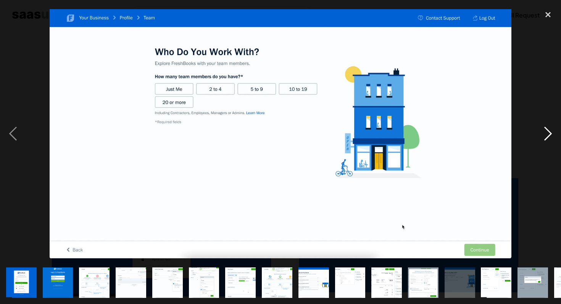
click at [545, 133] on div "next image" at bounding box center [548, 134] width 26 height 256
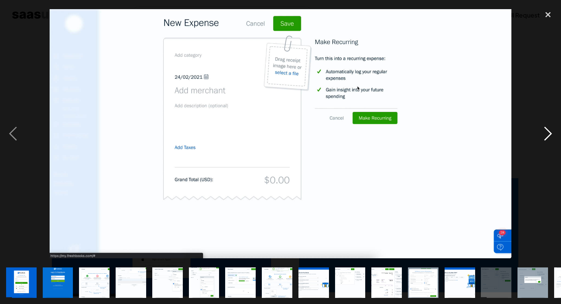
click at [545, 133] on div "next image" at bounding box center [548, 134] width 26 height 256
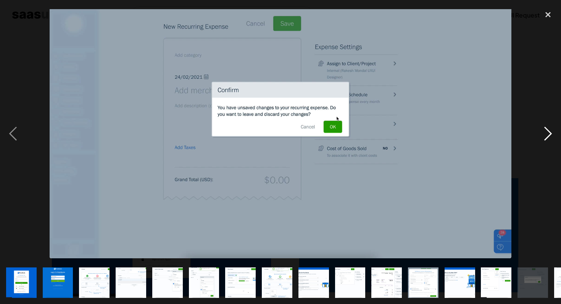
click at [545, 133] on div "next image" at bounding box center [548, 134] width 26 height 256
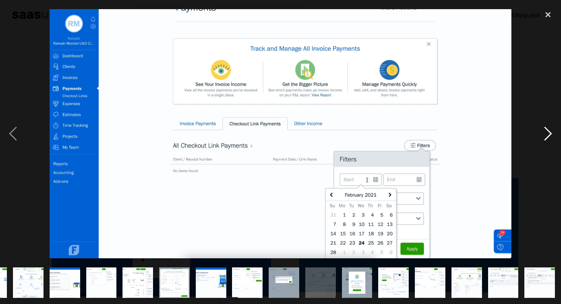
scroll to position [0, 249]
click at [545, 133] on div "next image" at bounding box center [548, 134] width 26 height 256
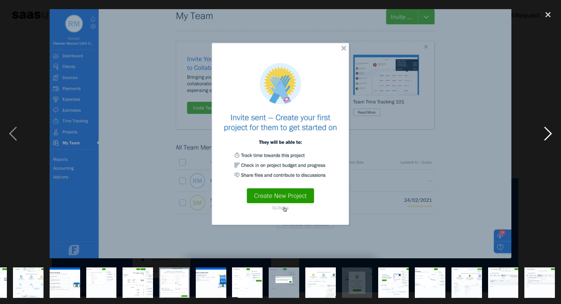
click at [545, 133] on div "next image" at bounding box center [548, 134] width 26 height 256
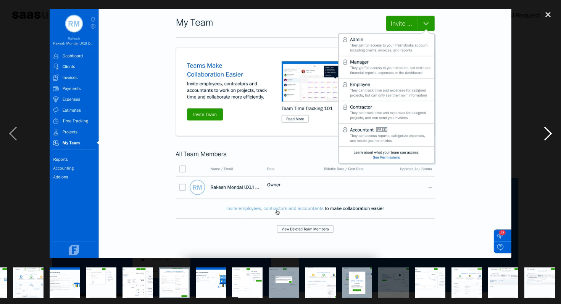
click at [545, 133] on div "next image" at bounding box center [548, 134] width 26 height 256
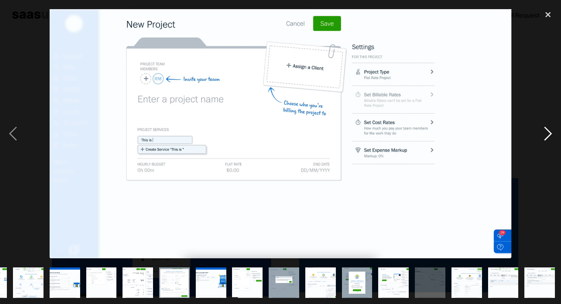
click at [545, 133] on div "next image" at bounding box center [548, 134] width 26 height 256
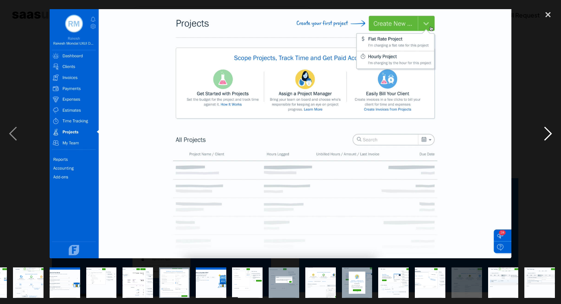
click at [545, 133] on div "next image" at bounding box center [548, 134] width 26 height 256
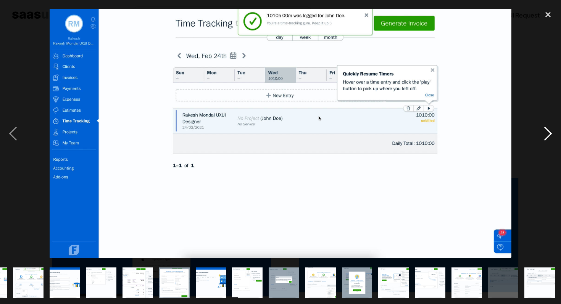
click at [545, 133] on div "next image" at bounding box center [548, 134] width 26 height 256
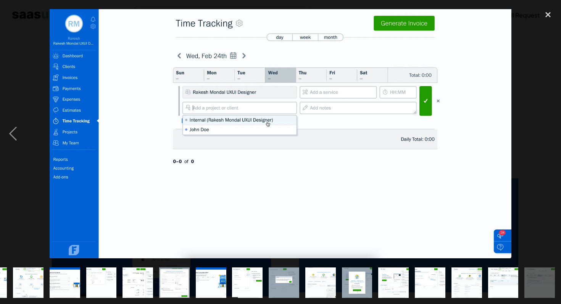
click at [545, 133] on div "next image" at bounding box center [548, 134] width 26 height 256
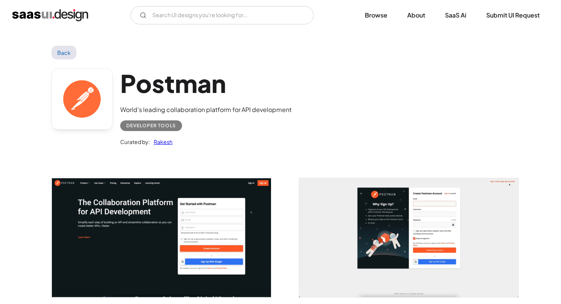
click at [180, 238] on img "open lightbox" at bounding box center [161, 238] width 219 height 119
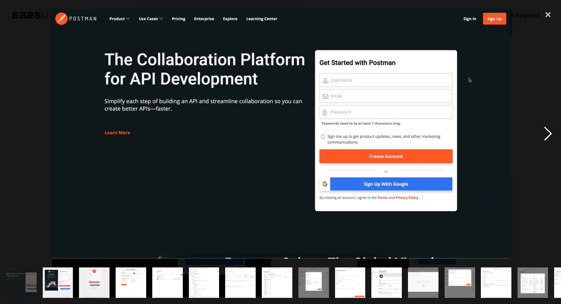
click at [545, 136] on div "next image" at bounding box center [548, 134] width 26 height 256
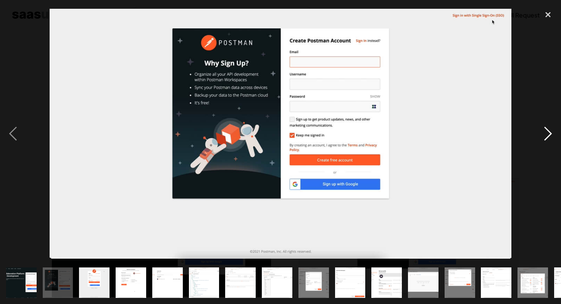
click at [545, 136] on div "next image" at bounding box center [548, 134] width 26 height 256
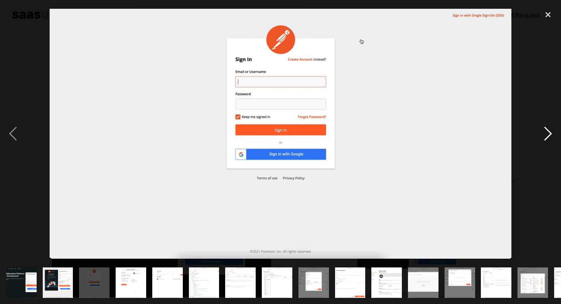
click at [545, 136] on div "next image" at bounding box center [548, 134] width 26 height 256
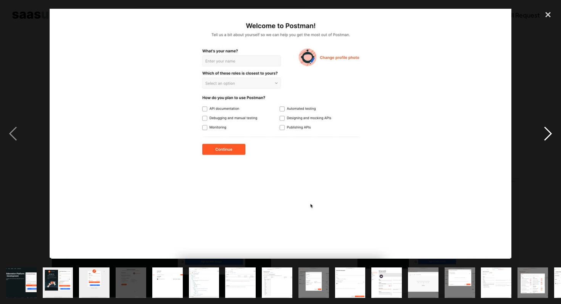
click at [545, 136] on div "next image" at bounding box center [548, 134] width 26 height 256
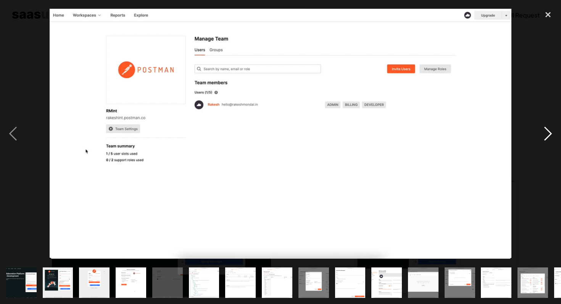
click at [545, 136] on div "next image" at bounding box center [548, 134] width 26 height 256
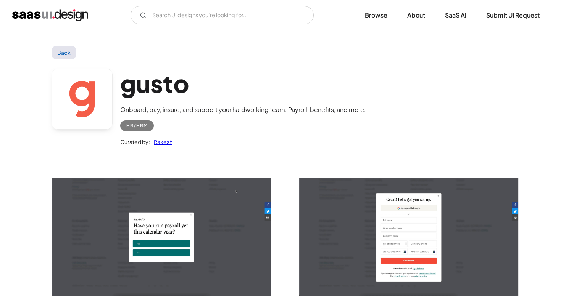
click at [231, 247] on img "open lightbox" at bounding box center [161, 238] width 219 height 118
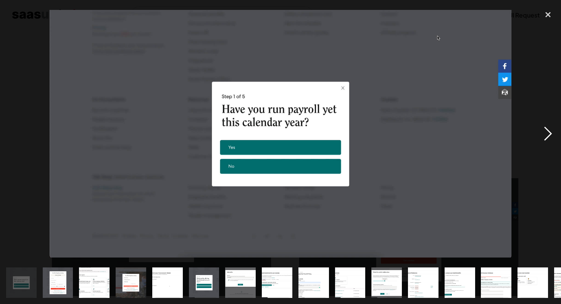
click at [549, 132] on div "next image" at bounding box center [548, 134] width 26 height 256
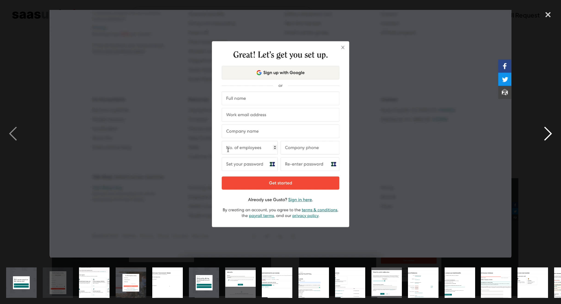
click at [549, 132] on div "next image" at bounding box center [548, 134] width 26 height 256
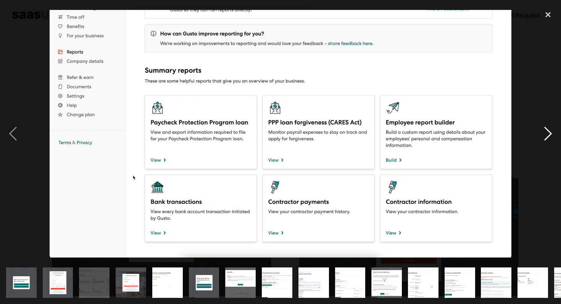
click at [549, 132] on div "next image" at bounding box center [548, 134] width 26 height 256
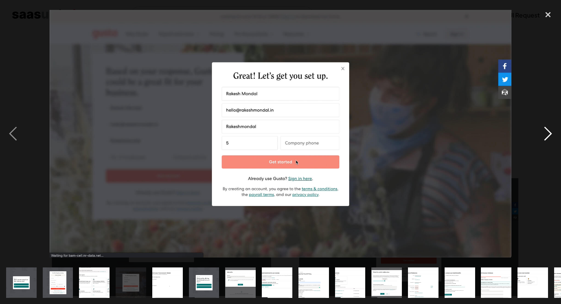
click at [549, 132] on div "next image" at bounding box center [548, 134] width 26 height 256
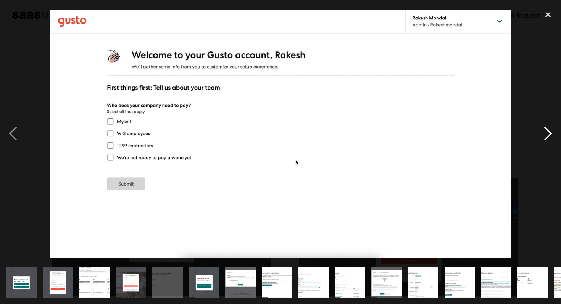
click at [549, 132] on div "next image" at bounding box center [548, 134] width 26 height 256
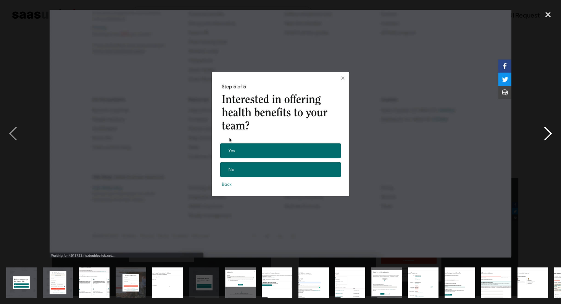
click at [549, 132] on div "next image" at bounding box center [548, 134] width 26 height 256
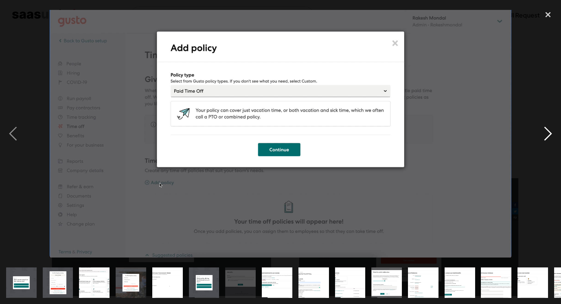
click at [549, 132] on div "next image" at bounding box center [548, 134] width 26 height 256
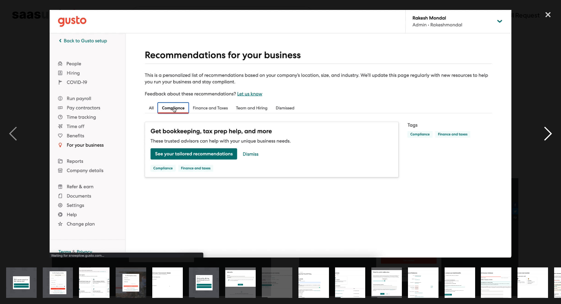
click at [549, 132] on div "next image" at bounding box center [548, 134] width 26 height 256
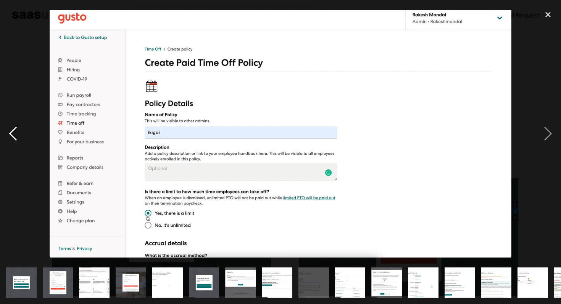
click at [12, 138] on div "previous image" at bounding box center [13, 134] width 26 height 256
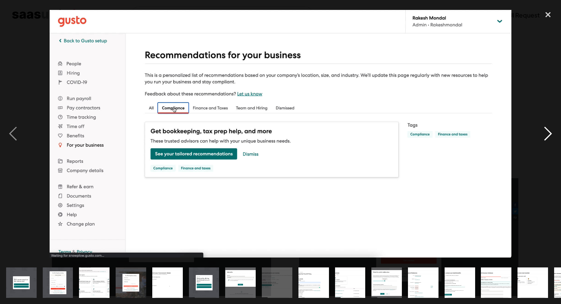
click at [550, 135] on div "next image" at bounding box center [548, 134] width 26 height 256
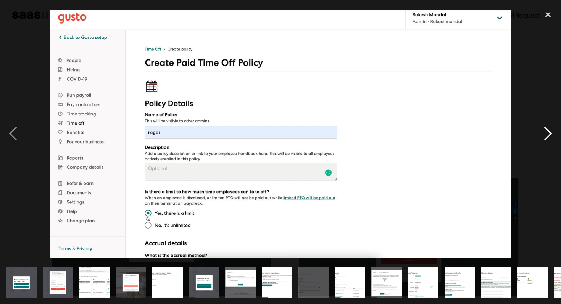
click at [550, 135] on div "next image" at bounding box center [548, 134] width 26 height 256
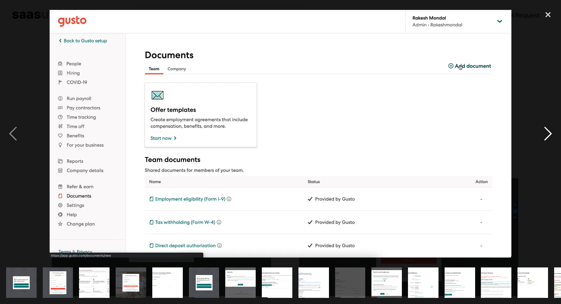
click at [550, 135] on div "next image" at bounding box center [548, 134] width 26 height 256
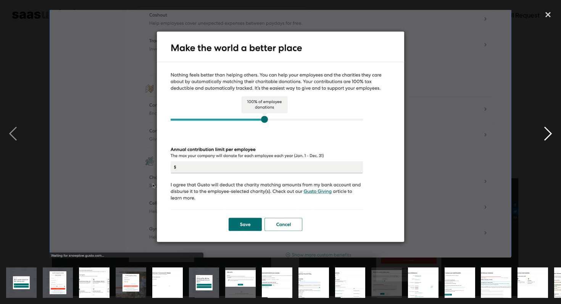
click at [550, 135] on div "next image" at bounding box center [548, 134] width 26 height 256
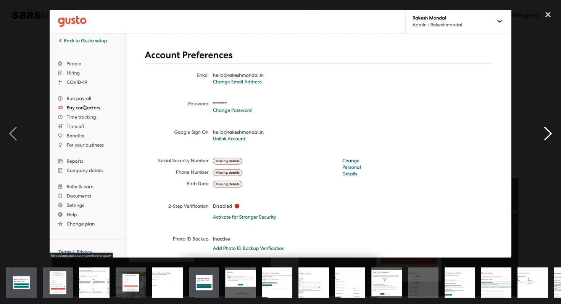
click at [550, 135] on div "next image" at bounding box center [548, 134] width 26 height 256
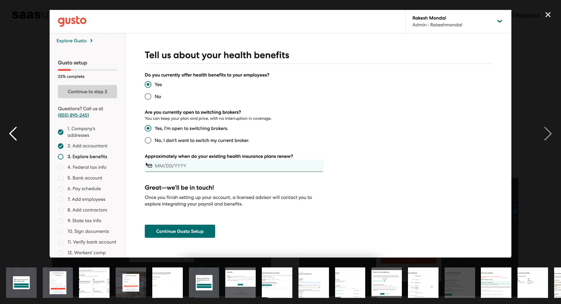
click at [17, 135] on div "previous image" at bounding box center [13, 134] width 26 height 256
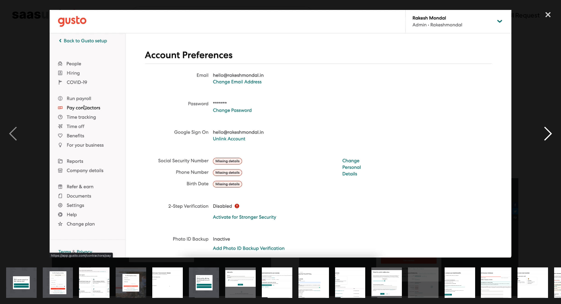
click at [546, 133] on div "next image" at bounding box center [548, 134] width 26 height 256
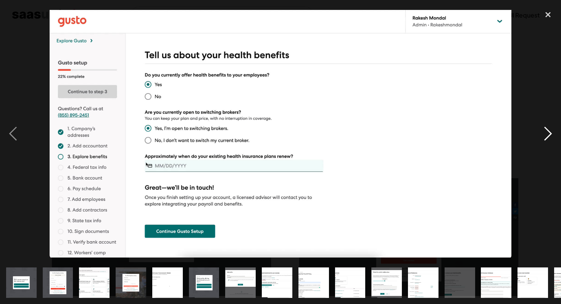
click at [546, 133] on div "next image" at bounding box center [548, 134] width 26 height 256
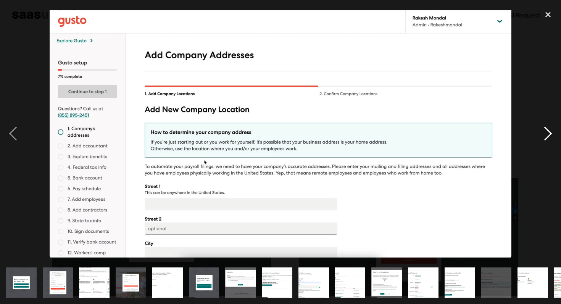
click at [546, 133] on div "next image" at bounding box center [548, 134] width 26 height 256
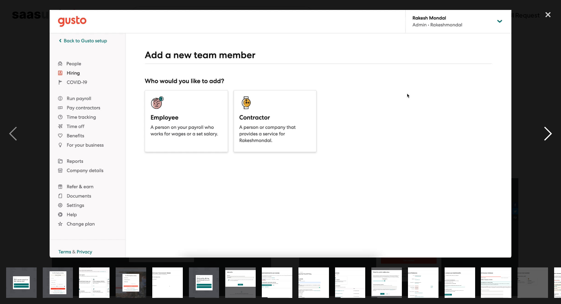
click at [546, 133] on div "next image" at bounding box center [548, 134] width 26 height 256
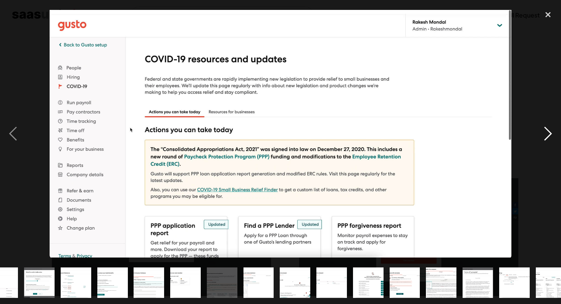
scroll to position [0, 358]
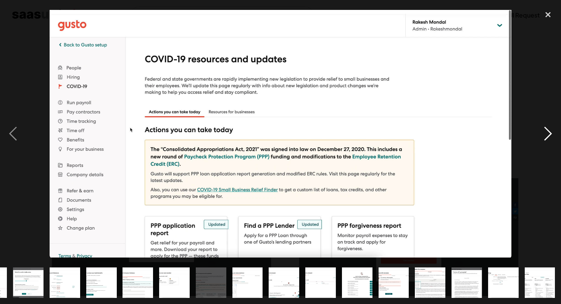
click at [546, 133] on div "next image" at bounding box center [548, 134] width 26 height 256
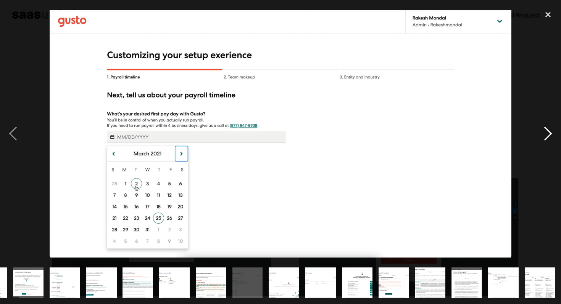
click at [546, 133] on div "next image" at bounding box center [548, 134] width 26 height 256
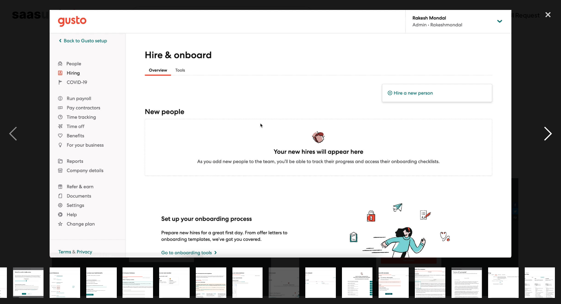
click at [546, 133] on div "next image" at bounding box center [548, 134] width 26 height 256
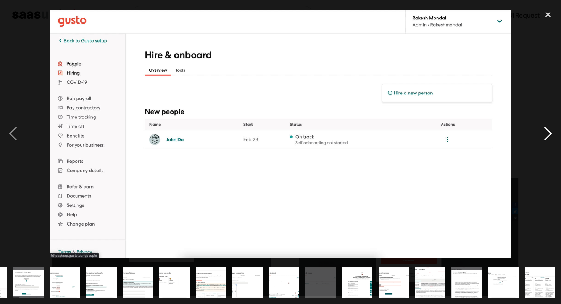
click at [546, 133] on div "next image" at bounding box center [548, 134] width 26 height 256
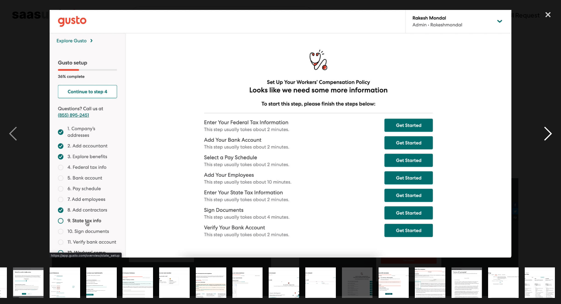
click at [546, 133] on div "next image" at bounding box center [548, 134] width 26 height 256
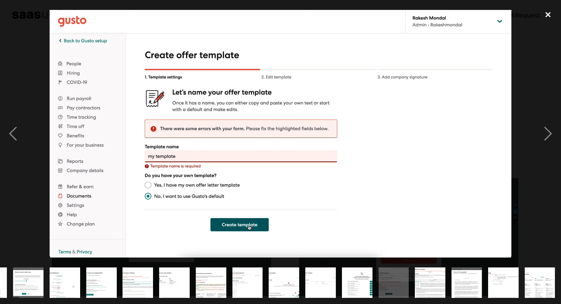
click at [546, 16] on div "close lightbox" at bounding box center [548, 14] width 26 height 17
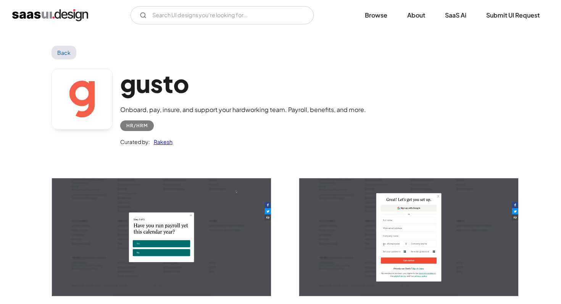
scroll to position [0, 0]
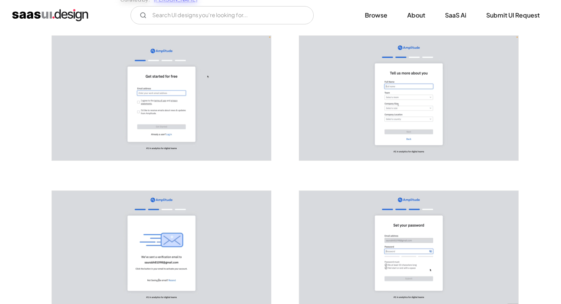
scroll to position [161, 0]
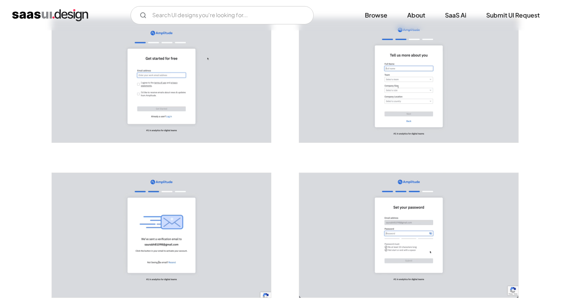
click at [201, 102] on img "open lightbox" at bounding box center [161, 80] width 219 height 125
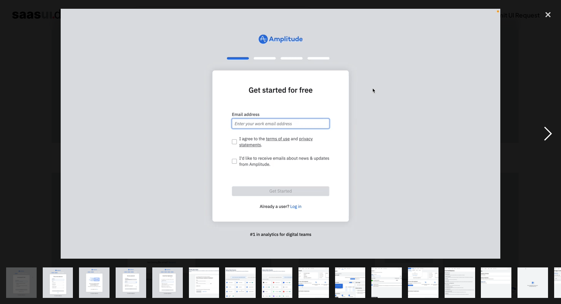
click at [545, 134] on div "next image" at bounding box center [548, 134] width 26 height 256
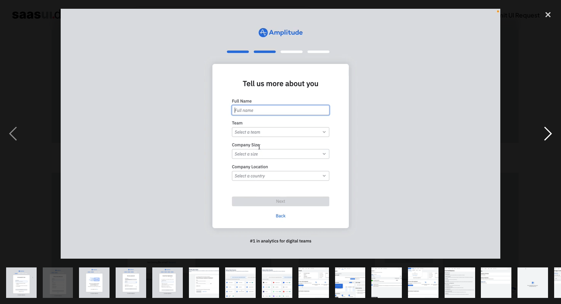
click at [545, 134] on div "next image" at bounding box center [548, 134] width 26 height 256
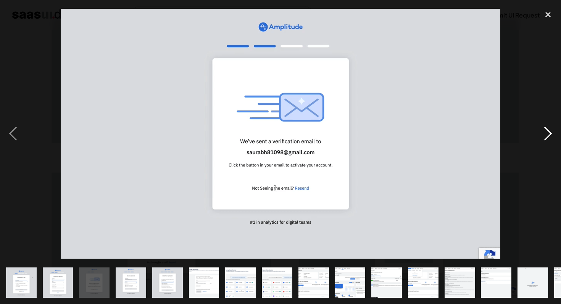
click at [545, 134] on div "next image" at bounding box center [548, 134] width 26 height 256
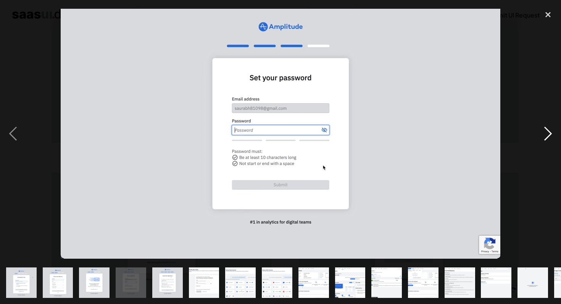
click at [545, 134] on div "next image" at bounding box center [548, 134] width 26 height 256
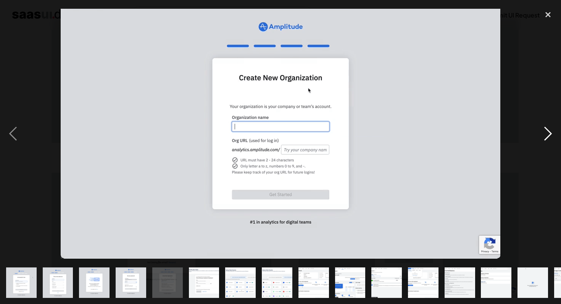
click at [545, 134] on div "next image" at bounding box center [548, 134] width 26 height 256
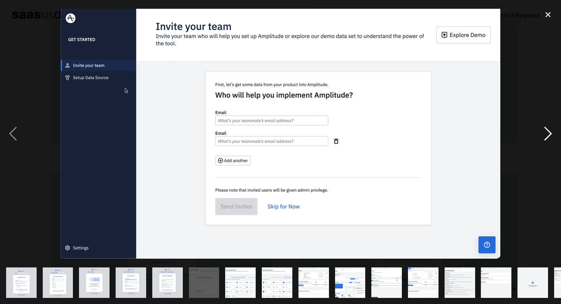
click at [545, 134] on div "next image" at bounding box center [548, 134] width 26 height 256
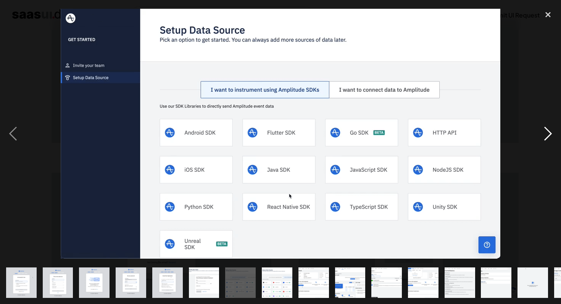
click at [545, 134] on div "next image" at bounding box center [548, 134] width 26 height 256
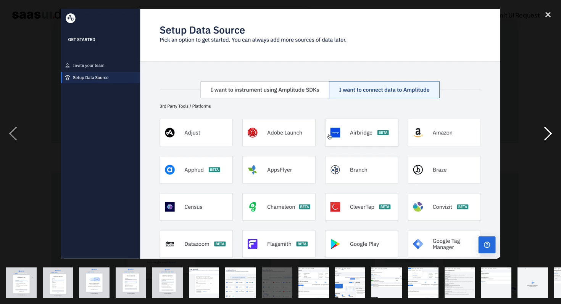
click at [545, 134] on div "next image" at bounding box center [548, 134] width 26 height 256
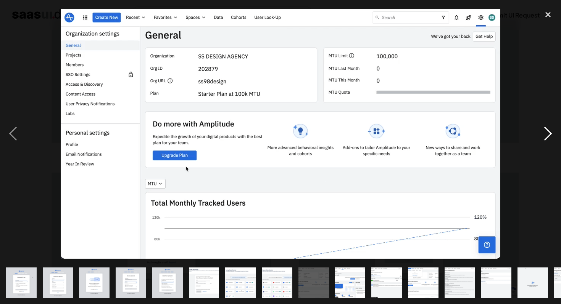
click at [545, 134] on div "next image" at bounding box center [548, 134] width 26 height 256
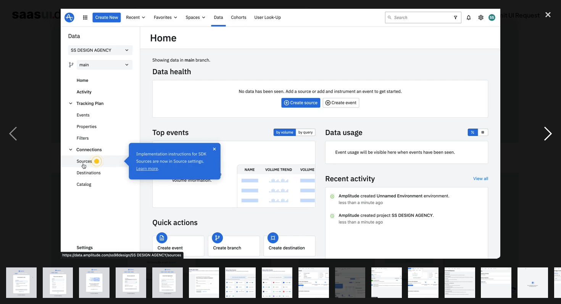
click at [545, 134] on div "next image" at bounding box center [548, 134] width 26 height 256
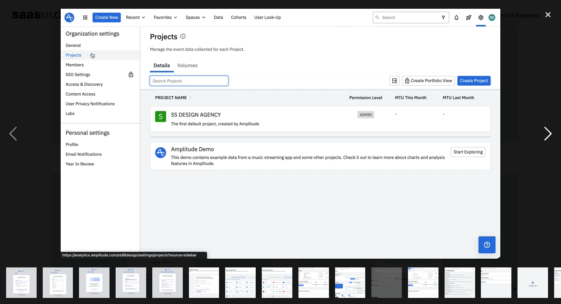
click at [545, 134] on div "next image" at bounding box center [548, 134] width 26 height 256
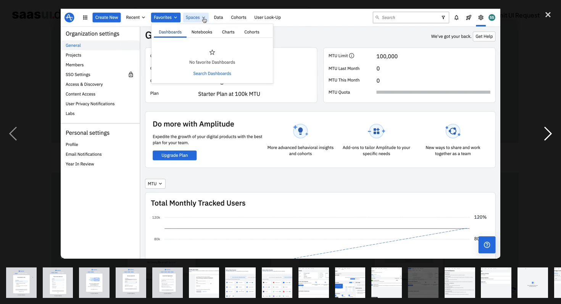
click at [545, 134] on div "next image" at bounding box center [548, 134] width 26 height 256
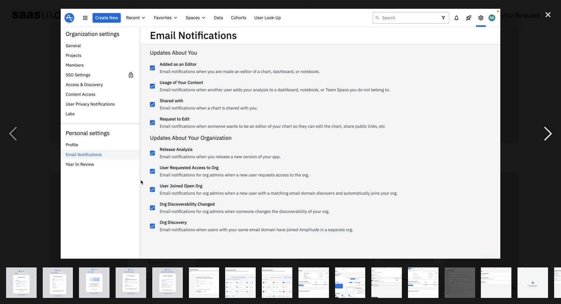
click at [545, 134] on div "next image" at bounding box center [548, 134] width 26 height 256
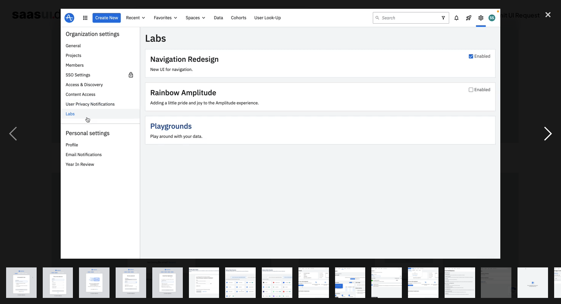
click at [545, 134] on div "next image" at bounding box center [548, 134] width 26 height 256
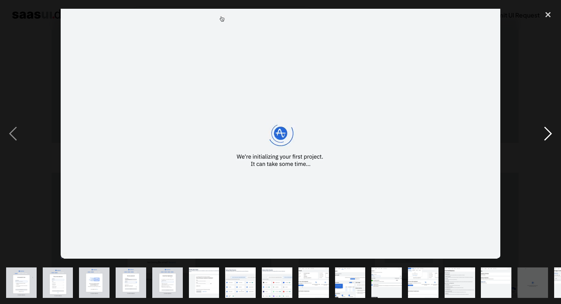
click at [545, 134] on div "next image" at bounding box center [548, 134] width 26 height 256
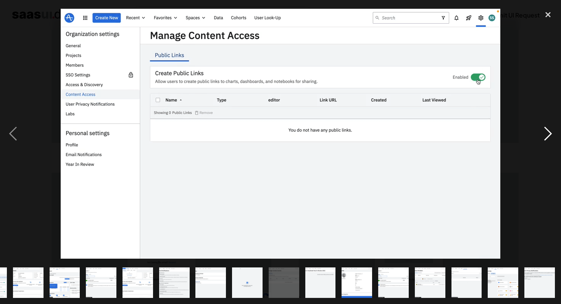
scroll to position [0, 285]
click at [10, 134] on div "previous image" at bounding box center [13, 134] width 26 height 256
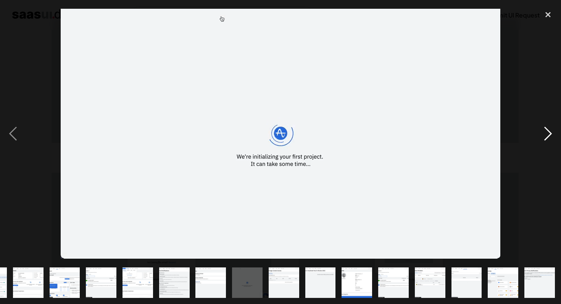
click at [547, 132] on div "next image" at bounding box center [548, 134] width 26 height 256
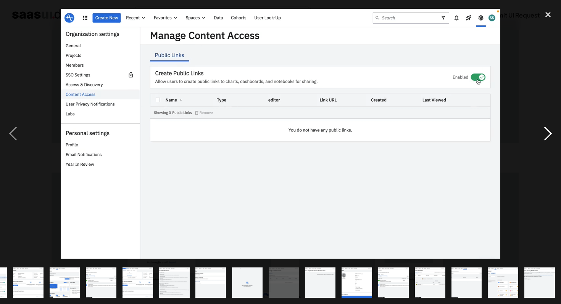
click at [547, 132] on div "next image" at bounding box center [548, 134] width 26 height 256
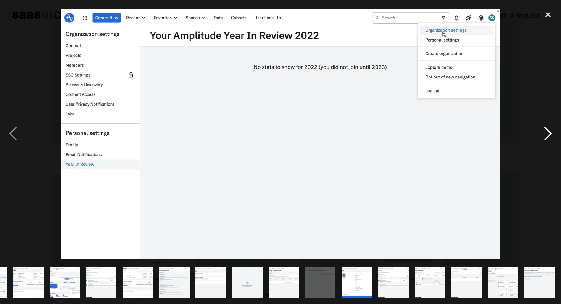
click at [547, 132] on div "next image" at bounding box center [548, 134] width 26 height 256
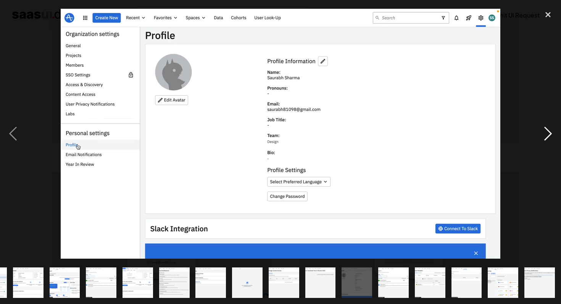
click at [547, 132] on div "next image" at bounding box center [548, 134] width 26 height 256
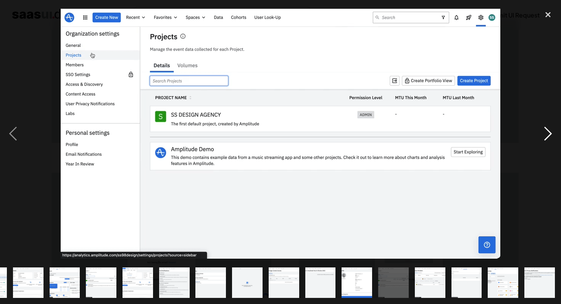
click at [547, 132] on div "next image" at bounding box center [548, 134] width 26 height 256
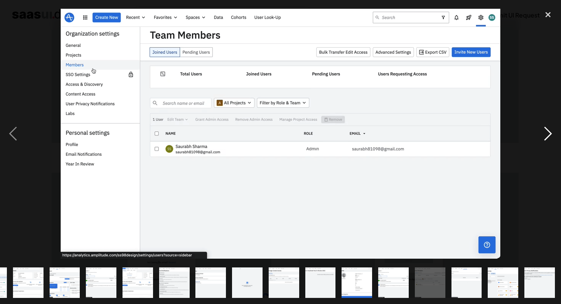
click at [547, 132] on div "next image" at bounding box center [548, 134] width 26 height 256
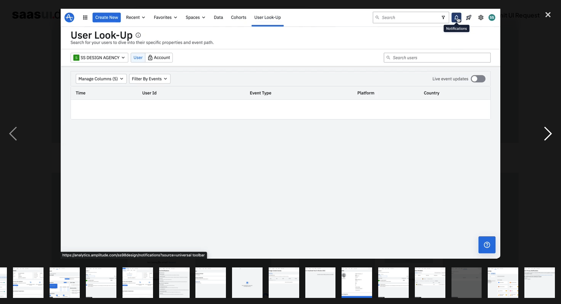
click at [547, 132] on div "next image" at bounding box center [548, 134] width 26 height 256
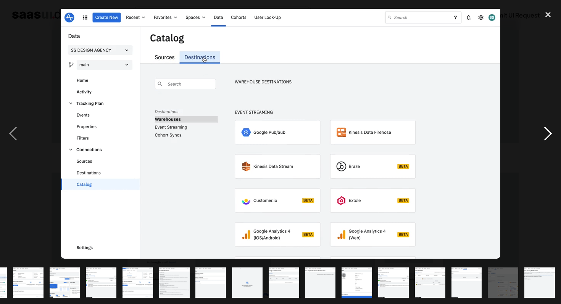
click at [547, 132] on div "next image" at bounding box center [548, 134] width 26 height 256
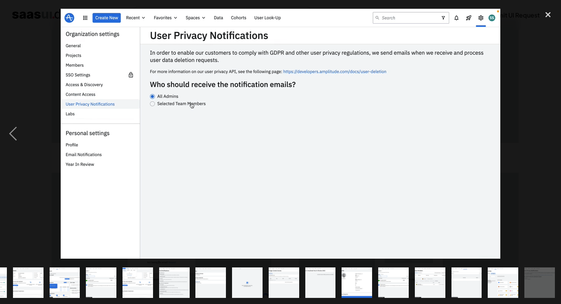
click at [547, 132] on div "next image" at bounding box center [548, 134] width 26 height 256
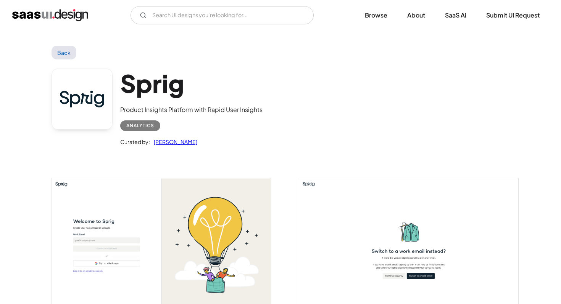
click at [179, 225] on img "open lightbox" at bounding box center [161, 247] width 219 height 137
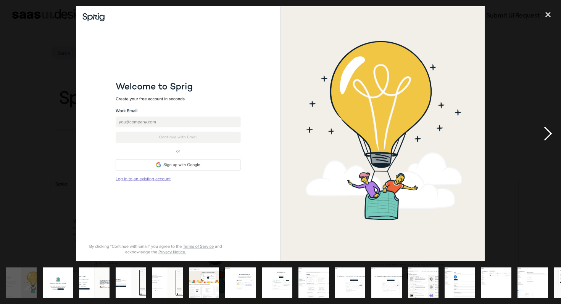
click at [548, 130] on div "next image" at bounding box center [548, 134] width 26 height 256
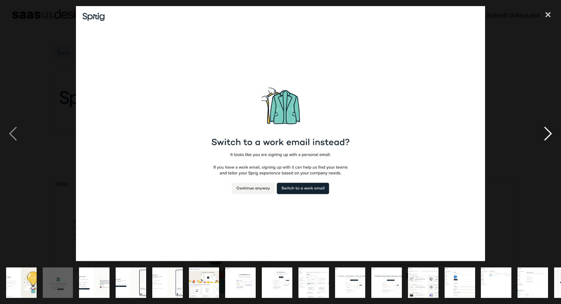
click at [543, 136] on div "next image" at bounding box center [548, 134] width 26 height 256
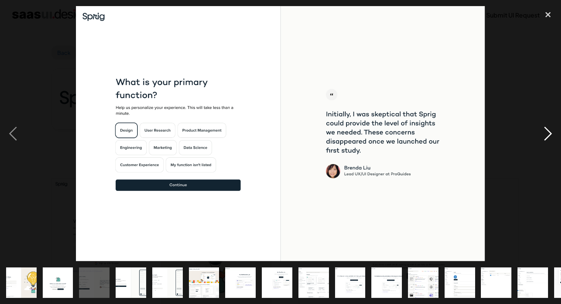
click at [543, 136] on div "next image" at bounding box center [548, 134] width 26 height 256
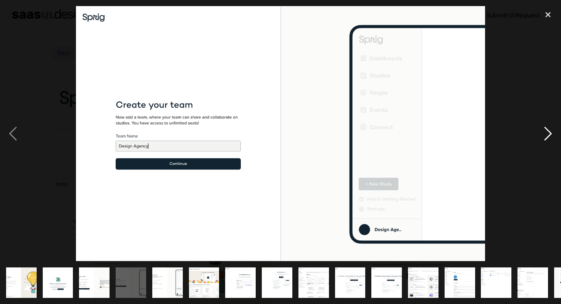
click at [543, 136] on div "next image" at bounding box center [548, 134] width 26 height 256
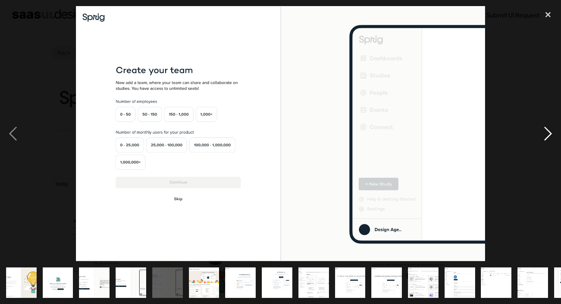
click at [547, 132] on div "next image" at bounding box center [548, 134] width 26 height 256
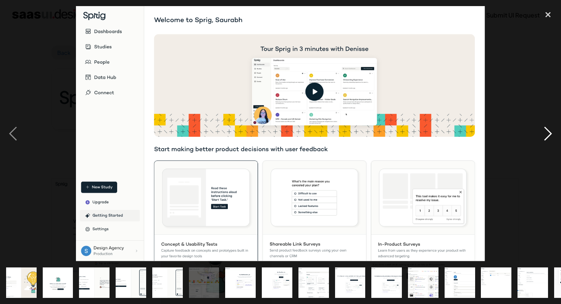
click at [547, 132] on div "next image" at bounding box center [548, 134] width 26 height 256
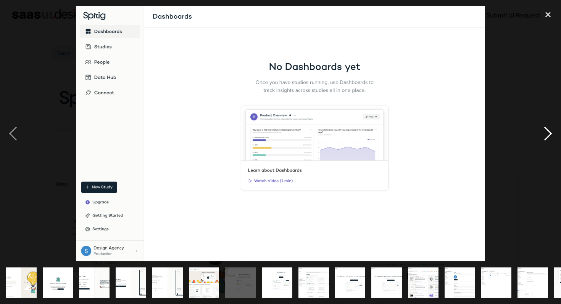
click at [547, 132] on div "next image" at bounding box center [548, 134] width 26 height 256
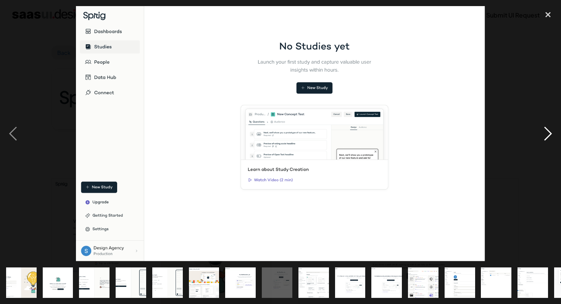
click at [547, 132] on div "next image" at bounding box center [548, 134] width 26 height 256
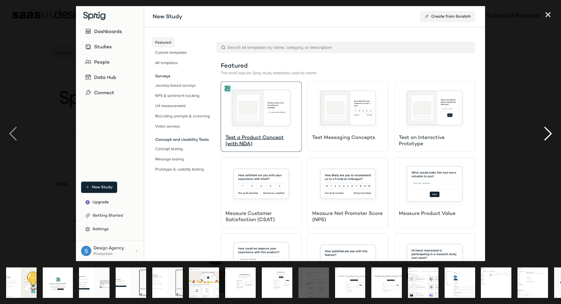
click at [547, 132] on div "next image" at bounding box center [548, 134] width 26 height 256
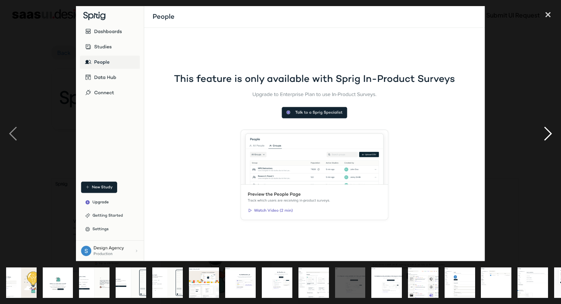
click at [547, 132] on div "next image" at bounding box center [548, 134] width 26 height 256
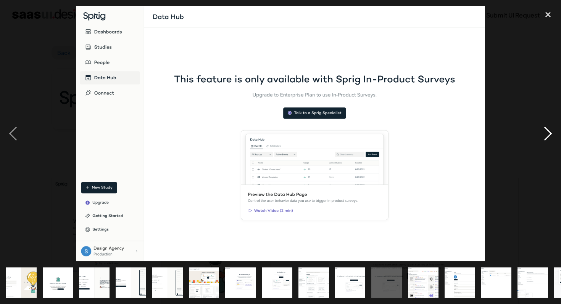
click at [547, 132] on div "next image" at bounding box center [548, 134] width 26 height 256
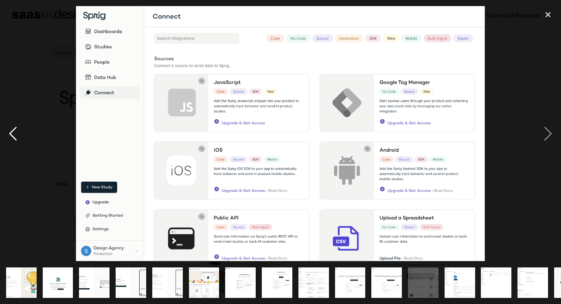
click at [14, 132] on div "previous image" at bounding box center [13, 134] width 26 height 256
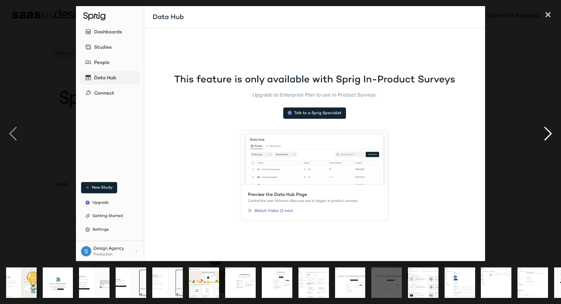
click at [548, 135] on div "next image" at bounding box center [548, 134] width 26 height 256
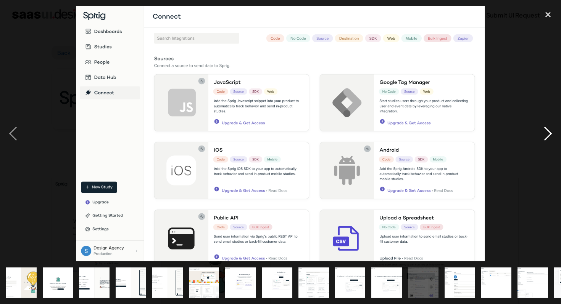
click at [548, 135] on div "next image" at bounding box center [548, 134] width 26 height 256
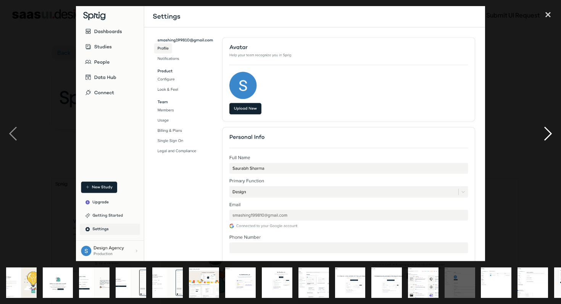
click at [548, 135] on div "next image" at bounding box center [548, 134] width 26 height 256
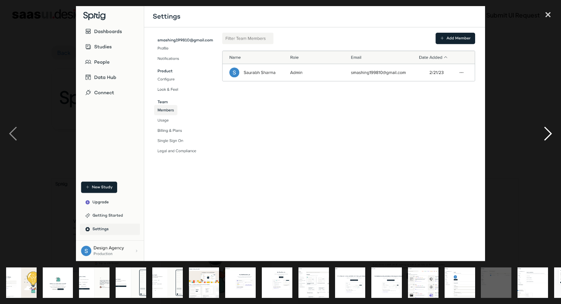
click at [548, 135] on div "next image" at bounding box center [548, 134] width 26 height 256
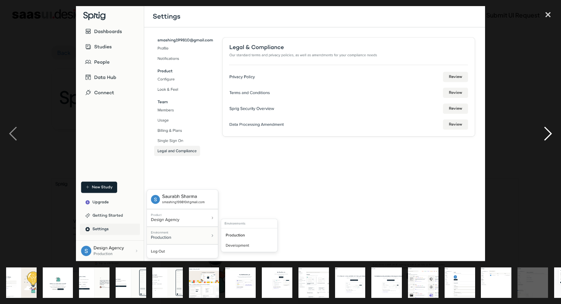
click at [548, 135] on div "next image" at bounding box center [548, 134] width 26 height 256
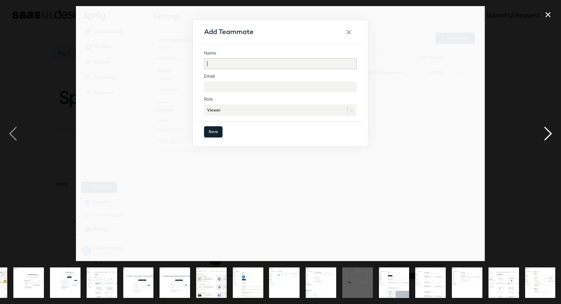
scroll to position [0, 212]
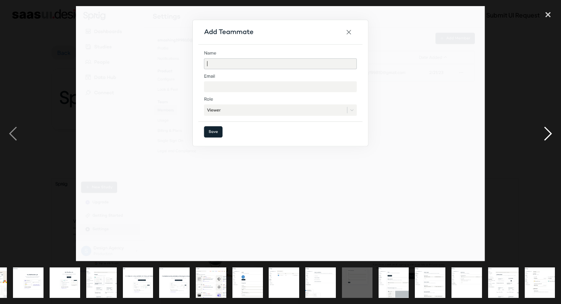
click at [548, 135] on div "next image" at bounding box center [548, 134] width 26 height 256
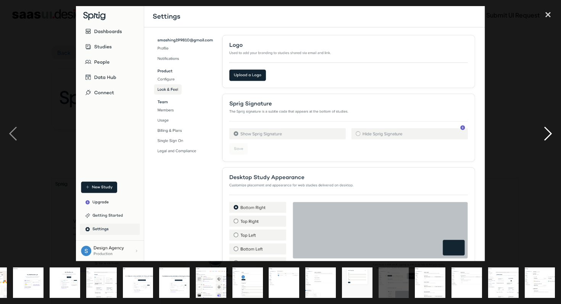
click at [548, 135] on div "next image" at bounding box center [548, 134] width 26 height 256
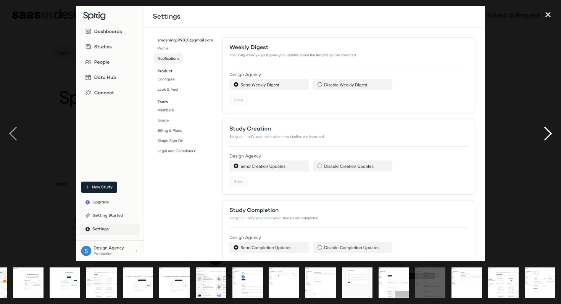
click at [548, 135] on div "next image" at bounding box center [548, 134] width 26 height 256
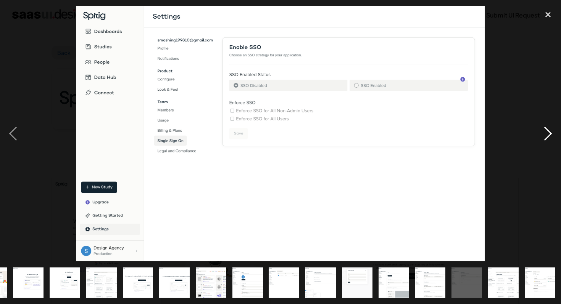
click at [548, 135] on div "next image" at bounding box center [548, 134] width 26 height 256
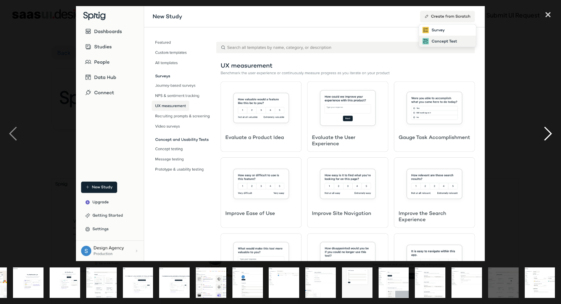
click at [548, 135] on div "next image" at bounding box center [548, 134] width 26 height 256
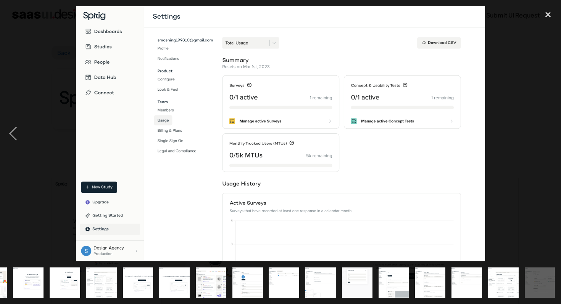
click at [548, 135] on div "next image" at bounding box center [548, 134] width 26 height 256
click at [552, 13] on div "close lightbox" at bounding box center [548, 14] width 26 height 17
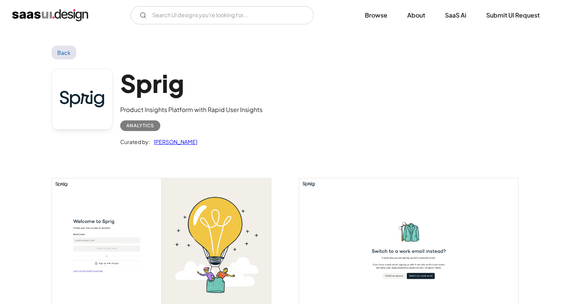
scroll to position [11, 0]
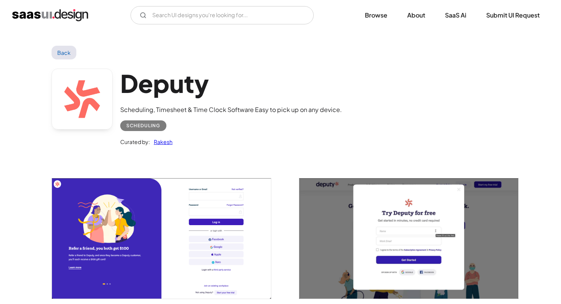
click at [187, 227] on img "open lightbox" at bounding box center [161, 239] width 219 height 120
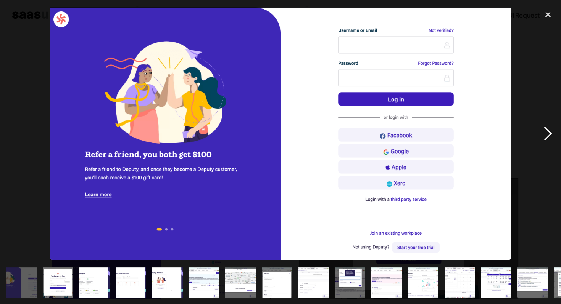
click at [550, 133] on div "next image" at bounding box center [548, 134] width 26 height 256
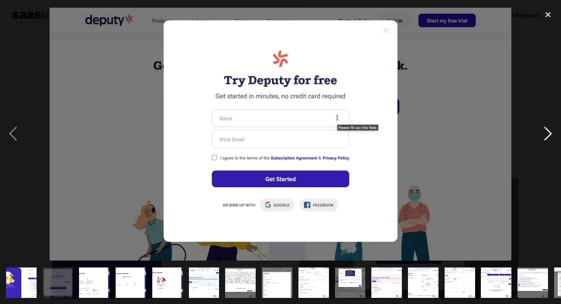
click at [550, 133] on div "next image" at bounding box center [548, 134] width 26 height 256
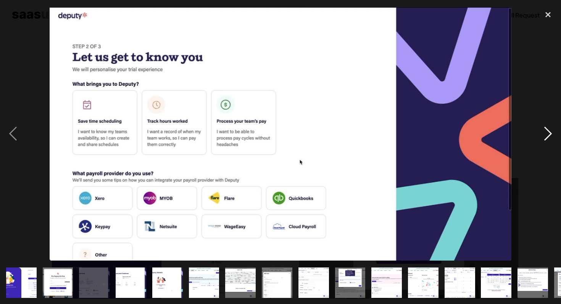
click at [550, 133] on div "next image" at bounding box center [548, 134] width 26 height 256
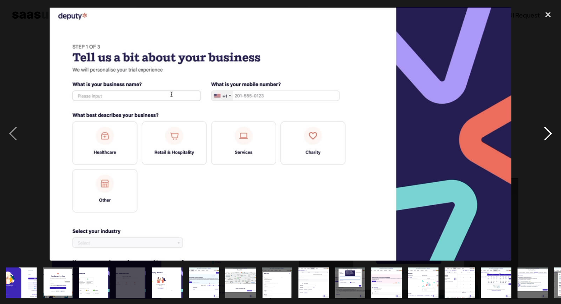
click at [550, 133] on div "next image" at bounding box center [548, 134] width 26 height 256
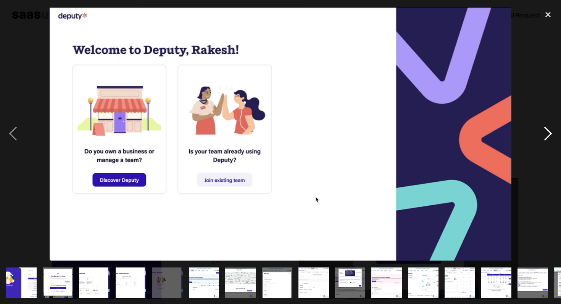
click at [550, 133] on div "next image" at bounding box center [548, 134] width 26 height 256
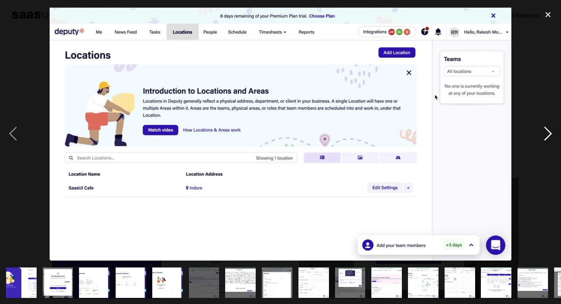
click at [550, 133] on div "next image" at bounding box center [548, 134] width 26 height 256
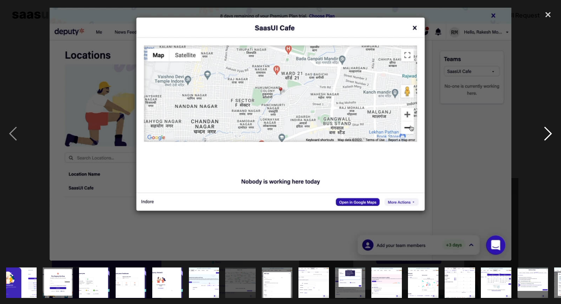
click at [550, 133] on div "next image" at bounding box center [548, 134] width 26 height 256
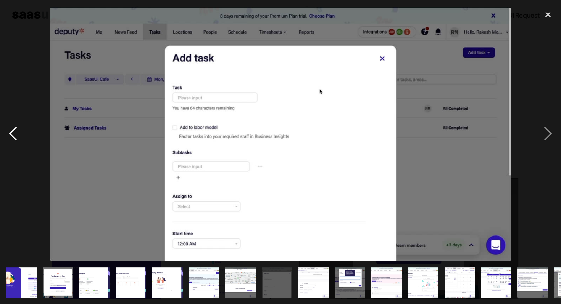
click at [12, 136] on div "previous image" at bounding box center [13, 134] width 26 height 256
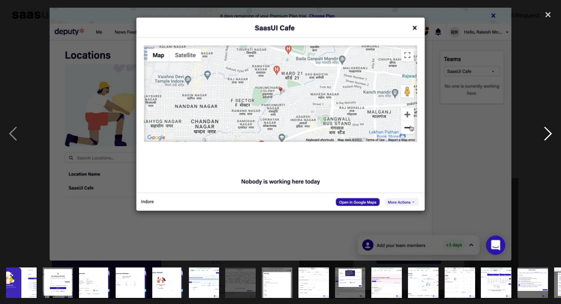
click at [545, 134] on div "next image" at bounding box center [548, 134] width 26 height 256
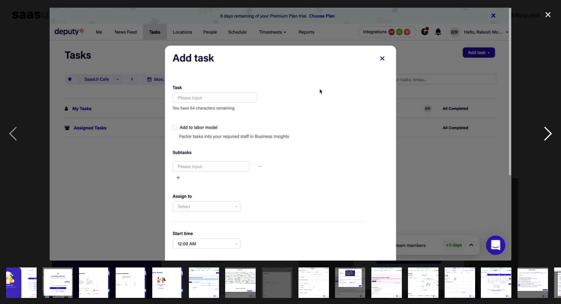
click at [545, 134] on div "next image" at bounding box center [548, 134] width 26 height 256
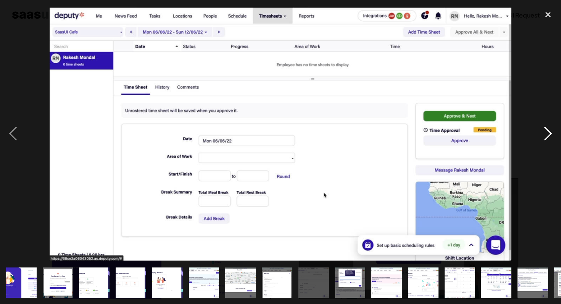
click at [545, 134] on div "next image" at bounding box center [548, 134] width 26 height 256
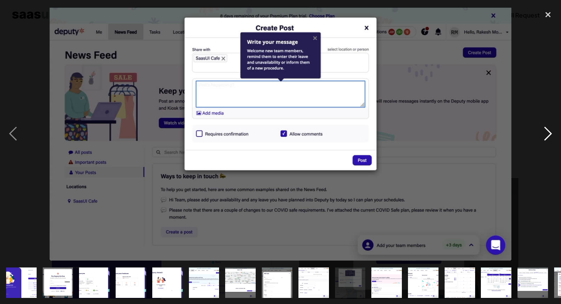
click at [545, 134] on div "next image" at bounding box center [548, 134] width 26 height 256
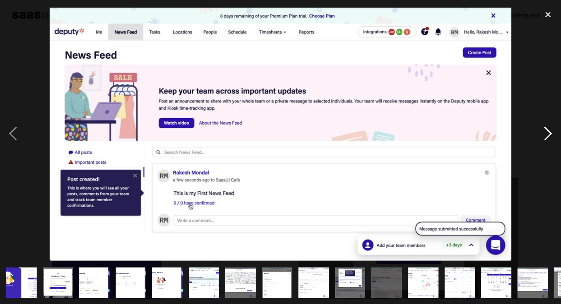
click at [545, 134] on div "next image" at bounding box center [548, 134] width 26 height 256
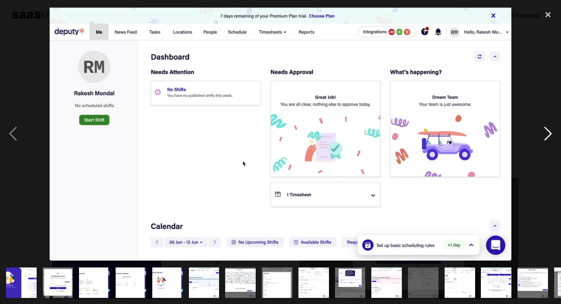
click at [545, 134] on div "next image" at bounding box center [548, 134] width 26 height 256
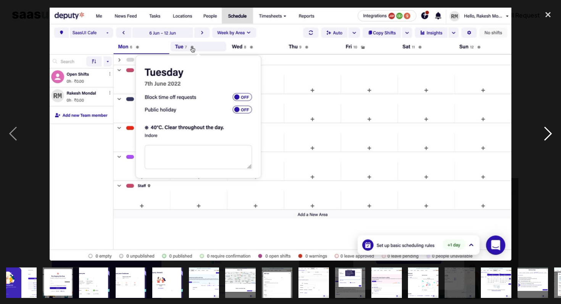
click at [545, 134] on div "next image" at bounding box center [548, 134] width 26 height 256
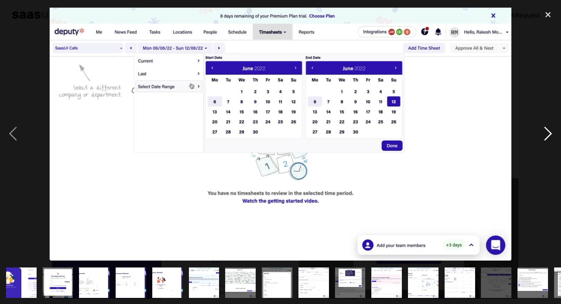
click at [545, 134] on div "next image" at bounding box center [548, 134] width 26 height 256
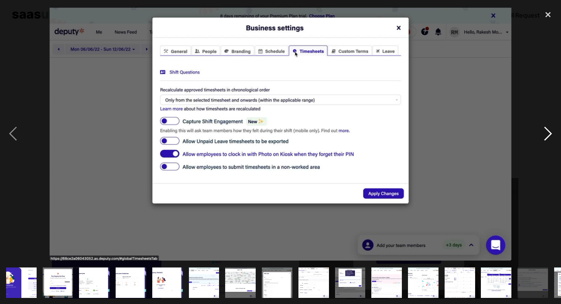
click at [545, 134] on div "next image" at bounding box center [548, 134] width 26 height 256
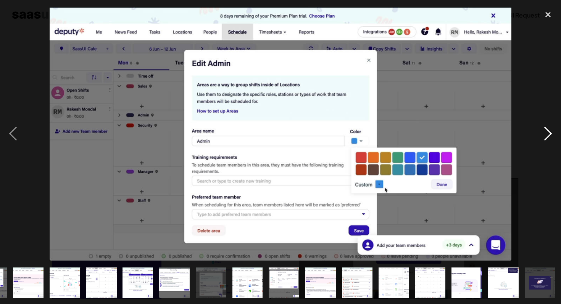
scroll to position [0, 358]
click at [545, 134] on div "next image" at bounding box center [548, 134] width 26 height 256
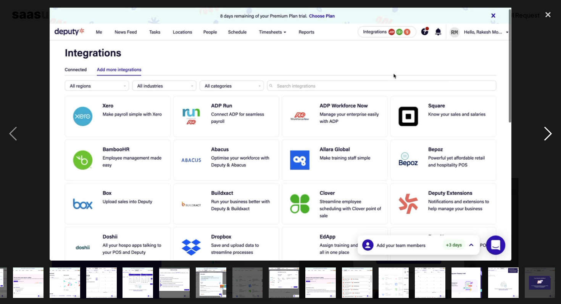
click at [545, 134] on div "next image" at bounding box center [548, 134] width 26 height 256
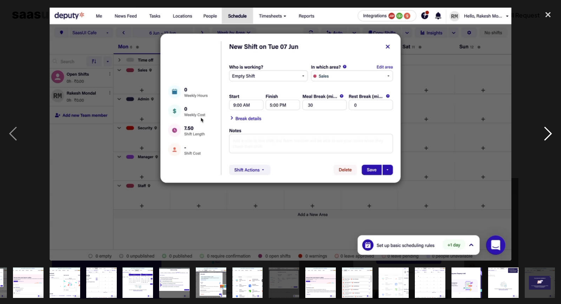
click at [545, 134] on div "next image" at bounding box center [548, 134] width 26 height 256
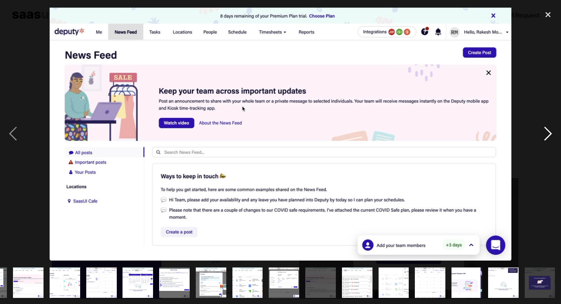
click at [545, 134] on div "next image" at bounding box center [548, 134] width 26 height 256
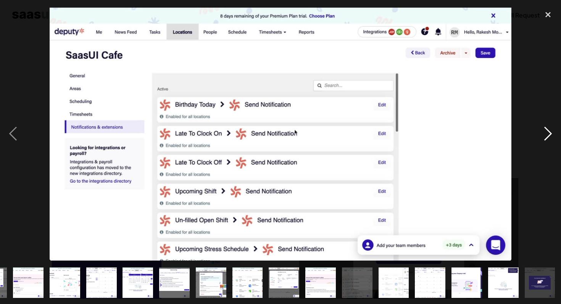
click at [545, 134] on div "next image" at bounding box center [548, 134] width 26 height 256
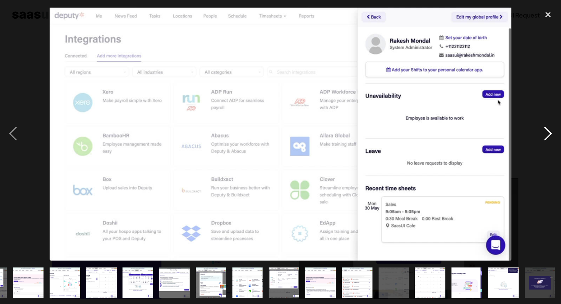
click at [545, 134] on div "next image" at bounding box center [548, 134] width 26 height 256
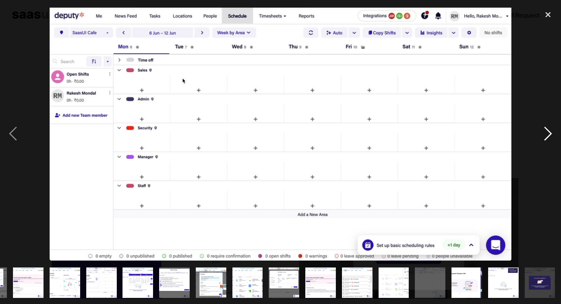
click at [545, 134] on div "next image" at bounding box center [548, 134] width 26 height 256
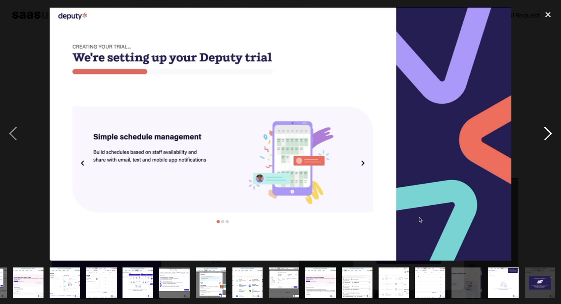
click at [545, 134] on div "next image" at bounding box center [548, 134] width 26 height 256
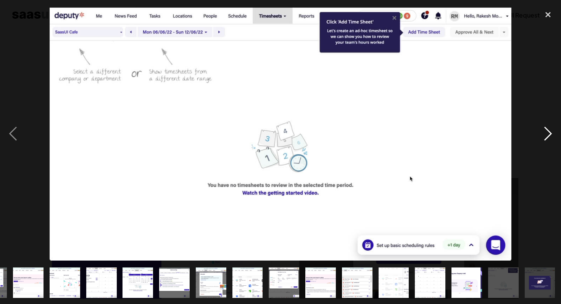
click at [545, 134] on div "next image" at bounding box center [548, 134] width 26 height 256
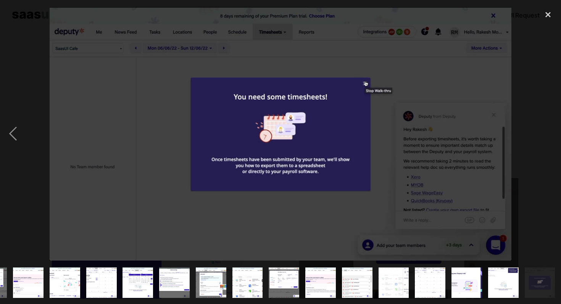
click at [545, 134] on div "next image" at bounding box center [548, 134] width 26 height 256
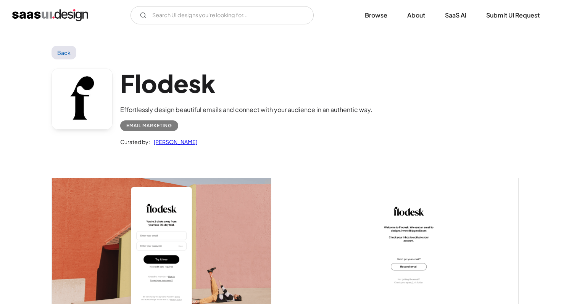
click at [175, 228] on img "open lightbox" at bounding box center [161, 247] width 219 height 137
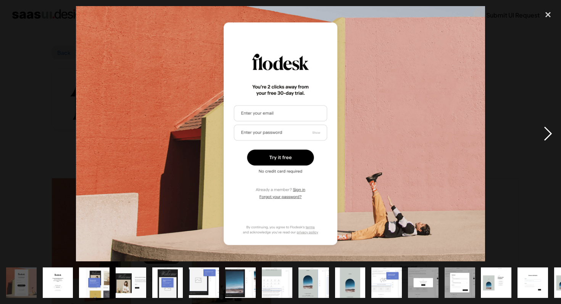
click at [548, 134] on div "next image" at bounding box center [548, 134] width 26 height 256
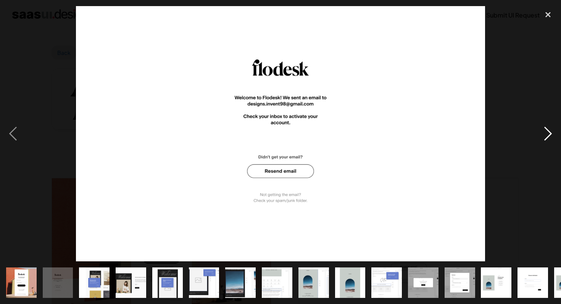
click at [548, 134] on div "next image" at bounding box center [548, 134] width 26 height 256
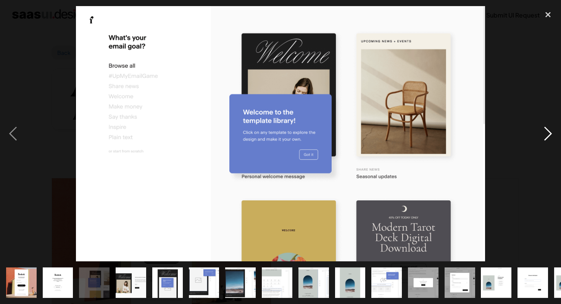
click at [548, 134] on div "next image" at bounding box center [548, 134] width 26 height 256
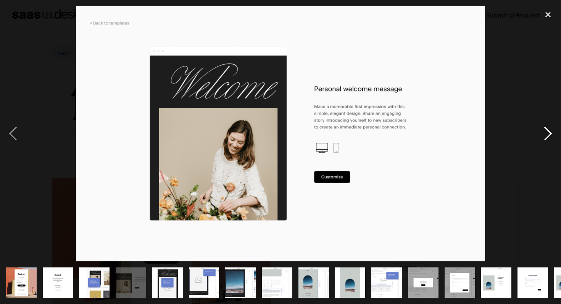
click at [548, 134] on div "next image" at bounding box center [548, 134] width 26 height 256
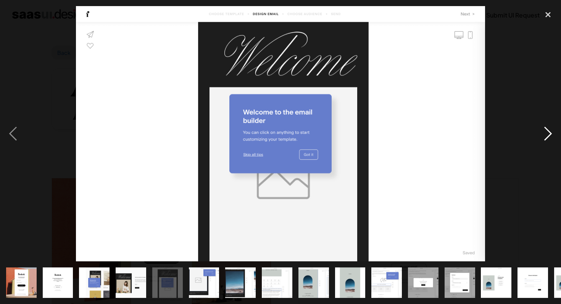
click at [548, 134] on div "next image" at bounding box center [548, 134] width 26 height 256
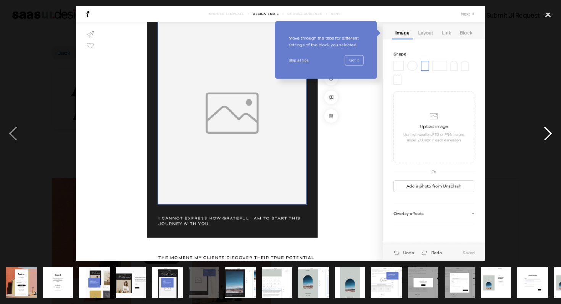
click at [548, 134] on div "next image" at bounding box center [548, 134] width 26 height 256
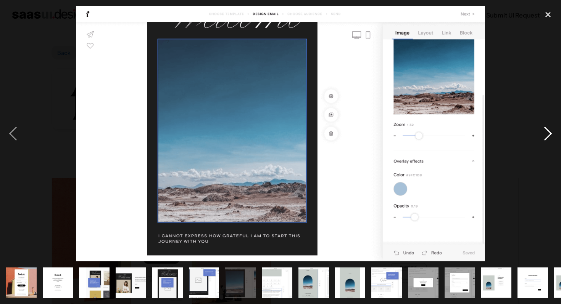
click at [548, 134] on div "next image" at bounding box center [548, 134] width 26 height 256
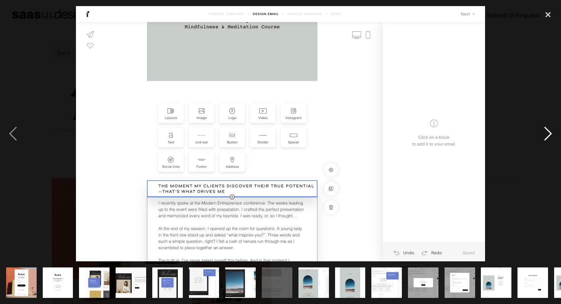
click at [548, 134] on div "next image" at bounding box center [548, 134] width 26 height 256
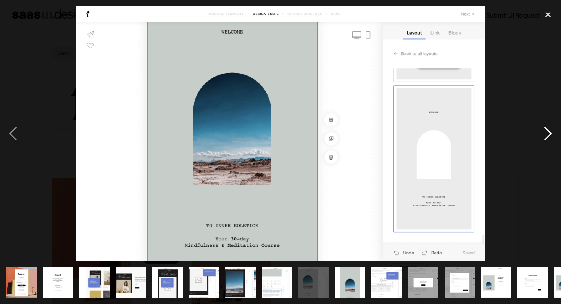
click at [548, 134] on div "next image" at bounding box center [548, 134] width 26 height 256
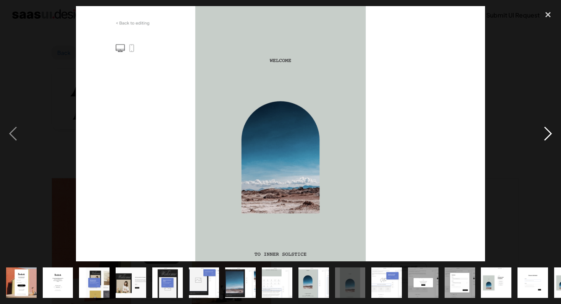
click at [548, 134] on div "next image" at bounding box center [548, 134] width 26 height 256
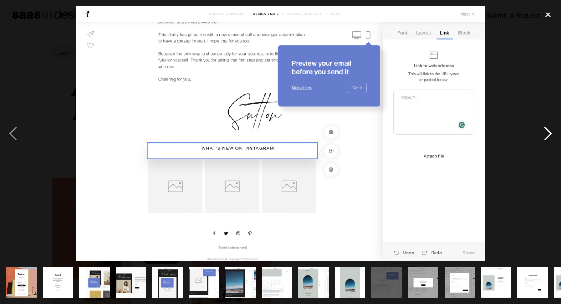
click at [548, 134] on div "next image" at bounding box center [548, 134] width 26 height 256
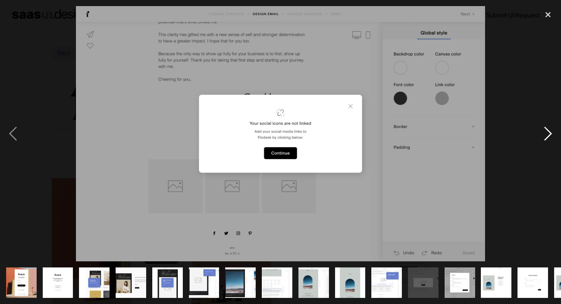
click at [550, 136] on div "next image" at bounding box center [548, 134] width 26 height 256
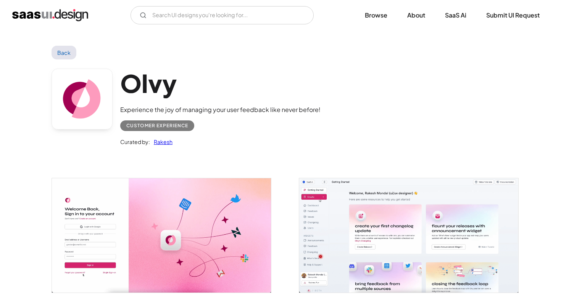
click at [146, 265] on img "open lightbox" at bounding box center [161, 236] width 219 height 114
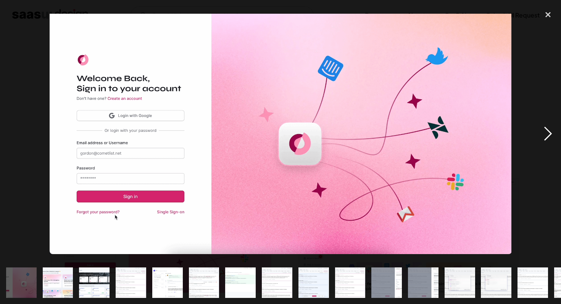
click at [549, 134] on div "next image" at bounding box center [548, 134] width 26 height 256
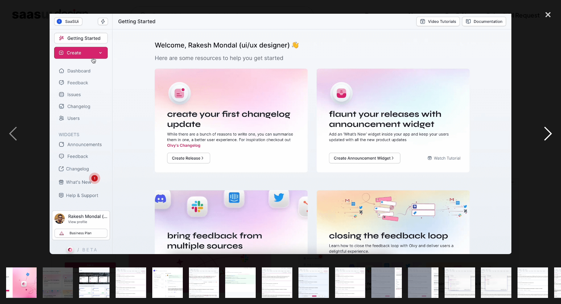
click at [549, 134] on div "next image" at bounding box center [548, 134] width 26 height 256
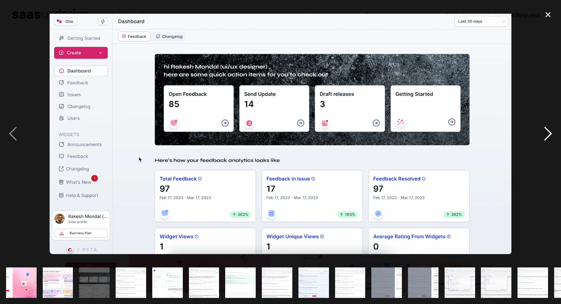
click at [549, 134] on div "next image" at bounding box center [548, 134] width 26 height 256
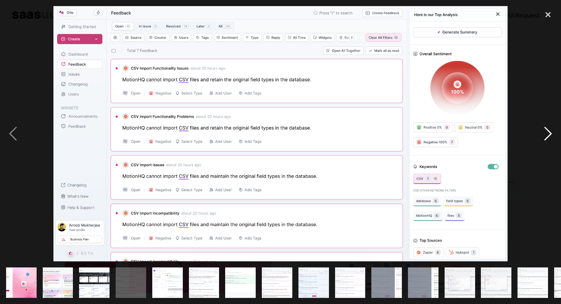
click at [549, 134] on div "next image" at bounding box center [548, 134] width 26 height 256
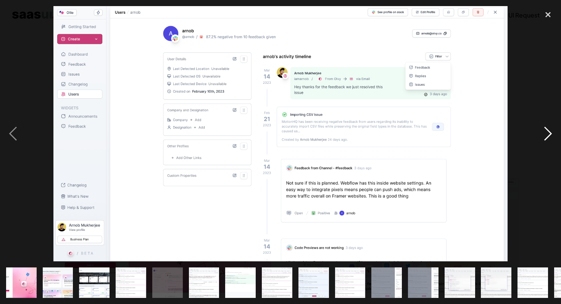
click at [549, 134] on div "next image" at bounding box center [548, 134] width 26 height 256
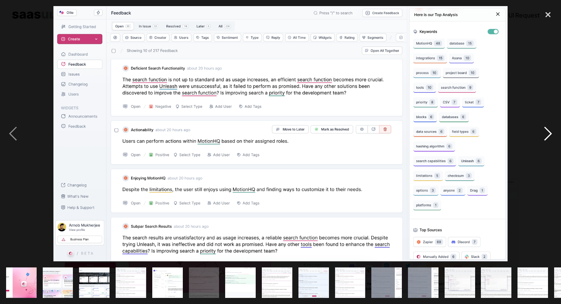
click at [549, 134] on div "next image" at bounding box center [548, 134] width 26 height 256
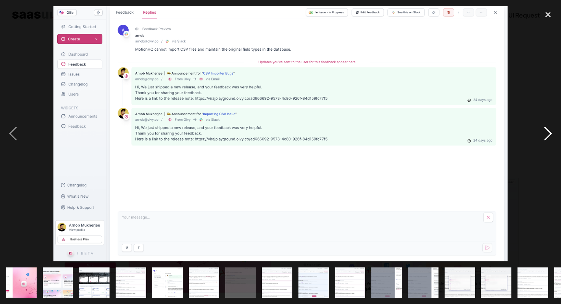
click at [549, 134] on div "next image" at bounding box center [548, 134] width 26 height 256
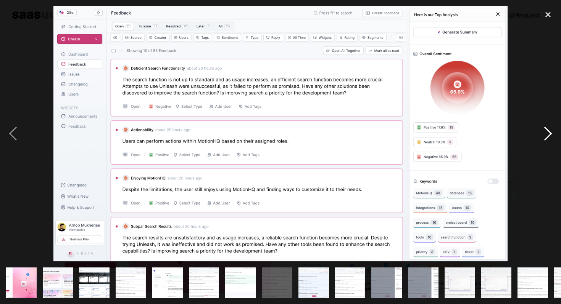
click at [549, 134] on div "next image" at bounding box center [548, 134] width 26 height 256
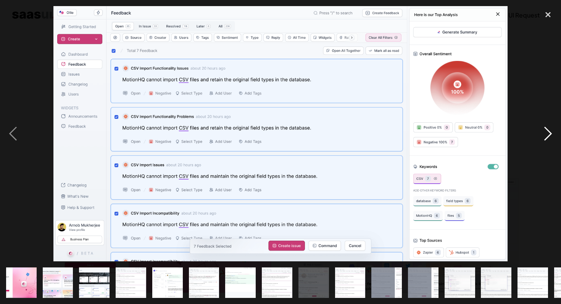
click at [549, 134] on div "next image" at bounding box center [548, 134] width 26 height 256
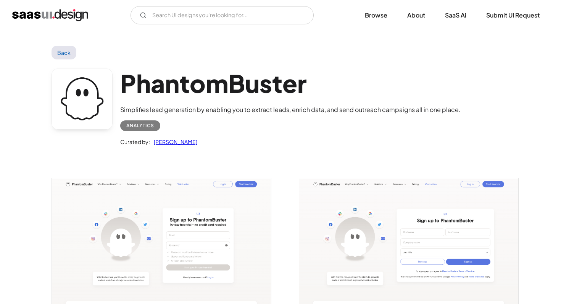
click at [156, 220] on img "open lightbox" at bounding box center [161, 247] width 219 height 137
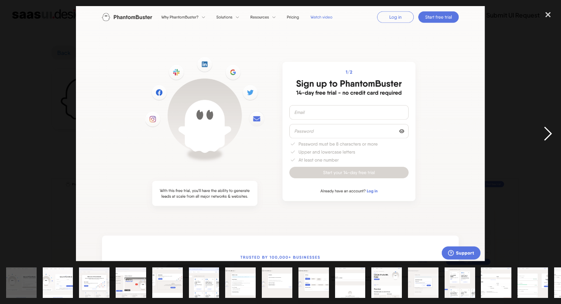
click at [543, 131] on div "next image" at bounding box center [548, 134] width 26 height 256
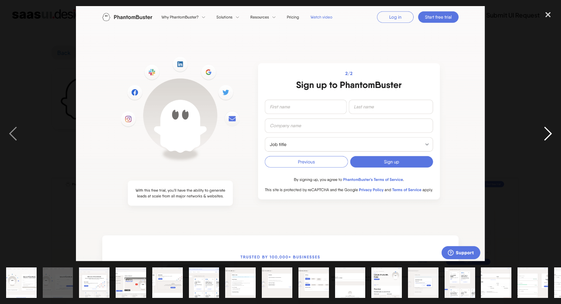
click at [543, 131] on div "next image" at bounding box center [548, 134] width 26 height 256
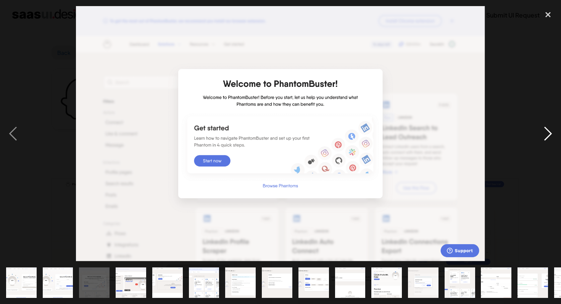
click at [543, 131] on div "next image" at bounding box center [548, 134] width 26 height 256
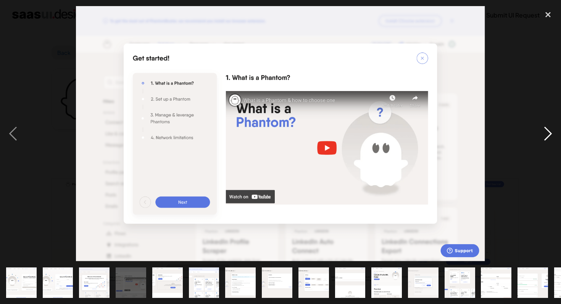
click at [543, 131] on div "next image" at bounding box center [548, 134] width 26 height 256
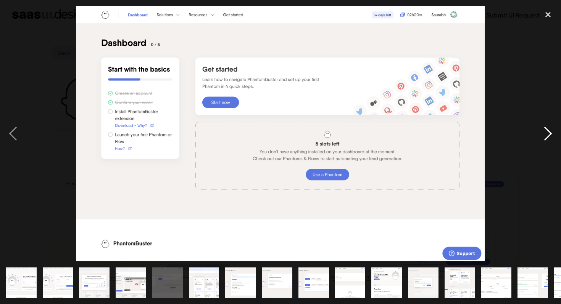
click at [543, 131] on div "next image" at bounding box center [548, 134] width 26 height 256
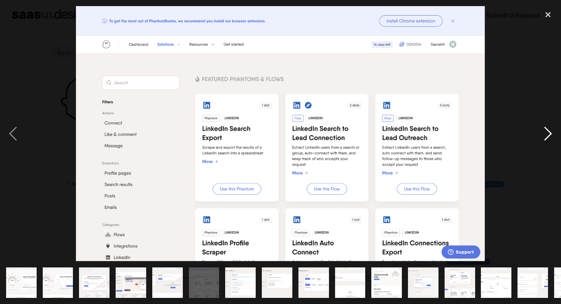
click at [543, 131] on div "next image" at bounding box center [548, 134] width 26 height 256
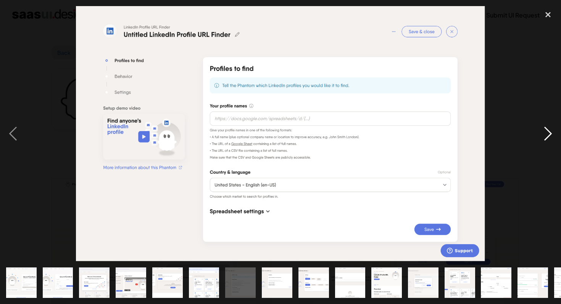
click at [543, 131] on div "next image" at bounding box center [548, 134] width 26 height 256
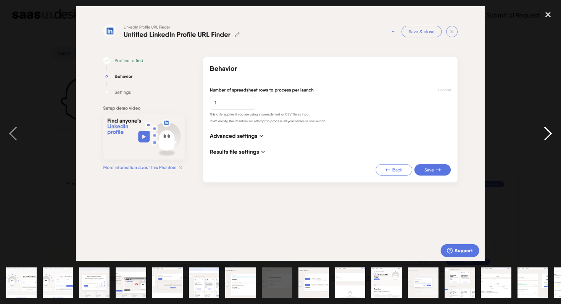
click at [543, 131] on div "next image" at bounding box center [548, 134] width 26 height 256
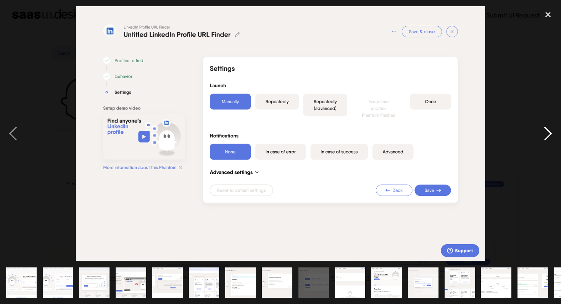
click at [543, 131] on div "next image" at bounding box center [548, 134] width 26 height 256
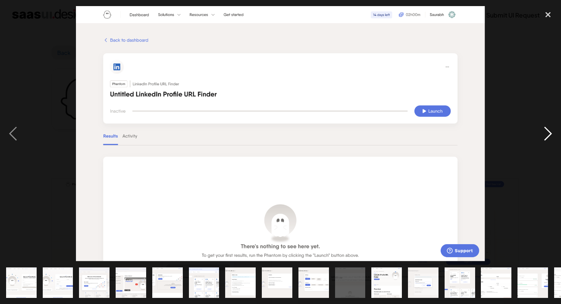
click at [543, 131] on div "next image" at bounding box center [548, 134] width 26 height 256
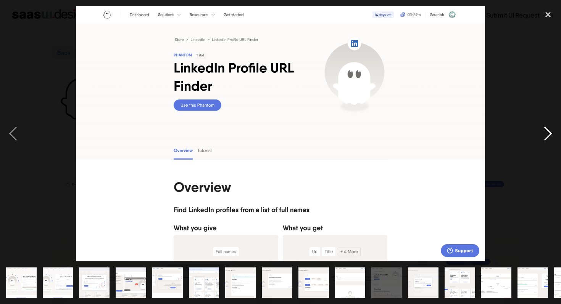
click at [543, 131] on div "next image" at bounding box center [548, 134] width 26 height 256
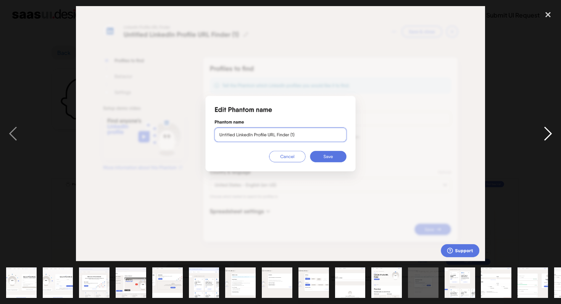
click at [543, 131] on div "next image" at bounding box center [548, 134] width 26 height 256
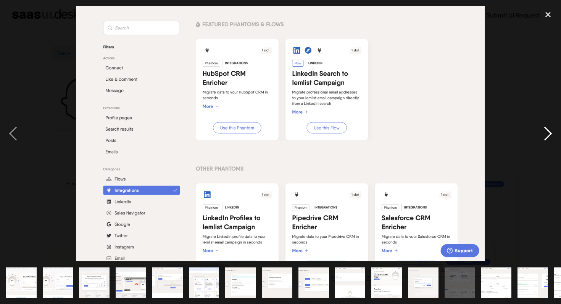
click at [543, 131] on div "next image" at bounding box center [548, 134] width 26 height 256
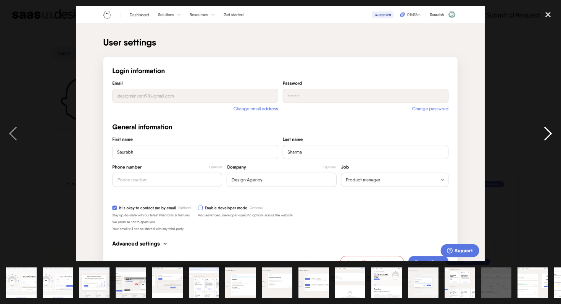
click at [543, 131] on div "next image" at bounding box center [548, 134] width 26 height 256
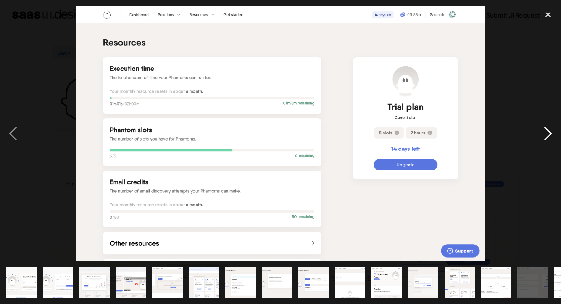
click at [543, 131] on div "next image" at bounding box center [548, 134] width 26 height 256
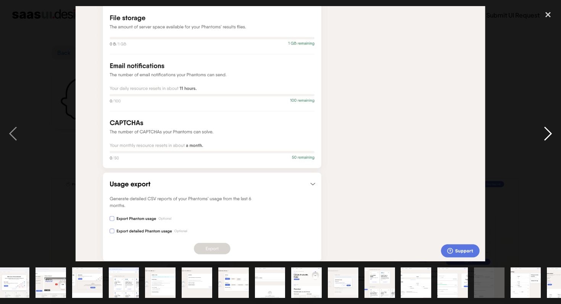
click at [543, 131] on div "next image" at bounding box center [548, 134] width 26 height 256
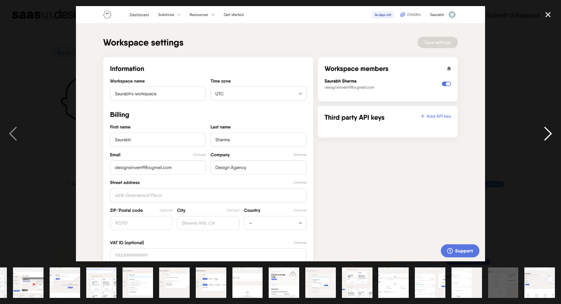
click at [543, 131] on div "next image" at bounding box center [548, 134] width 26 height 256
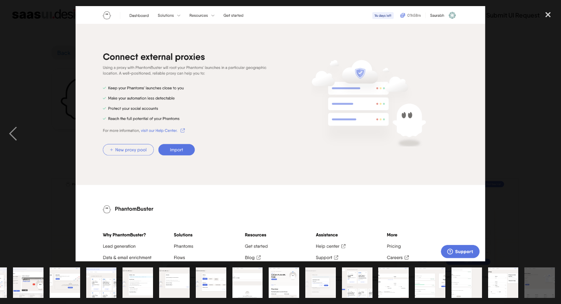
click at [543, 131] on div "next image" at bounding box center [548, 134] width 26 height 256
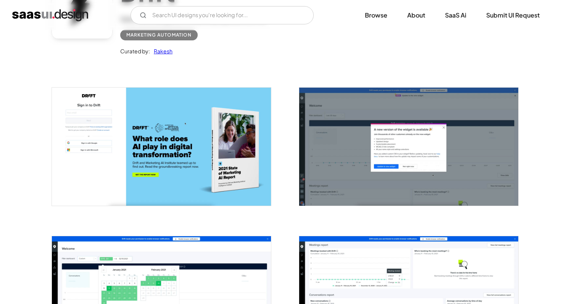
scroll to position [160, 0]
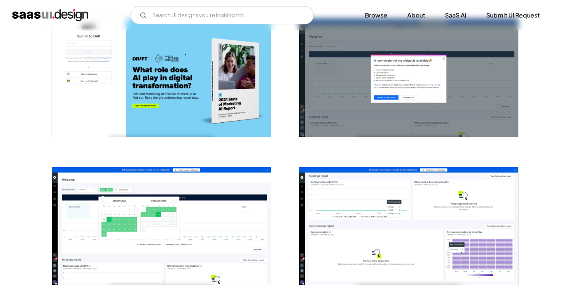
click at [184, 87] on img "open lightbox" at bounding box center [161, 78] width 219 height 118
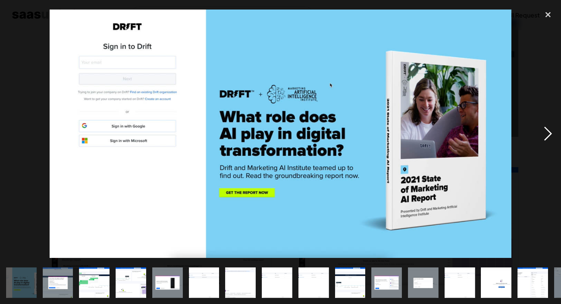
click at [549, 132] on div "next image" at bounding box center [548, 134] width 26 height 256
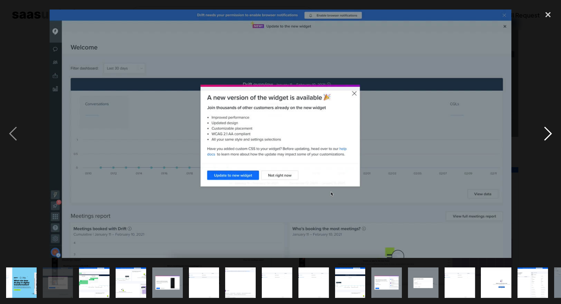
click at [549, 132] on div "next image" at bounding box center [548, 134] width 26 height 256
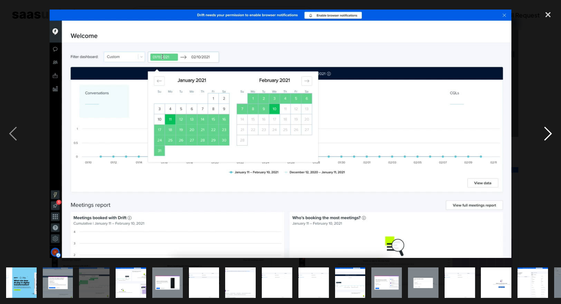
click at [549, 132] on div "next image" at bounding box center [548, 134] width 26 height 256
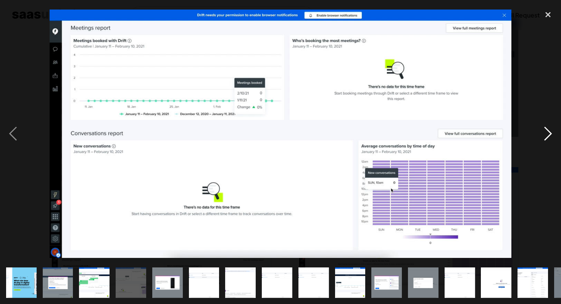
click at [549, 132] on div "next image" at bounding box center [548, 134] width 26 height 256
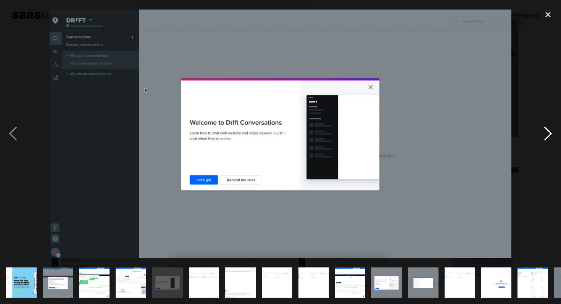
click at [549, 132] on div "next image" at bounding box center [548, 134] width 26 height 256
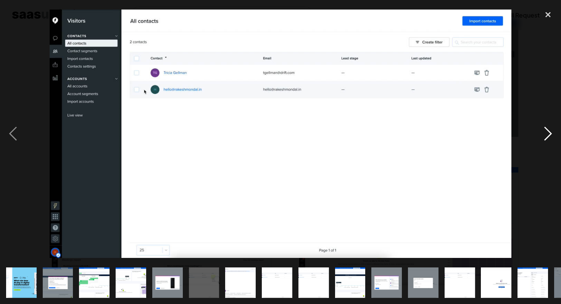
click at [549, 132] on div "next image" at bounding box center [548, 134] width 26 height 256
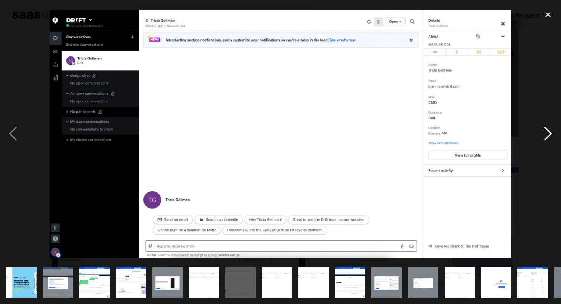
click at [549, 132] on div "next image" at bounding box center [548, 134] width 26 height 256
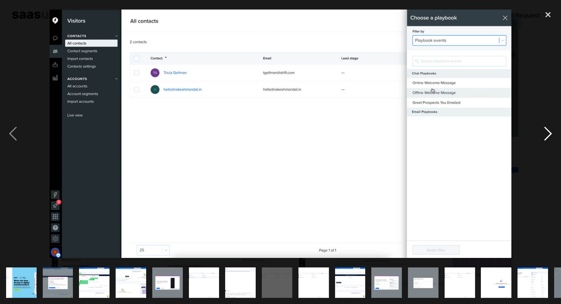
click at [549, 132] on div "next image" at bounding box center [548, 134] width 26 height 256
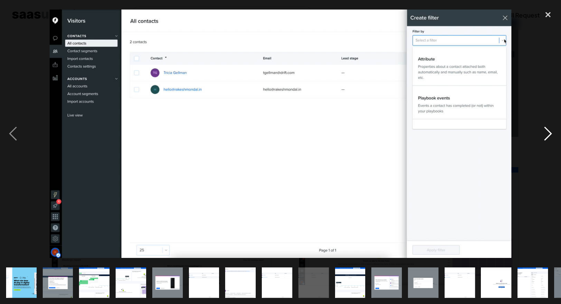
click at [549, 132] on div "next image" at bounding box center [548, 134] width 26 height 256
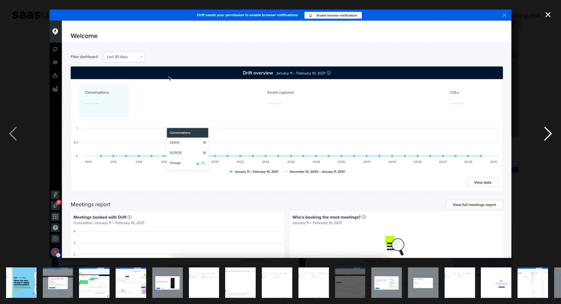
click at [549, 132] on div "next image" at bounding box center [548, 134] width 26 height 256
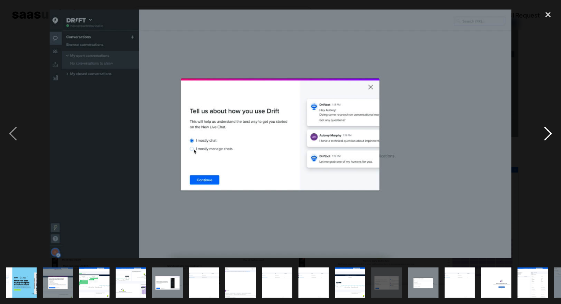
click at [549, 132] on div "next image" at bounding box center [548, 134] width 26 height 256
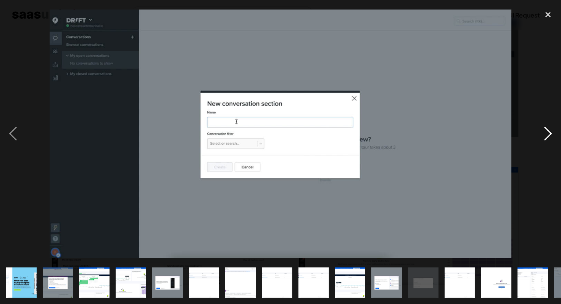
click at [549, 132] on div "next image" at bounding box center [548, 134] width 26 height 256
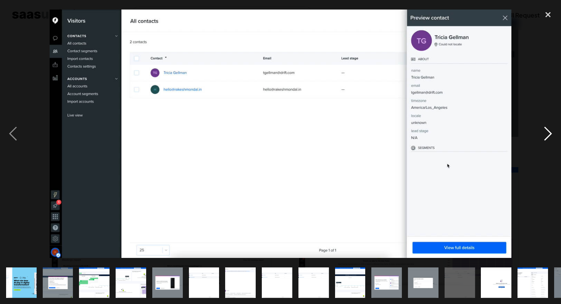
click at [549, 132] on div "next image" at bounding box center [548, 134] width 26 height 256
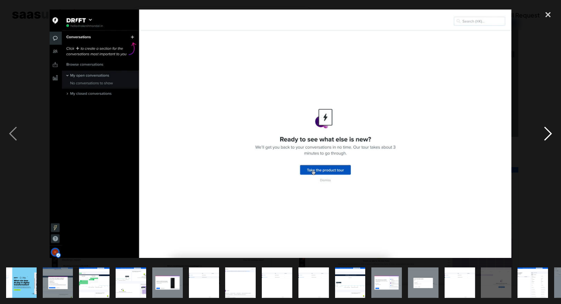
click at [549, 132] on div "next image" at bounding box center [548, 134] width 26 height 256
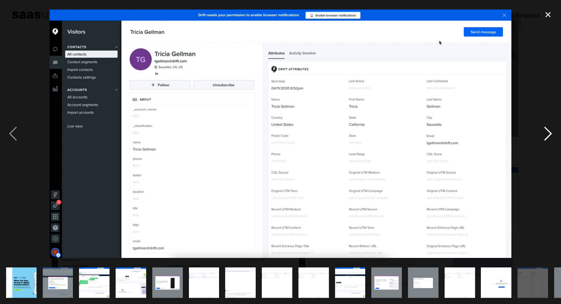
click at [549, 132] on div "next image" at bounding box center [548, 134] width 26 height 256
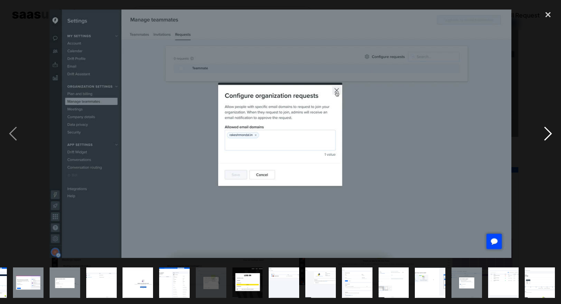
scroll to position [0, 358]
click at [549, 132] on div "next image" at bounding box center [548, 134] width 26 height 256
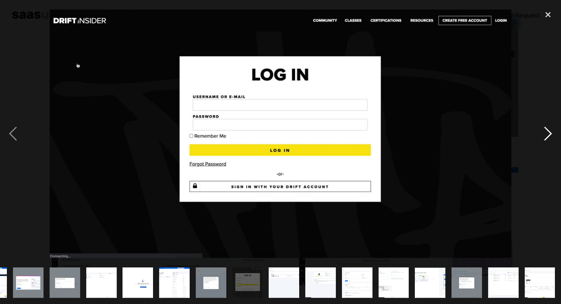
click at [549, 132] on div "next image" at bounding box center [548, 134] width 26 height 256
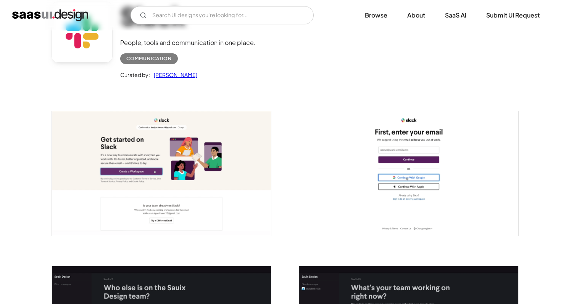
scroll to position [71, 0]
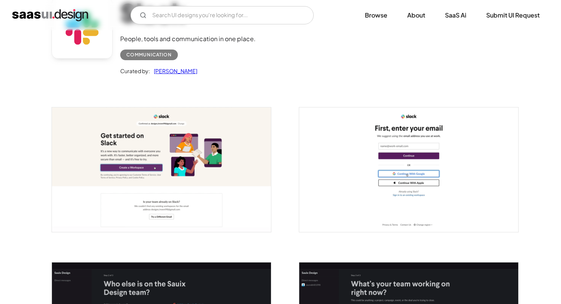
click at [169, 167] on img "open lightbox" at bounding box center [161, 170] width 219 height 125
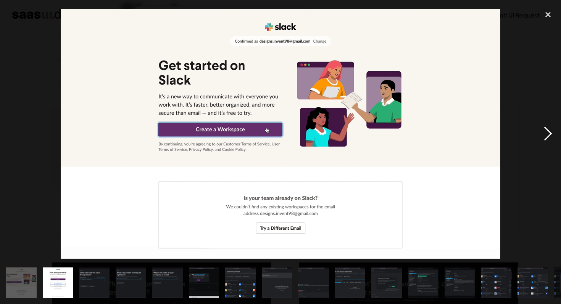
click at [547, 135] on div "next image" at bounding box center [548, 134] width 26 height 256
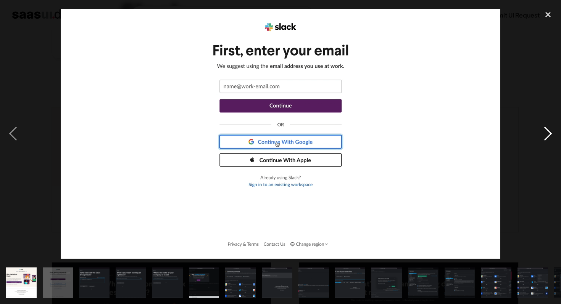
click at [548, 135] on div "next image" at bounding box center [548, 134] width 26 height 256
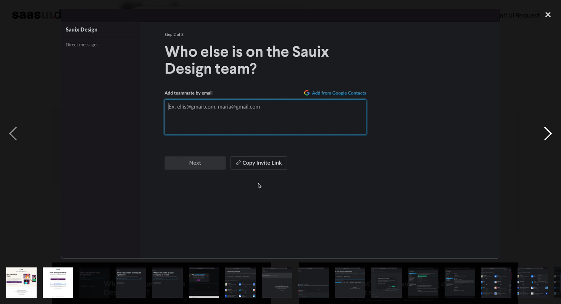
click at [548, 135] on div "next image" at bounding box center [548, 134] width 26 height 256
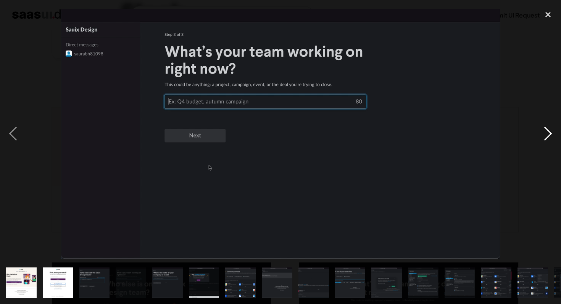
click at [548, 135] on div "next image" at bounding box center [548, 134] width 26 height 256
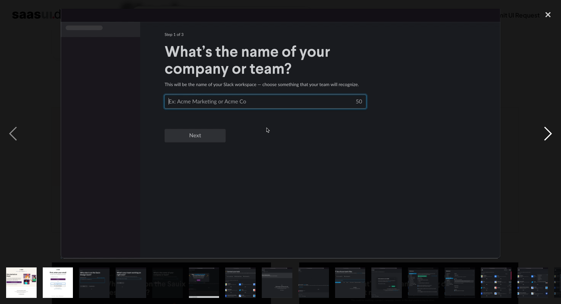
click at [548, 135] on div "next image" at bounding box center [548, 134] width 26 height 256
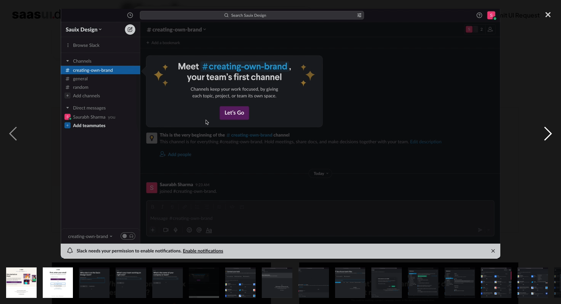
click at [546, 131] on div "next image" at bounding box center [548, 134] width 26 height 256
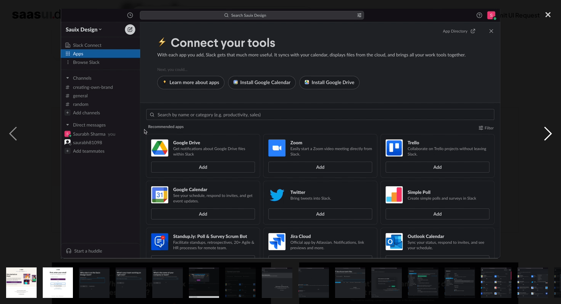
click at [546, 131] on div "next image" at bounding box center [548, 134] width 26 height 256
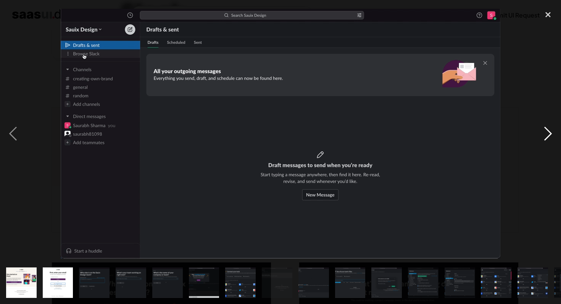
click at [546, 131] on div "next image" at bounding box center [548, 134] width 26 height 256
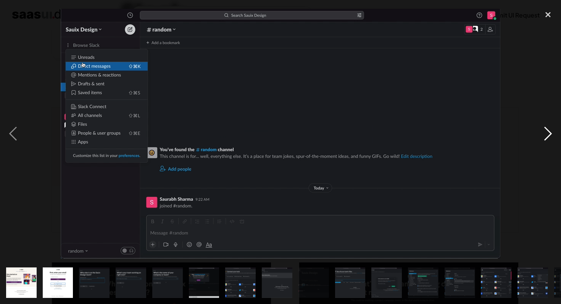
click at [546, 131] on div "next image" at bounding box center [548, 134] width 26 height 256
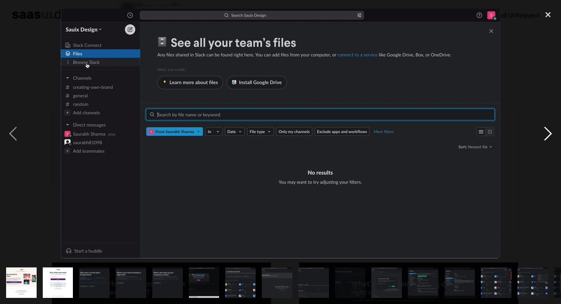
click at [546, 131] on div "next image" at bounding box center [548, 134] width 26 height 256
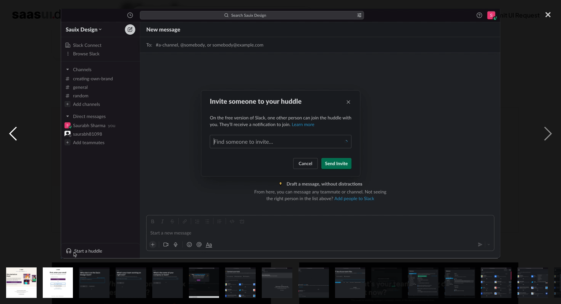
click at [19, 132] on div "previous image" at bounding box center [13, 134] width 26 height 256
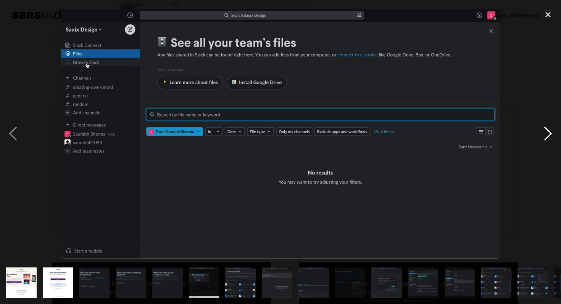
click at [546, 134] on div "next image" at bounding box center [548, 134] width 26 height 256
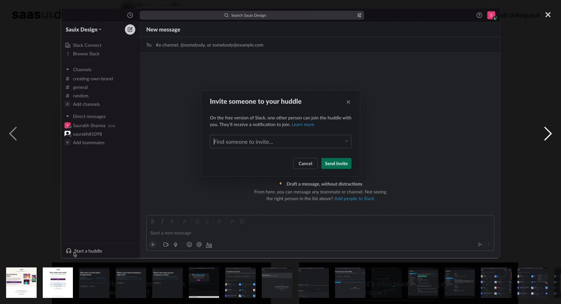
click at [546, 134] on div "next image" at bounding box center [548, 134] width 26 height 256
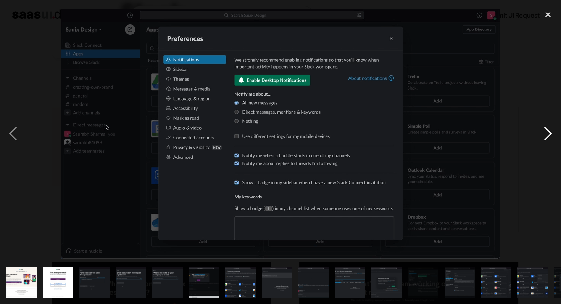
click at [546, 134] on div "next image" at bounding box center [548, 134] width 26 height 256
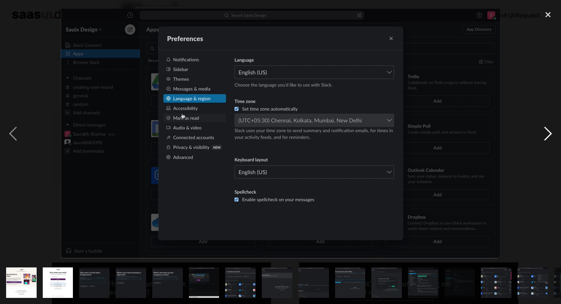
click at [546, 134] on div "next image" at bounding box center [548, 134] width 26 height 256
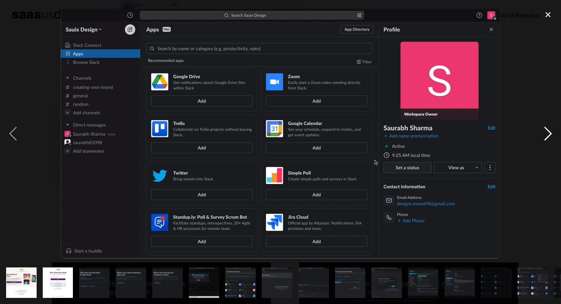
click at [546, 134] on div "next image" at bounding box center [548, 134] width 26 height 256
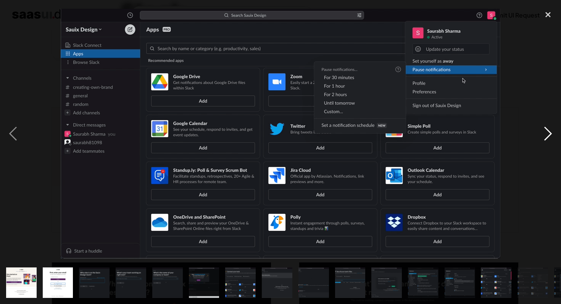
click at [546, 134] on div "next image" at bounding box center [548, 134] width 26 height 256
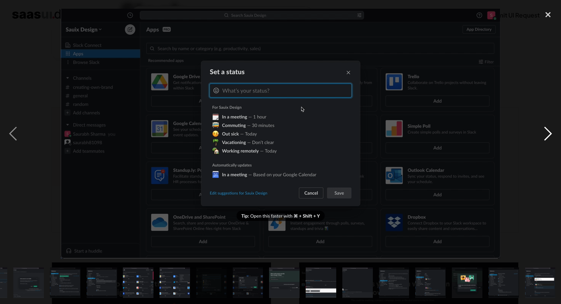
scroll to position [0, 358]
click at [546, 134] on div "next image" at bounding box center [548, 134] width 26 height 256
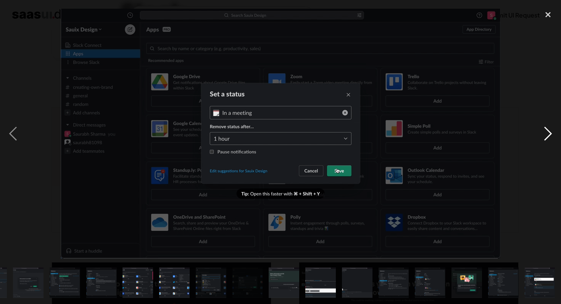
click at [546, 134] on div "next image" at bounding box center [548, 134] width 26 height 256
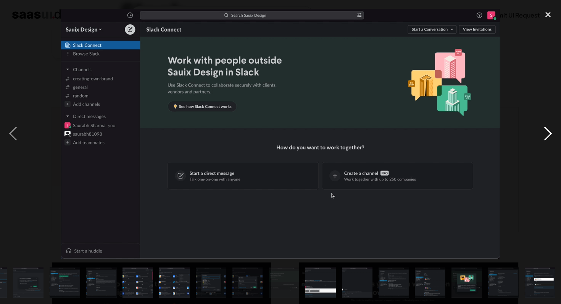
click at [546, 134] on div "next image" at bounding box center [548, 134] width 26 height 256
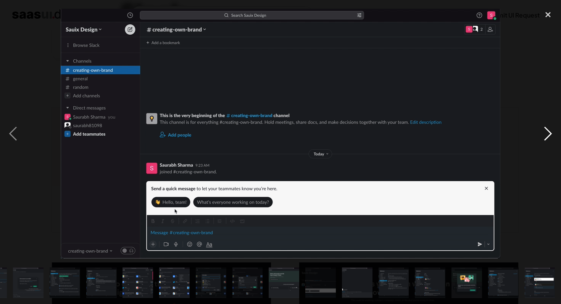
click at [546, 134] on div "next image" at bounding box center [548, 134] width 26 height 256
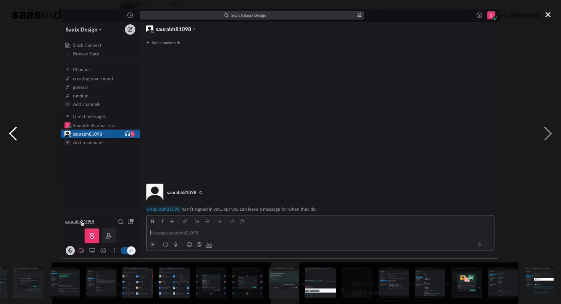
click at [11, 133] on div "previous image" at bounding box center [13, 134] width 26 height 256
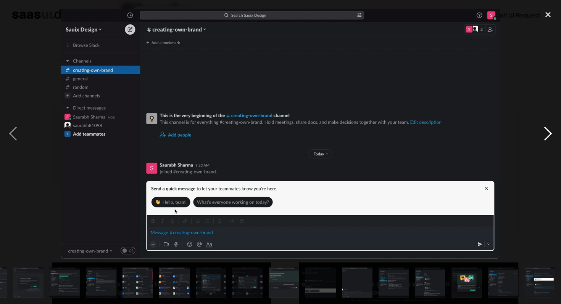
click at [554, 133] on div "next image" at bounding box center [548, 134] width 26 height 256
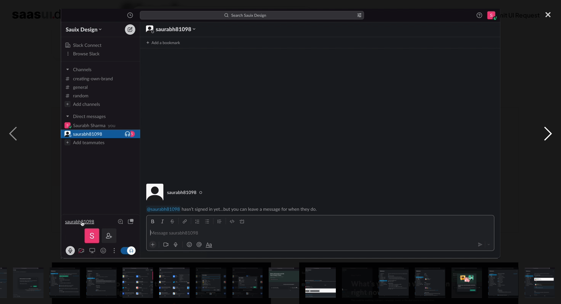
click at [551, 134] on div "next image" at bounding box center [548, 134] width 26 height 256
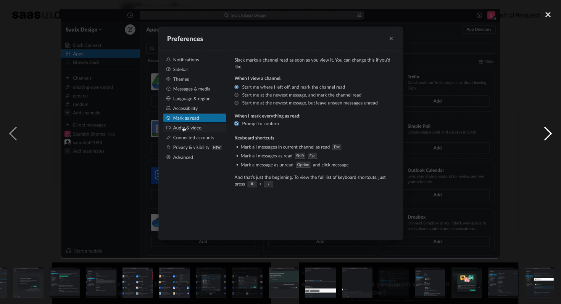
click at [551, 134] on div "next image" at bounding box center [548, 134] width 26 height 256
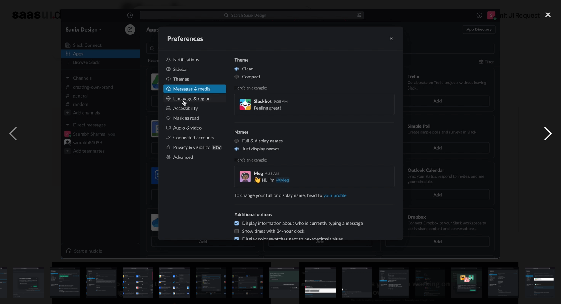
click at [551, 134] on div "next image" at bounding box center [548, 134] width 26 height 256
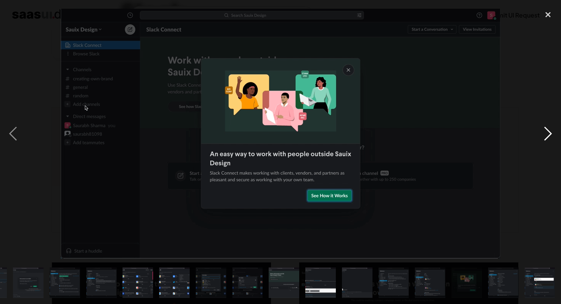
click at [551, 134] on div "next image" at bounding box center [548, 134] width 26 height 256
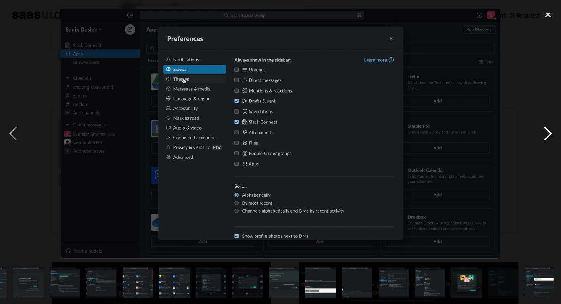
click at [551, 134] on div "next image" at bounding box center [548, 134] width 26 height 256
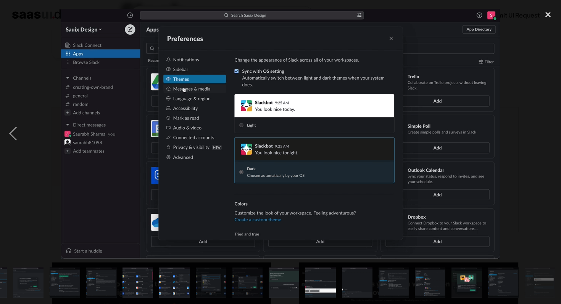
click at [551, 134] on div "next image" at bounding box center [548, 134] width 26 height 256
click at [545, 16] on div "close lightbox" at bounding box center [548, 14] width 26 height 17
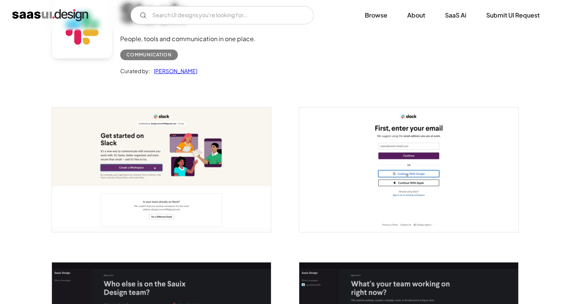
scroll to position [0, 0]
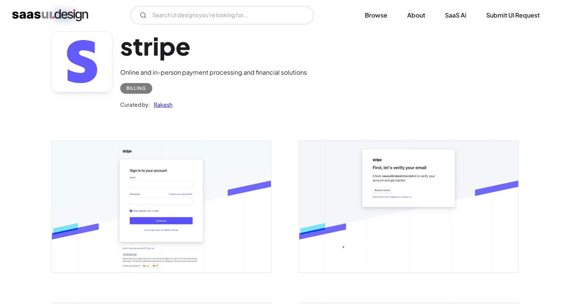
scroll to position [43, 0]
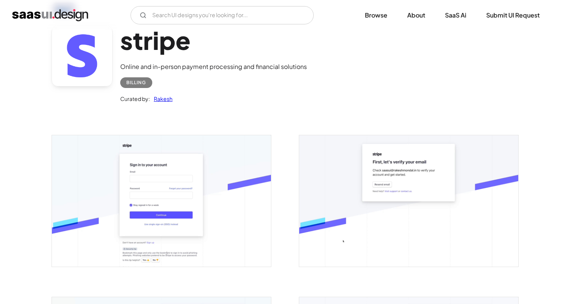
click at [148, 196] on img "open lightbox" at bounding box center [161, 200] width 219 height 131
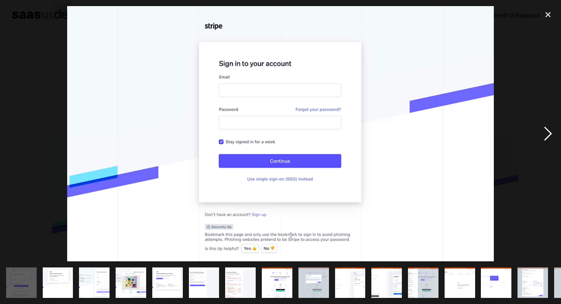
click at [549, 136] on div "next image" at bounding box center [548, 134] width 26 height 256
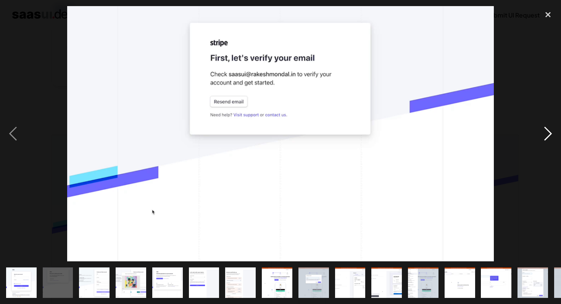
click at [549, 136] on div "next image" at bounding box center [548, 134] width 26 height 256
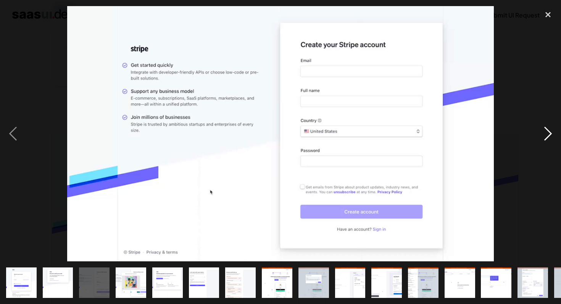
click at [549, 136] on div "next image" at bounding box center [548, 134] width 26 height 256
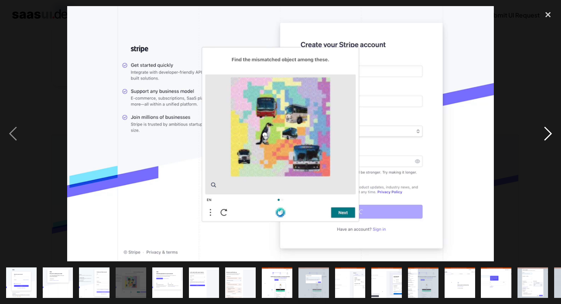
click at [549, 136] on div "next image" at bounding box center [548, 134] width 26 height 256
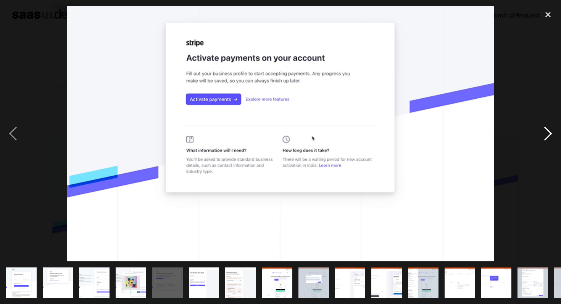
click at [549, 136] on div "next image" at bounding box center [548, 134] width 26 height 256
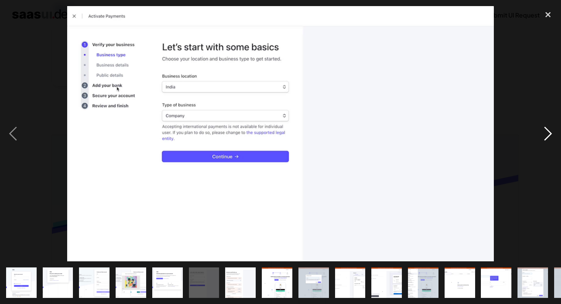
click at [549, 136] on div "next image" at bounding box center [548, 134] width 26 height 256
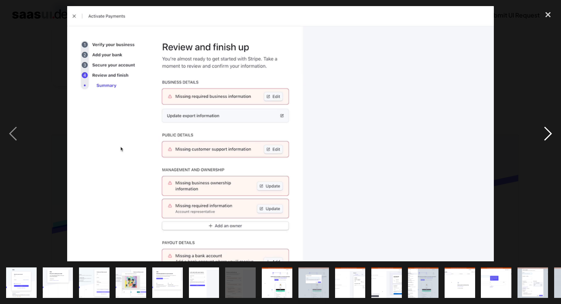
click at [549, 136] on div "next image" at bounding box center [548, 134] width 26 height 256
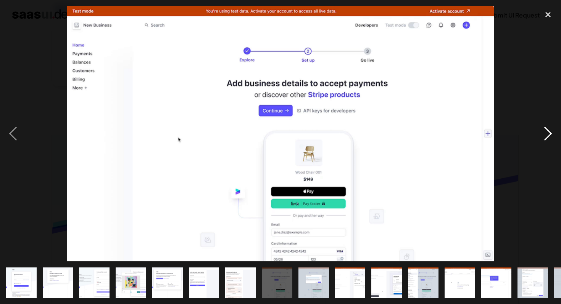
click at [549, 136] on div "next image" at bounding box center [548, 134] width 26 height 256
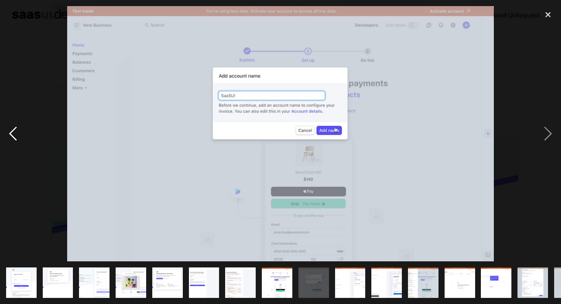
click at [16, 134] on div "previous image" at bounding box center [13, 134] width 26 height 256
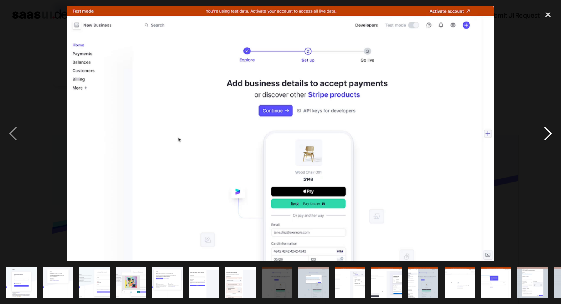
click at [547, 129] on div "next image" at bounding box center [548, 134] width 26 height 256
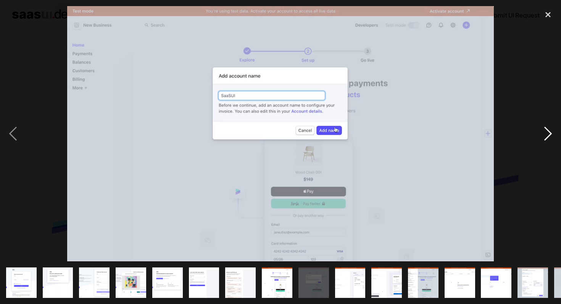
click at [546, 129] on div "next image" at bounding box center [548, 134] width 26 height 256
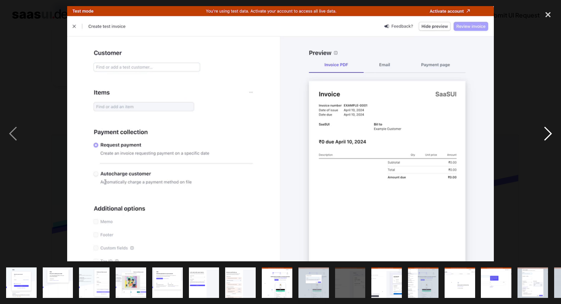
click at [549, 134] on div "next image" at bounding box center [548, 134] width 26 height 256
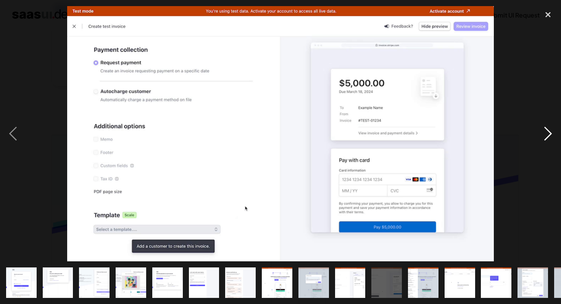
click at [549, 134] on div "next image" at bounding box center [548, 134] width 26 height 256
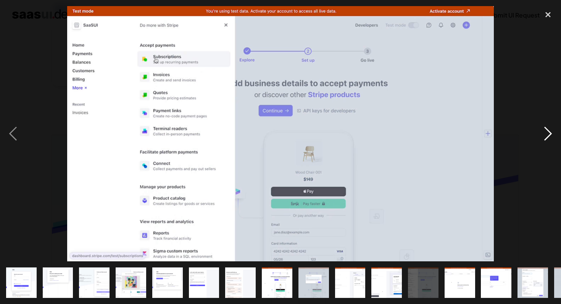
click at [549, 134] on div "next image" at bounding box center [548, 134] width 26 height 256
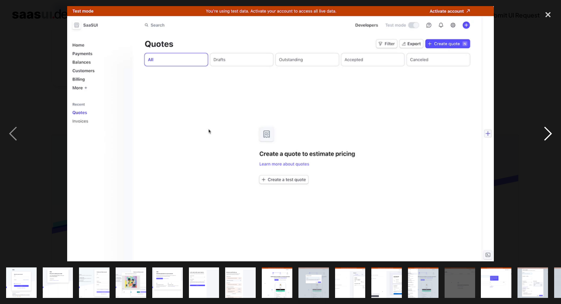
click at [549, 134] on div "next image" at bounding box center [548, 134] width 26 height 256
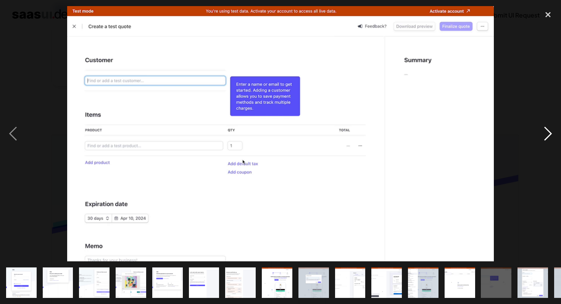
click at [549, 134] on div "next image" at bounding box center [548, 134] width 26 height 256
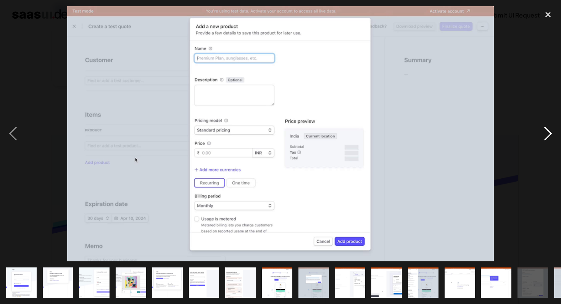
click at [549, 134] on div "next image" at bounding box center [548, 134] width 26 height 256
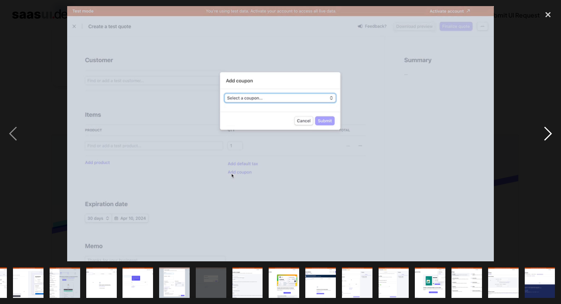
scroll to position [0, 358]
click at [549, 134] on div "next image" at bounding box center [548, 134] width 26 height 256
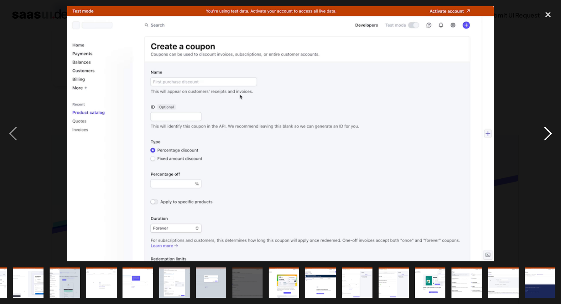
click at [549, 134] on div "next image" at bounding box center [548, 134] width 26 height 256
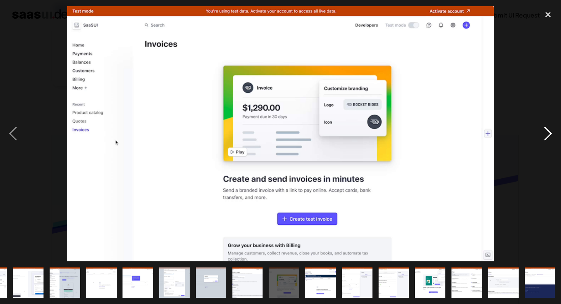
click at [549, 134] on div "next image" at bounding box center [548, 134] width 26 height 256
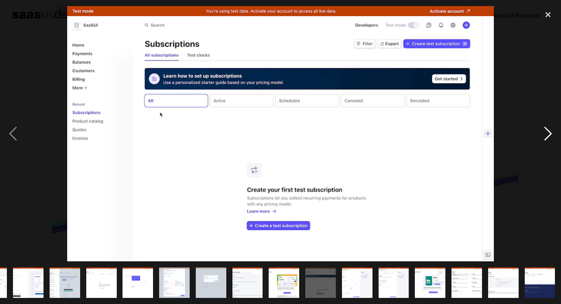
click at [549, 134] on div "next image" at bounding box center [548, 134] width 26 height 256
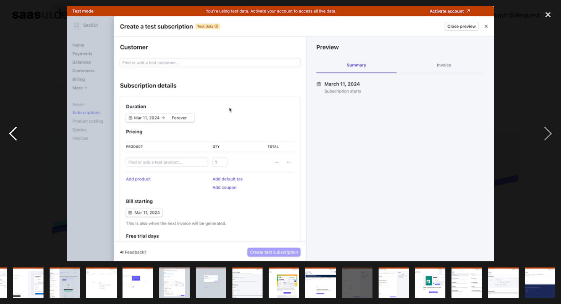
click at [11, 135] on div "previous image" at bounding box center [13, 134] width 26 height 256
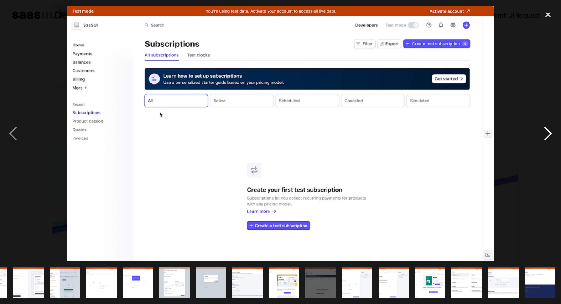
click at [547, 132] on div "next image" at bounding box center [548, 134] width 26 height 256
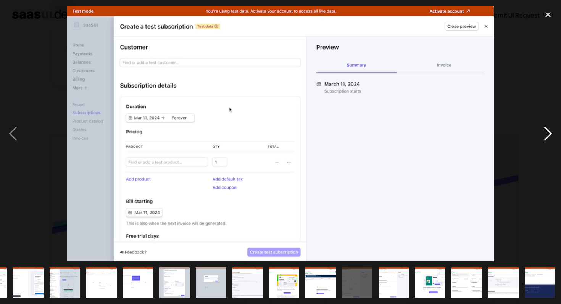
click at [547, 132] on div "next image" at bounding box center [548, 134] width 26 height 256
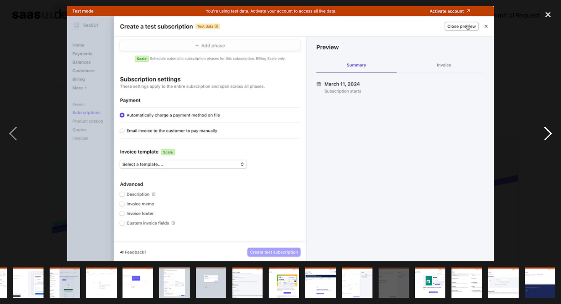
click at [547, 132] on div "next image" at bounding box center [548, 134] width 26 height 256
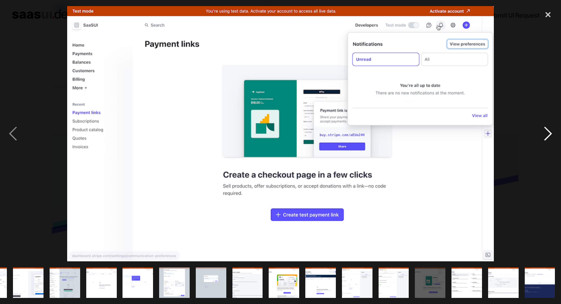
click at [547, 132] on div "next image" at bounding box center [548, 134] width 26 height 256
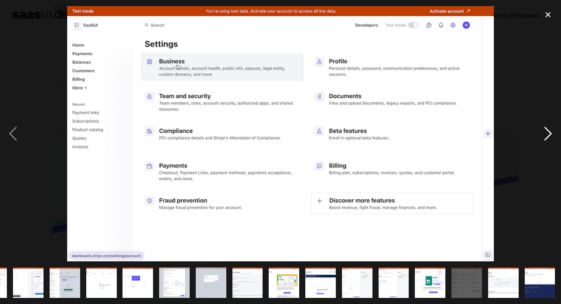
click at [547, 132] on div "next image" at bounding box center [548, 134] width 26 height 256
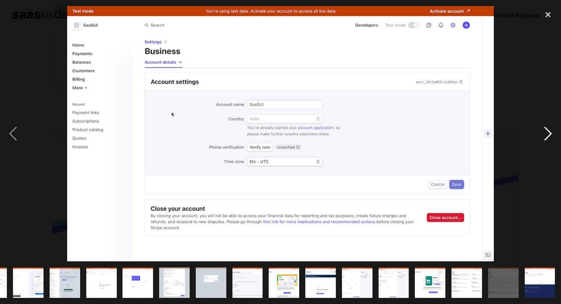
click at [547, 132] on div "next image" at bounding box center [548, 134] width 26 height 256
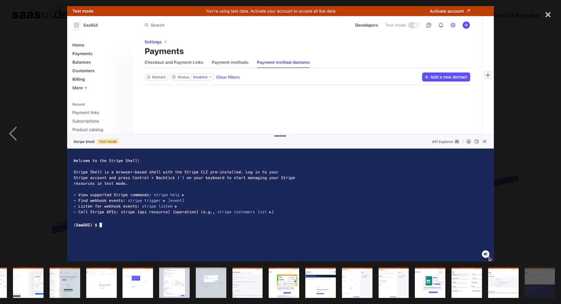
click at [547, 132] on div "next image" at bounding box center [548, 134] width 26 height 256
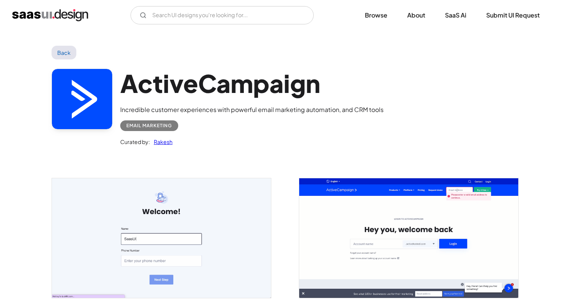
click at [210, 215] on img "open lightbox" at bounding box center [161, 239] width 219 height 120
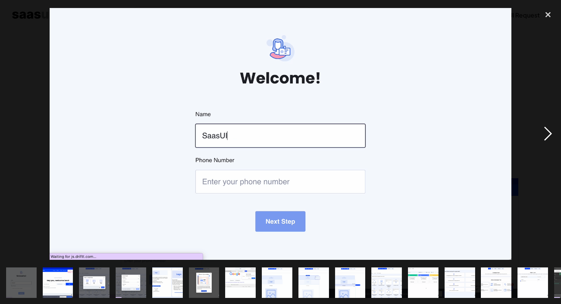
click at [546, 137] on div "next image" at bounding box center [548, 134] width 26 height 256
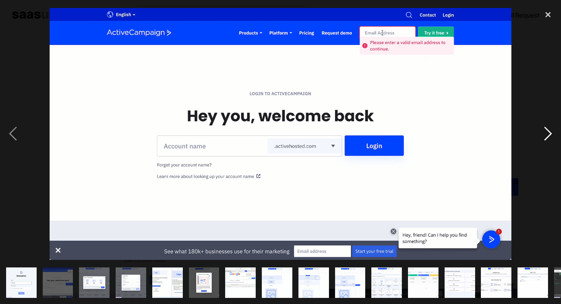
click at [547, 135] on div "next image" at bounding box center [548, 134] width 26 height 256
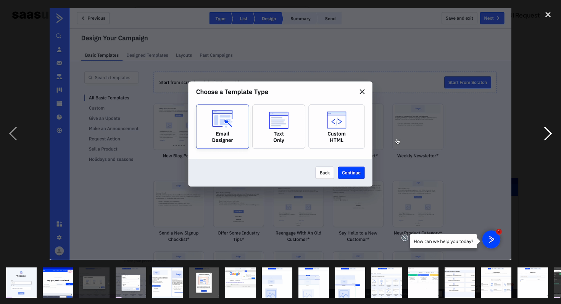
click at [547, 135] on div "next image" at bounding box center [548, 134] width 26 height 256
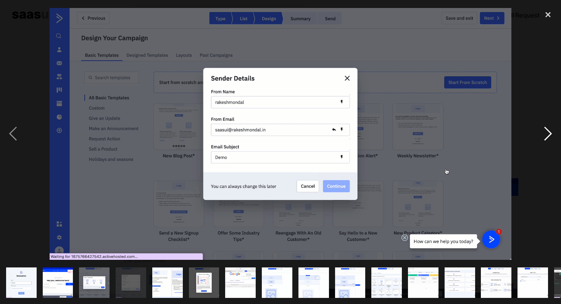
click at [547, 135] on div "next image" at bounding box center [548, 134] width 26 height 256
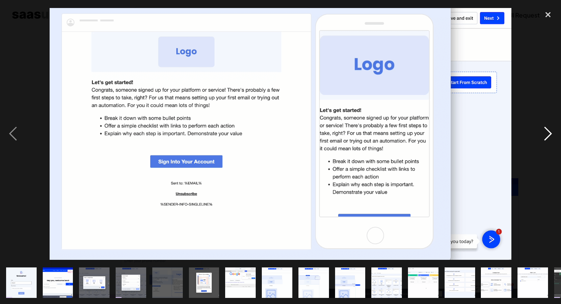
click at [547, 135] on div "next image" at bounding box center [548, 134] width 26 height 256
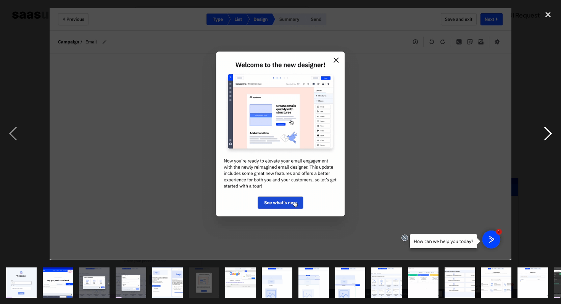
click at [547, 135] on div "next image" at bounding box center [548, 134] width 26 height 256
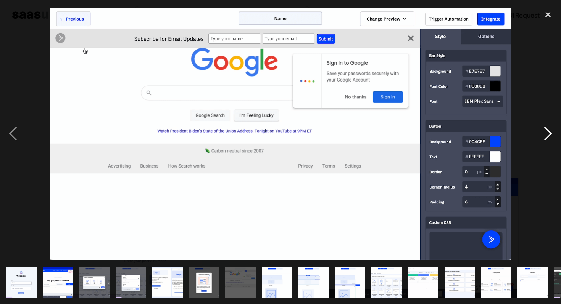
click at [547, 135] on div "next image" at bounding box center [548, 134] width 26 height 256
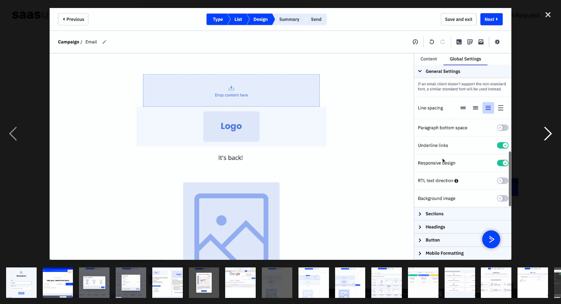
click at [547, 135] on div "next image" at bounding box center [548, 134] width 26 height 256
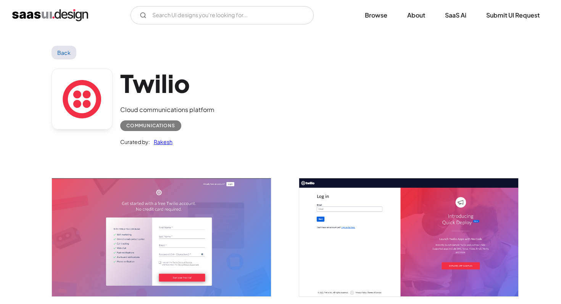
click at [159, 237] on img "open lightbox" at bounding box center [161, 238] width 219 height 118
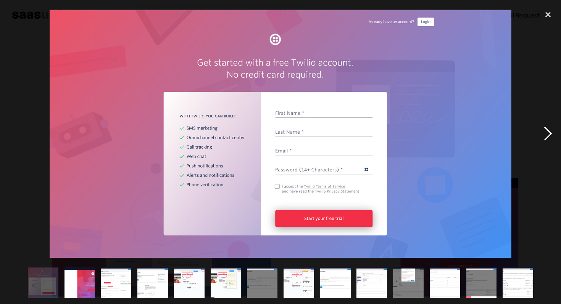
click at [547, 131] on div "next image" at bounding box center [548, 134] width 26 height 256
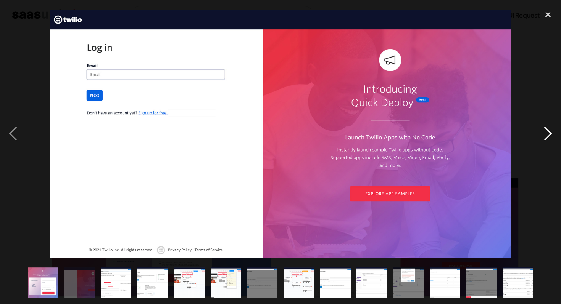
click at [547, 131] on div "next image" at bounding box center [548, 134] width 26 height 256
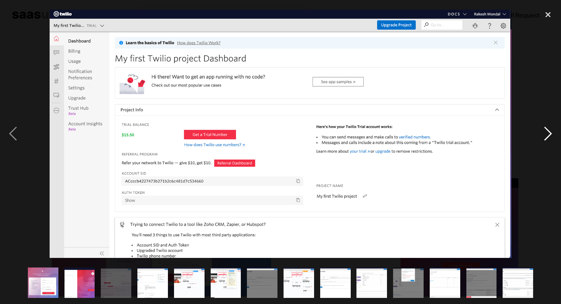
click at [547, 131] on div "next image" at bounding box center [548, 134] width 26 height 256
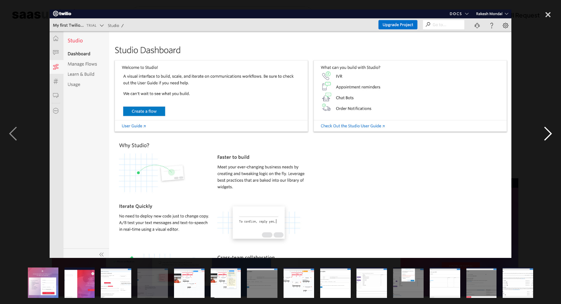
click at [547, 131] on div "next image" at bounding box center [548, 134] width 26 height 256
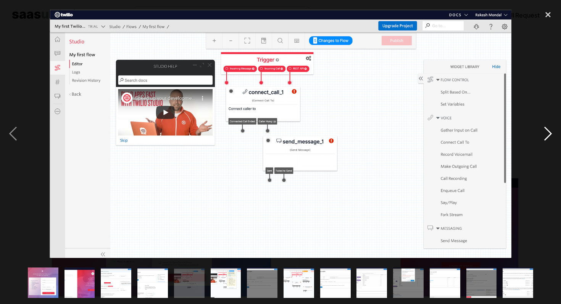
click at [547, 131] on div "next image" at bounding box center [548, 134] width 26 height 256
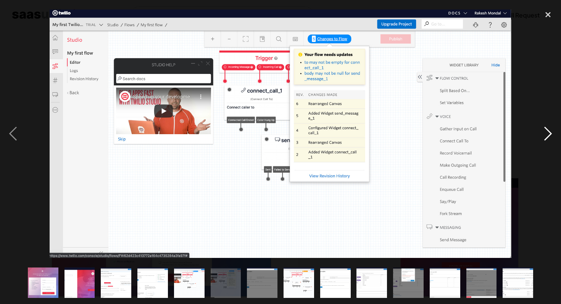
click at [547, 131] on div "next image" at bounding box center [548, 134] width 26 height 256
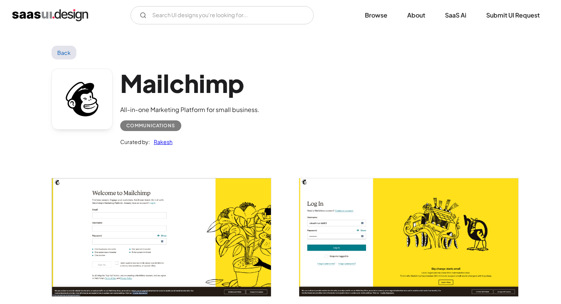
click at [166, 225] on img "open lightbox" at bounding box center [161, 238] width 219 height 118
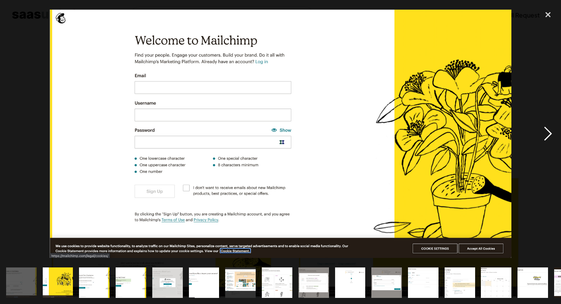
click at [547, 133] on div "next image" at bounding box center [548, 134] width 26 height 256
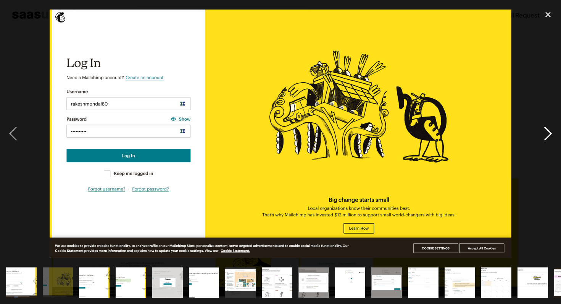
click at [547, 133] on div "next image" at bounding box center [548, 134] width 26 height 256
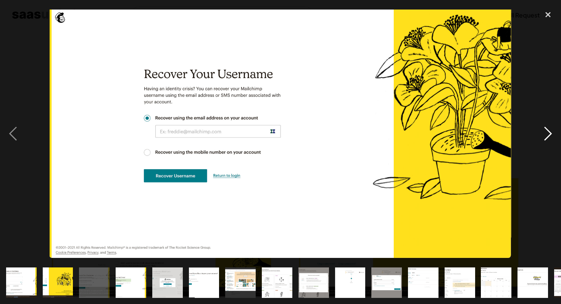
click at [547, 133] on div "next image" at bounding box center [548, 134] width 26 height 256
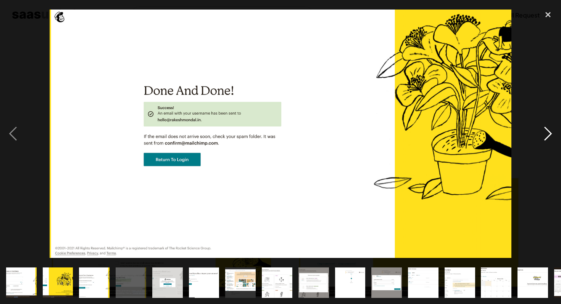
click at [547, 132] on div "next image" at bounding box center [548, 134] width 26 height 256
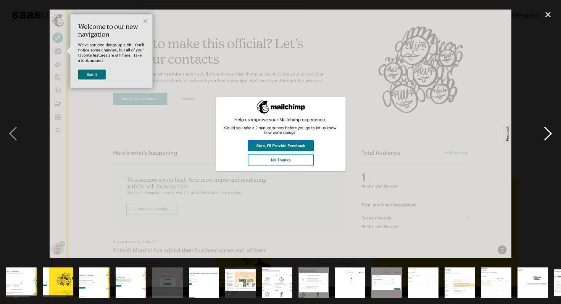
click at [547, 132] on div "next image" at bounding box center [548, 134] width 26 height 256
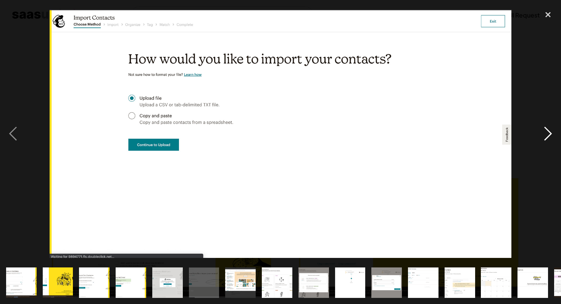
click at [547, 132] on div "next image" at bounding box center [548, 134] width 26 height 256
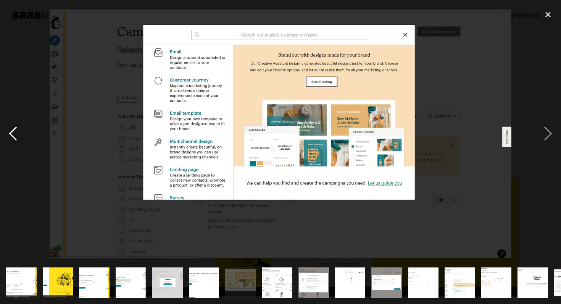
click at [12, 138] on div "previous image" at bounding box center [13, 134] width 26 height 256
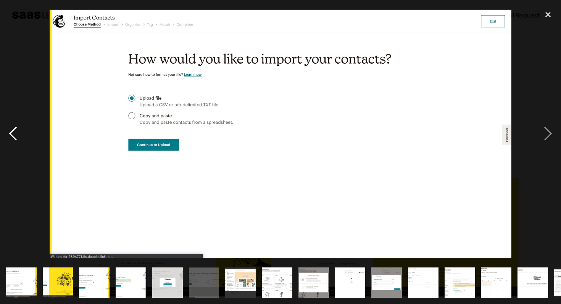
click at [11, 137] on div "previous image" at bounding box center [13, 134] width 26 height 256
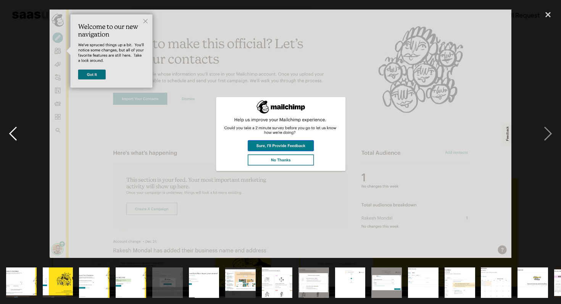
click at [11, 137] on div "previous image" at bounding box center [13, 134] width 26 height 256
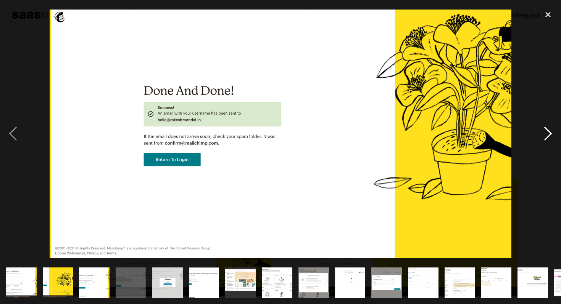
click at [549, 136] on div "next image" at bounding box center [548, 134] width 26 height 256
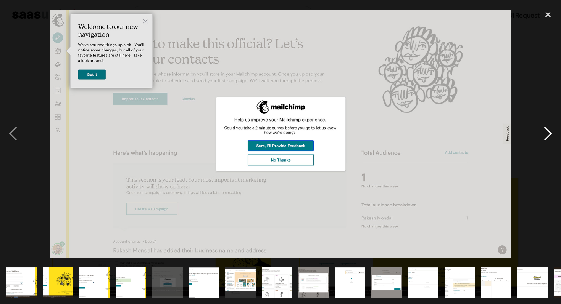
click at [549, 136] on div "next image" at bounding box center [548, 134] width 26 height 256
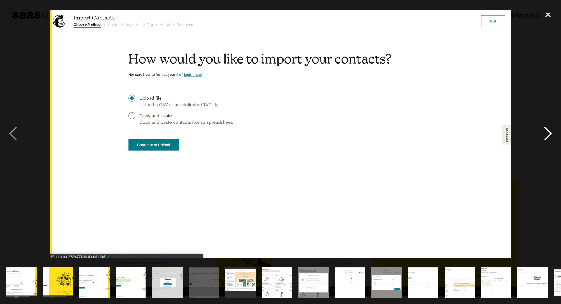
click at [549, 136] on div "next image" at bounding box center [548, 134] width 26 height 256
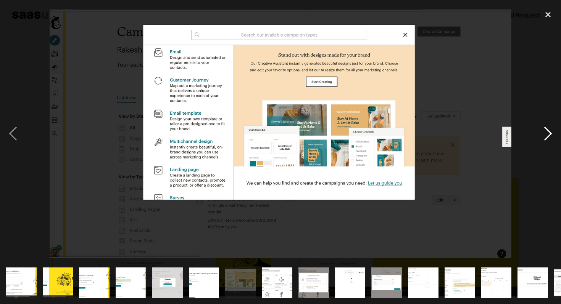
click at [549, 136] on div "next image" at bounding box center [548, 134] width 26 height 256
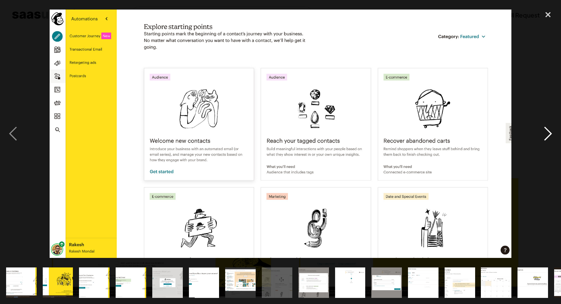
click at [549, 136] on div "next image" at bounding box center [548, 134] width 26 height 256
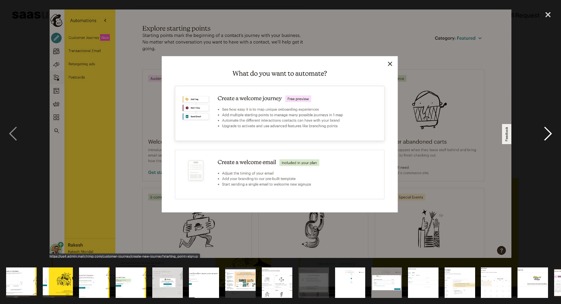
click at [549, 136] on div "next image" at bounding box center [548, 134] width 26 height 256
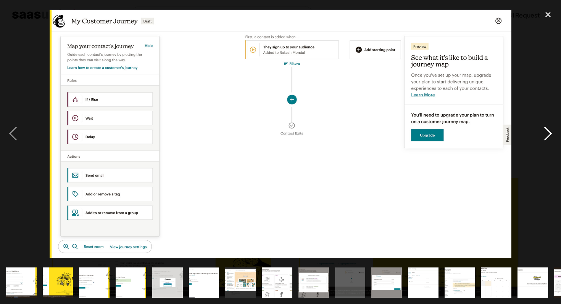
click at [549, 136] on div "next image" at bounding box center [548, 134] width 26 height 256
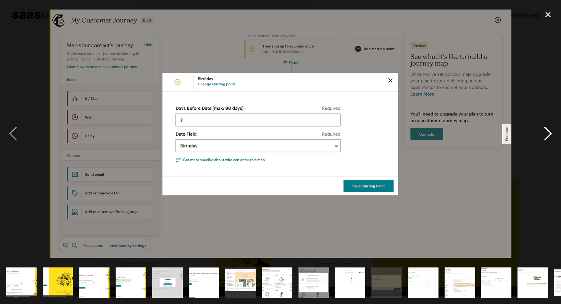
click at [549, 136] on div "next image" at bounding box center [548, 134] width 26 height 256
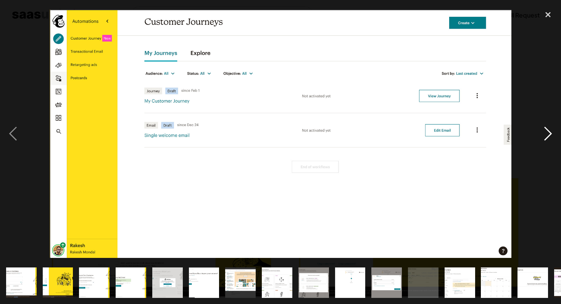
click at [549, 136] on div "next image" at bounding box center [548, 134] width 26 height 256
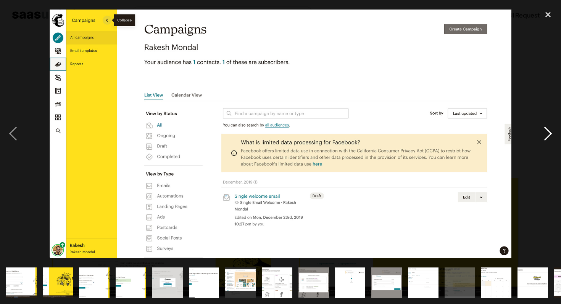
click at [549, 136] on div "next image" at bounding box center [548, 134] width 26 height 256
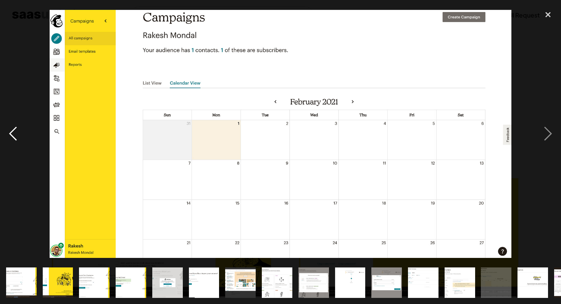
click at [11, 131] on div "previous image" at bounding box center [13, 134] width 26 height 256
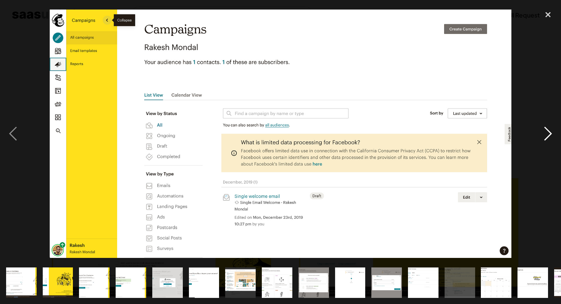
click at [547, 134] on div "next image" at bounding box center [548, 134] width 26 height 256
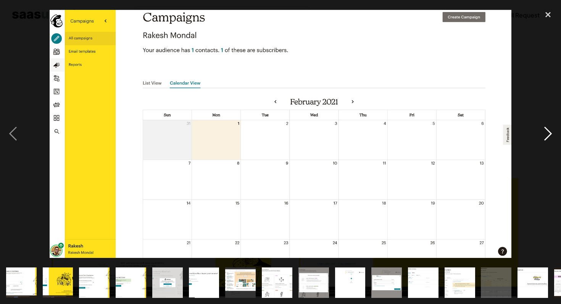
click at [547, 134] on div "next image" at bounding box center [548, 134] width 26 height 256
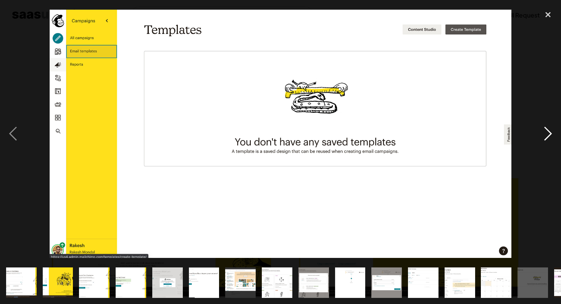
click at [547, 134] on div "next image" at bounding box center [548, 134] width 26 height 256
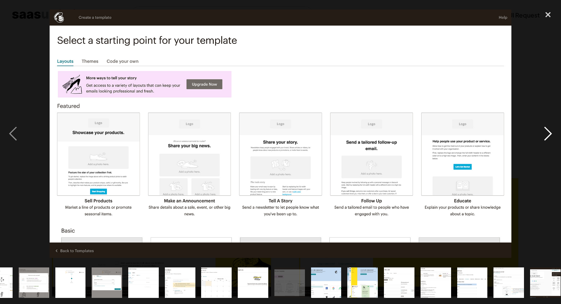
scroll to position [0, 358]
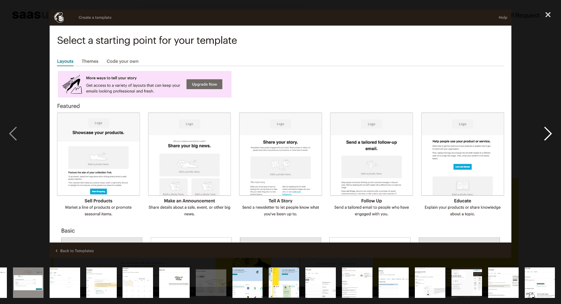
click at [547, 134] on div "next image" at bounding box center [548, 134] width 26 height 256
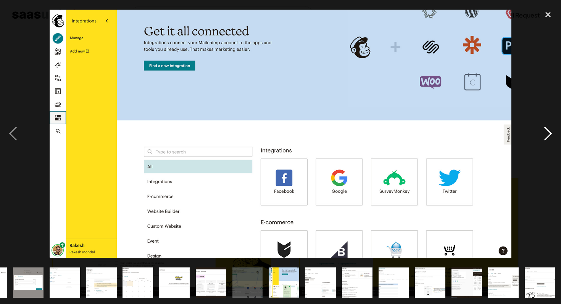
click at [547, 135] on div "next image" at bounding box center [548, 134] width 26 height 256
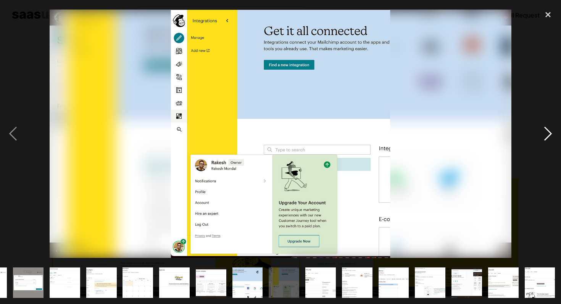
click at [547, 135] on div "next image" at bounding box center [548, 134] width 26 height 256
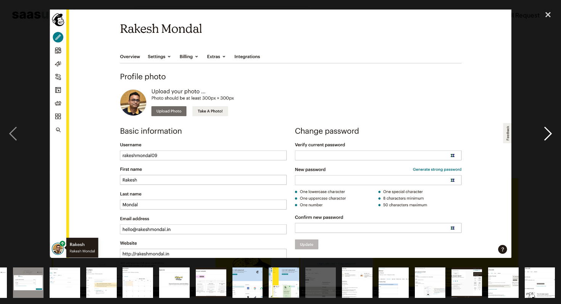
click at [547, 135] on div "next image" at bounding box center [548, 134] width 26 height 256
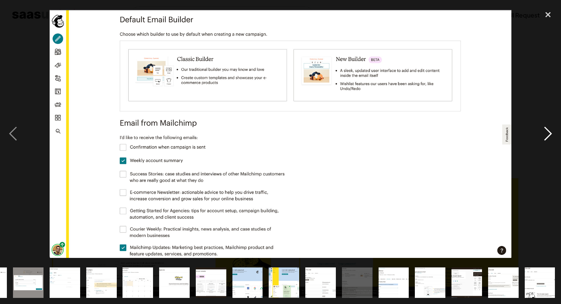
click at [547, 135] on div "next image" at bounding box center [548, 134] width 26 height 256
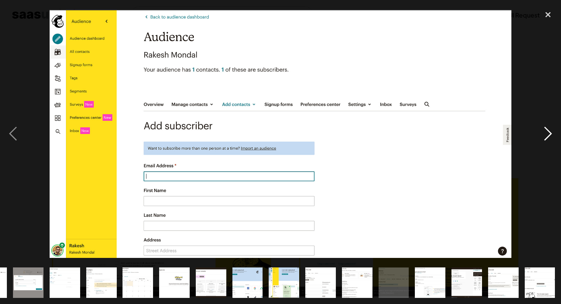
click at [547, 135] on div "next image" at bounding box center [548, 134] width 26 height 256
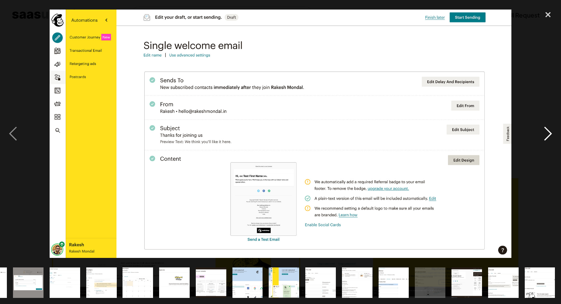
click at [547, 135] on div "next image" at bounding box center [548, 134] width 26 height 256
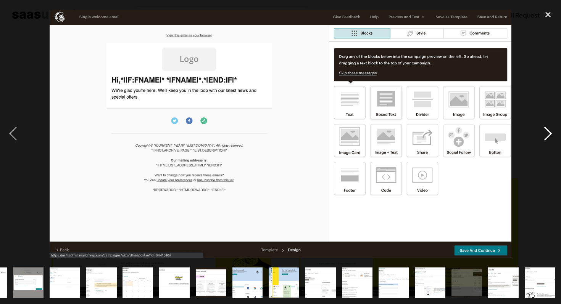
click at [547, 135] on div "next image" at bounding box center [548, 134] width 26 height 256
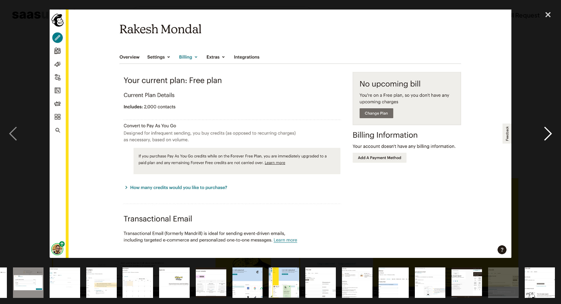
click at [547, 135] on div "next image" at bounding box center [548, 134] width 26 height 256
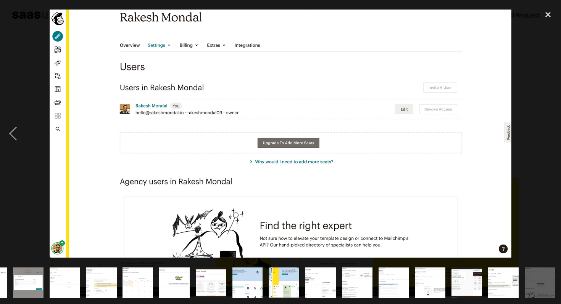
click at [547, 135] on div "next image" at bounding box center [548, 134] width 26 height 256
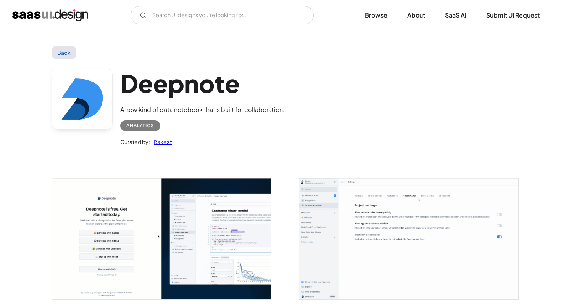
click at [216, 222] on img "open lightbox" at bounding box center [161, 239] width 219 height 121
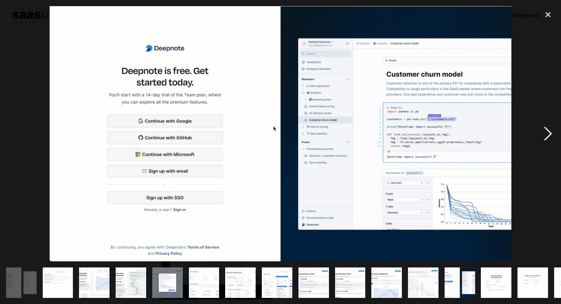
click at [545, 134] on div "next image" at bounding box center [548, 134] width 26 height 256
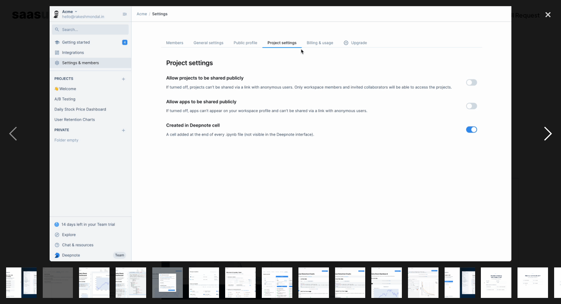
click at [545, 134] on div "next image" at bounding box center [548, 134] width 26 height 256
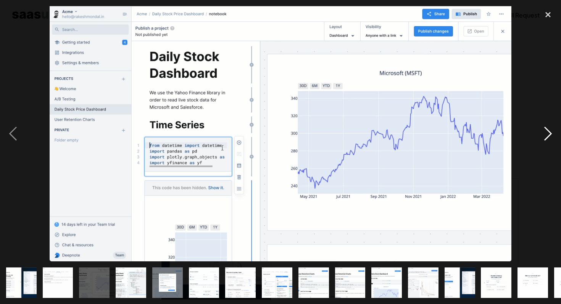
click at [545, 134] on div "next image" at bounding box center [548, 134] width 26 height 256
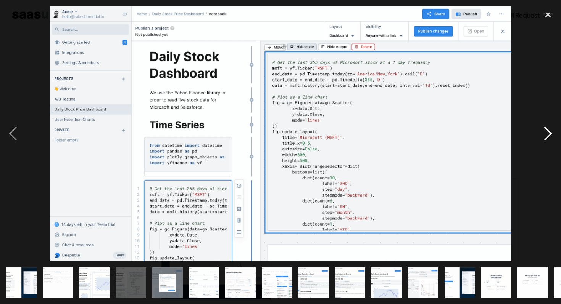
click at [545, 134] on div "next image" at bounding box center [548, 134] width 26 height 256
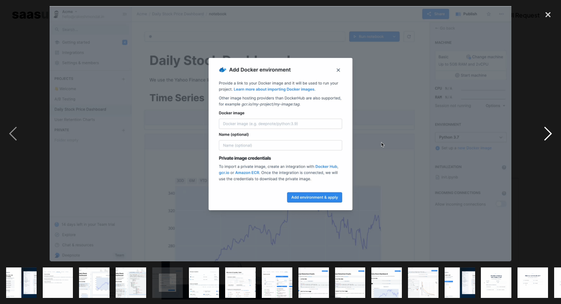
click at [545, 134] on div "next image" at bounding box center [548, 134] width 26 height 256
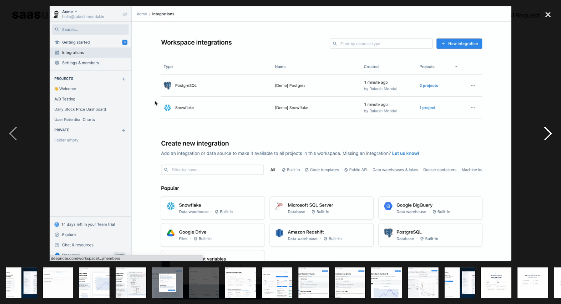
click at [545, 134] on div "next image" at bounding box center [548, 134] width 26 height 256
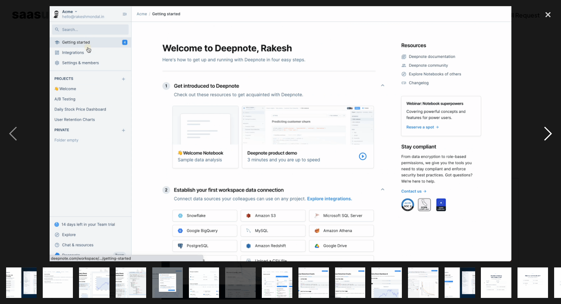
click at [545, 134] on div "next image" at bounding box center [548, 134] width 26 height 256
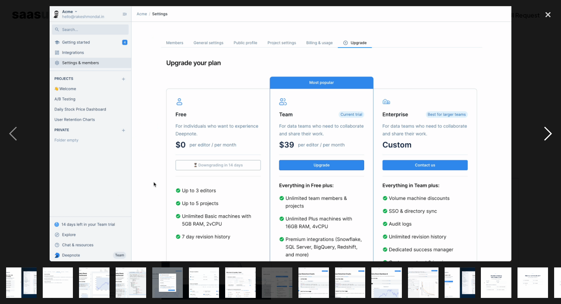
click at [545, 134] on div "next image" at bounding box center [548, 134] width 26 height 256
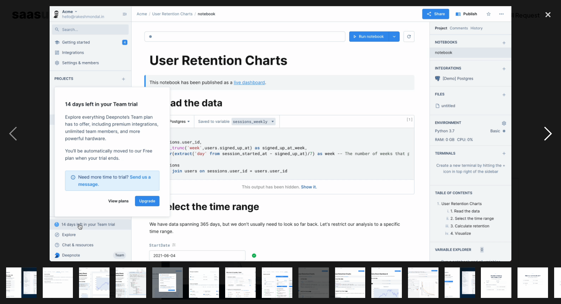
click at [545, 134] on div "next image" at bounding box center [548, 134] width 26 height 256
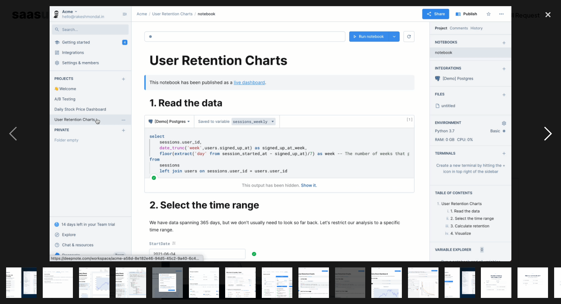
click at [545, 134] on div "next image" at bounding box center [548, 134] width 26 height 256
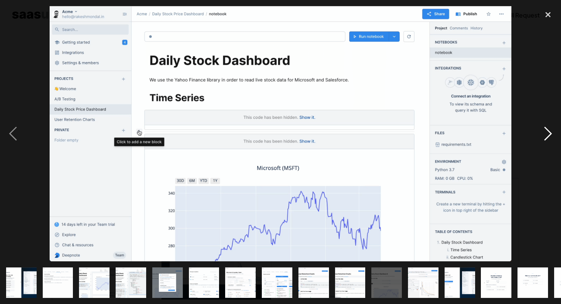
click at [545, 134] on div "next image" at bounding box center [548, 134] width 26 height 256
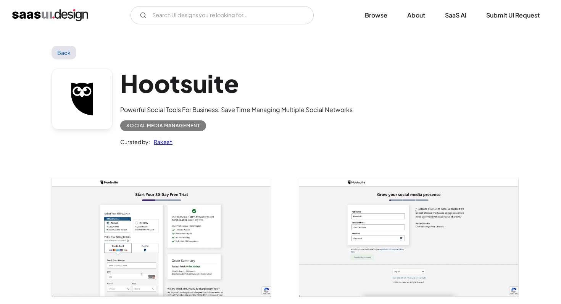
click at [131, 229] on img "open lightbox" at bounding box center [161, 238] width 219 height 118
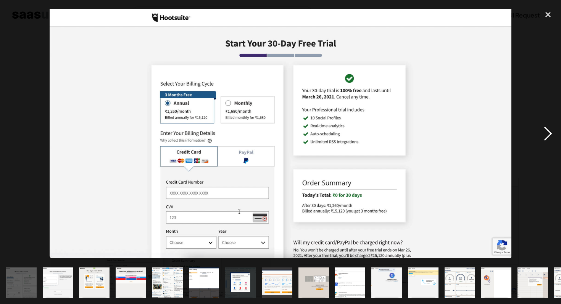
click at [544, 134] on div "next image" at bounding box center [548, 134] width 26 height 256
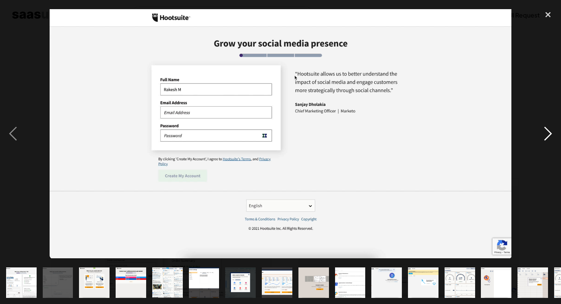
click at [544, 134] on div "next image" at bounding box center [548, 134] width 26 height 256
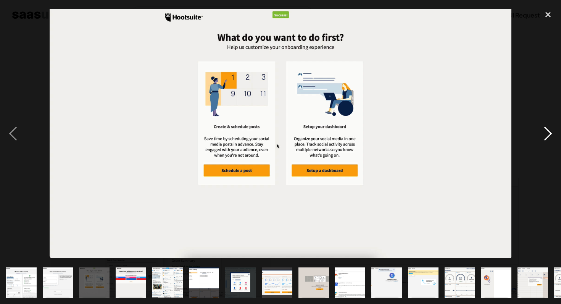
click at [544, 134] on div "next image" at bounding box center [548, 134] width 26 height 256
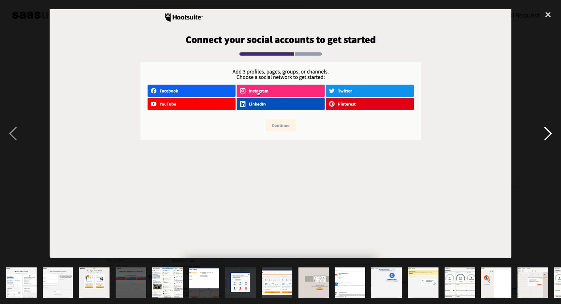
click at [544, 134] on div "next image" at bounding box center [548, 134] width 26 height 256
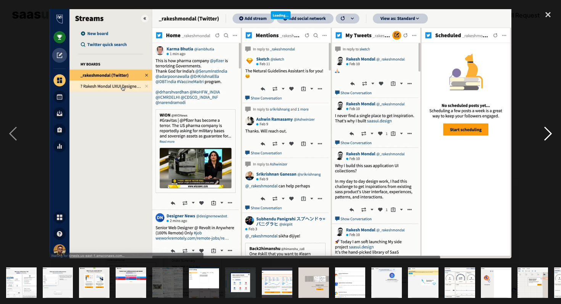
click at [544, 134] on div "next image" at bounding box center [548, 134] width 26 height 256
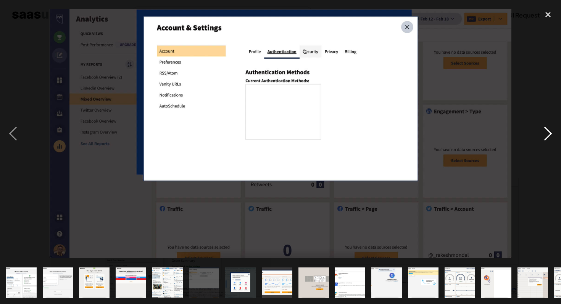
click at [544, 134] on div "next image" at bounding box center [548, 134] width 26 height 256
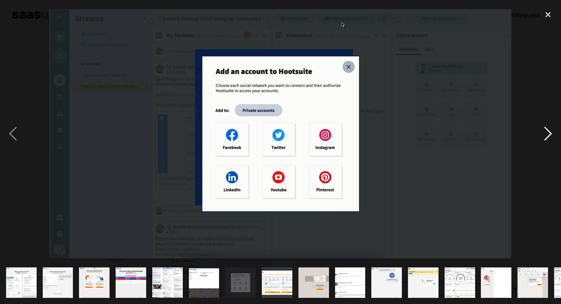
click at [544, 134] on div "next image" at bounding box center [548, 134] width 26 height 256
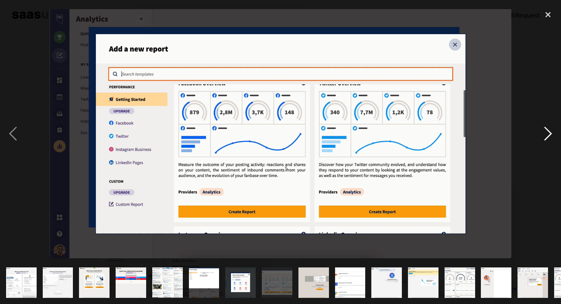
click at [544, 134] on div "next image" at bounding box center [548, 134] width 26 height 256
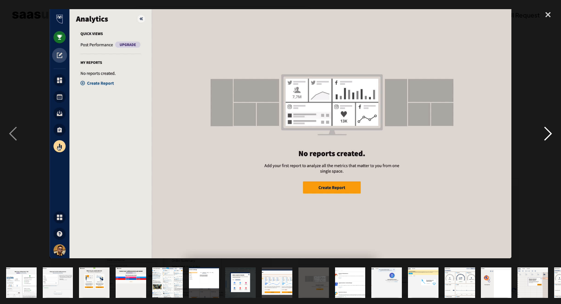
click at [544, 134] on div "next image" at bounding box center [548, 134] width 26 height 256
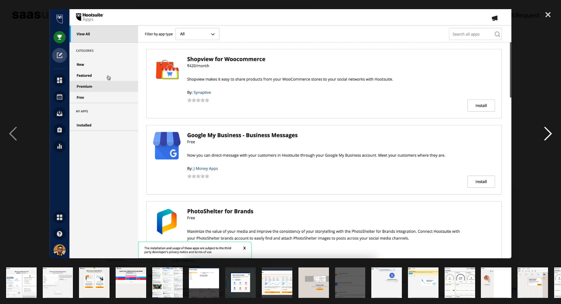
click at [544, 134] on div "next image" at bounding box center [548, 134] width 26 height 256
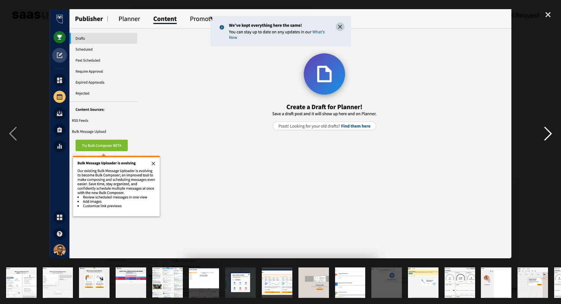
click at [544, 134] on div "next image" at bounding box center [548, 134] width 26 height 256
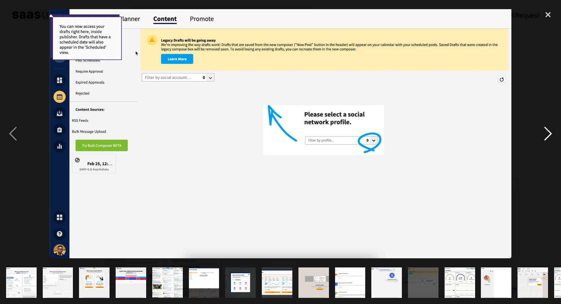
click at [544, 134] on div "next image" at bounding box center [548, 134] width 26 height 256
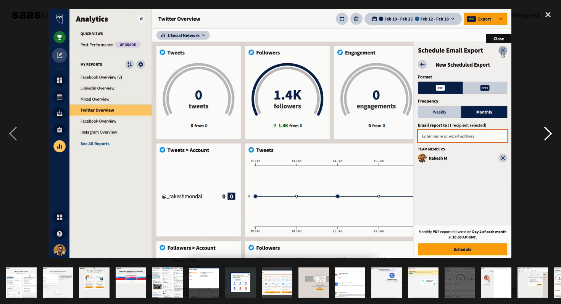
click at [544, 134] on div "next image" at bounding box center [548, 134] width 26 height 256
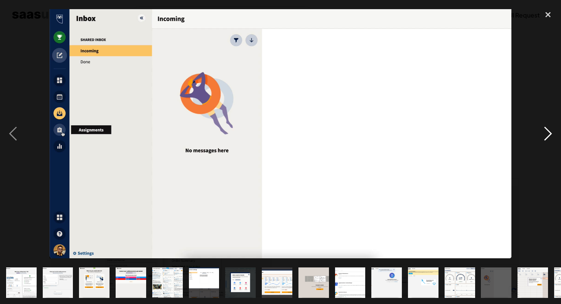
click at [544, 134] on div "next image" at bounding box center [548, 134] width 26 height 256
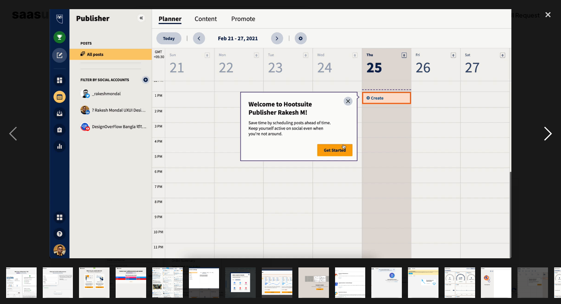
click at [544, 134] on div "next image" at bounding box center [548, 134] width 26 height 256
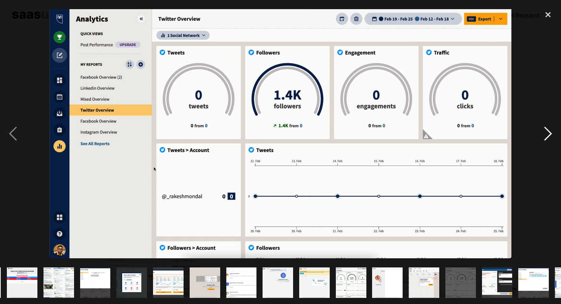
scroll to position [0, 139]
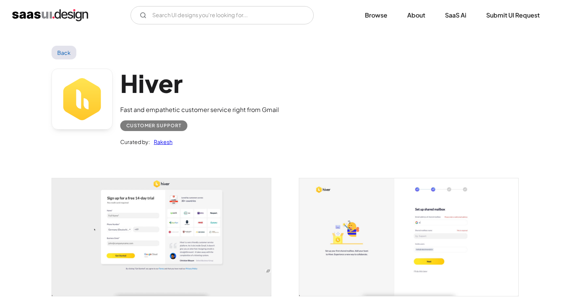
click at [162, 239] on img "open lightbox" at bounding box center [161, 238] width 219 height 118
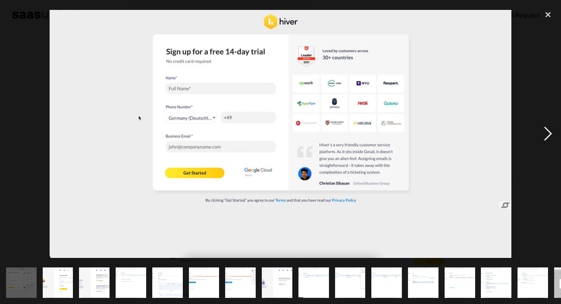
click at [545, 135] on div "next image" at bounding box center [548, 134] width 26 height 256
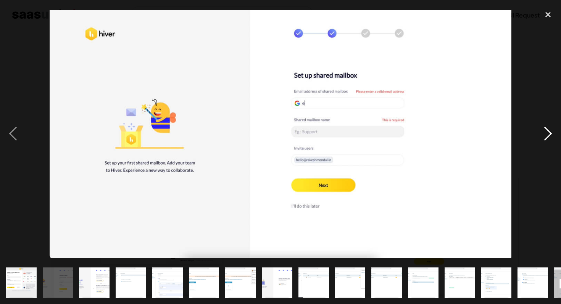
click at [545, 135] on div "next image" at bounding box center [548, 134] width 26 height 256
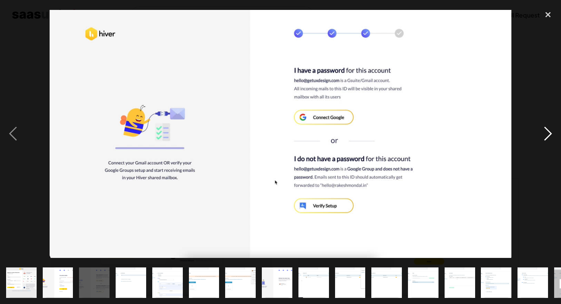
click at [545, 135] on div "next image" at bounding box center [548, 134] width 26 height 256
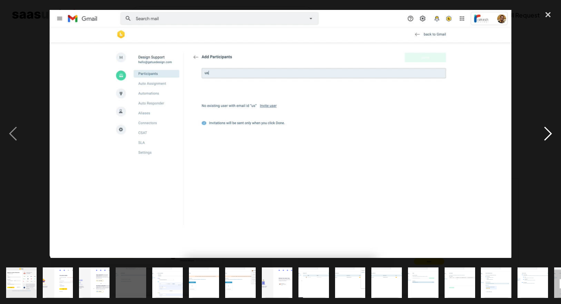
click at [545, 135] on div "next image" at bounding box center [548, 134] width 26 height 256
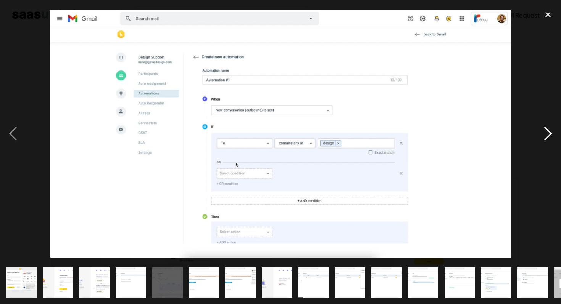
click at [545, 135] on div "next image" at bounding box center [548, 134] width 26 height 256
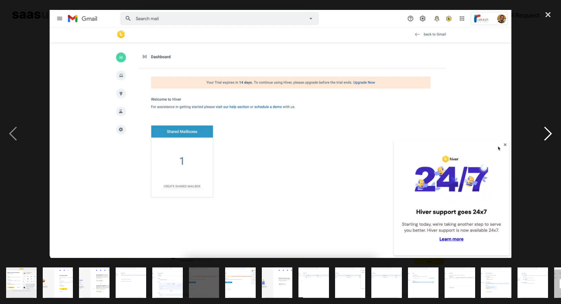
click at [545, 135] on div "next image" at bounding box center [548, 134] width 26 height 256
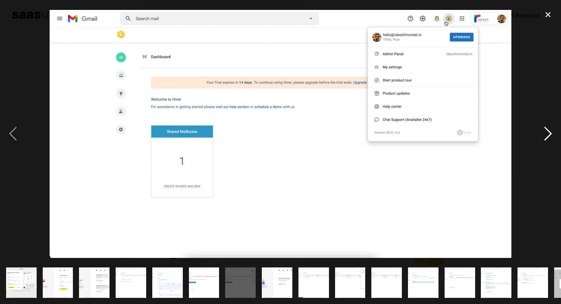
click at [545, 135] on div "next image" at bounding box center [548, 134] width 26 height 256
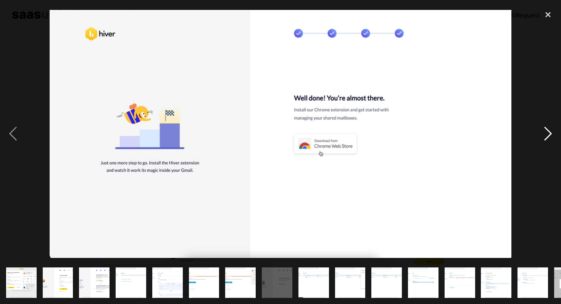
click at [545, 135] on div "next image" at bounding box center [548, 134] width 26 height 256
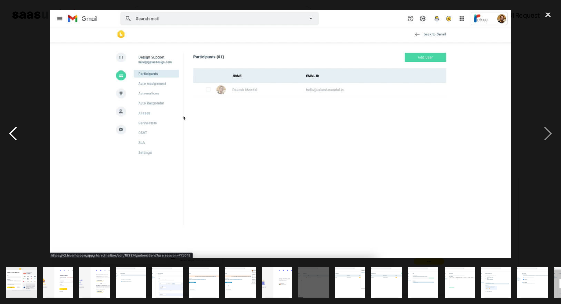
click at [13, 140] on div "previous image" at bounding box center [13, 134] width 26 height 256
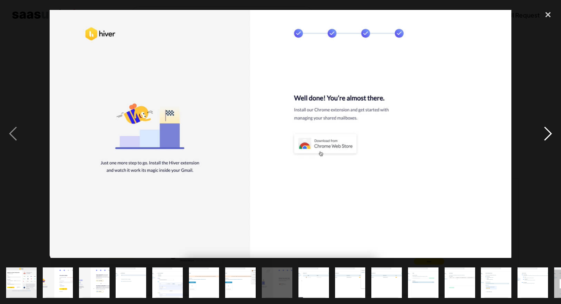
click at [545, 137] on div "next image" at bounding box center [548, 134] width 26 height 256
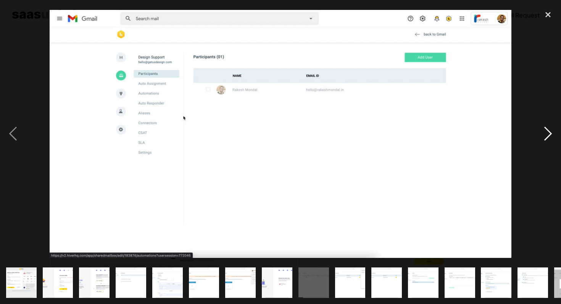
click at [545, 137] on div "next image" at bounding box center [548, 134] width 26 height 256
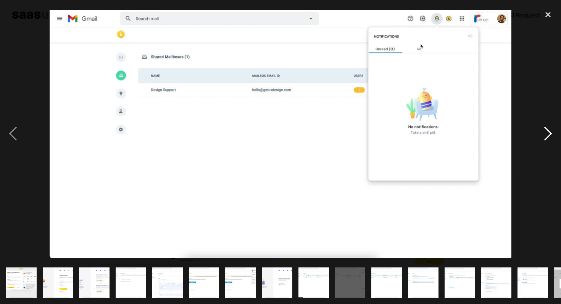
click at [545, 137] on div "next image" at bounding box center [548, 134] width 26 height 256
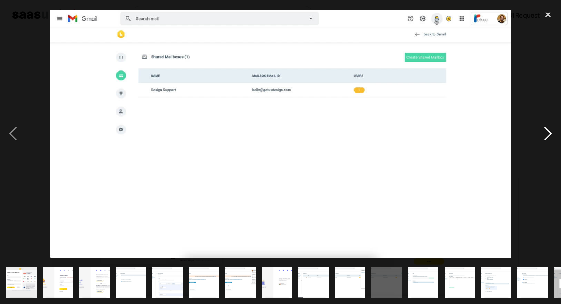
click at [545, 137] on div "next image" at bounding box center [548, 134] width 26 height 256
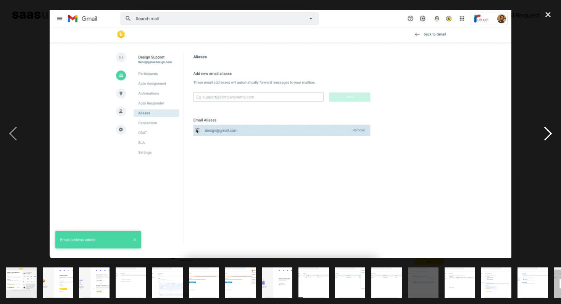
click at [545, 137] on div "next image" at bounding box center [548, 134] width 26 height 256
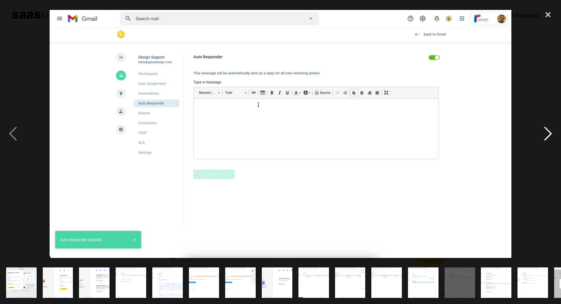
click at [545, 137] on div "next image" at bounding box center [548, 134] width 26 height 256
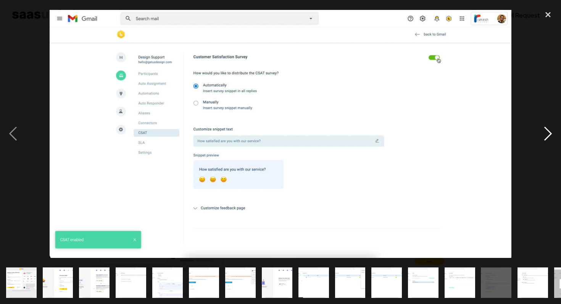
click at [545, 137] on div "next image" at bounding box center [548, 134] width 26 height 256
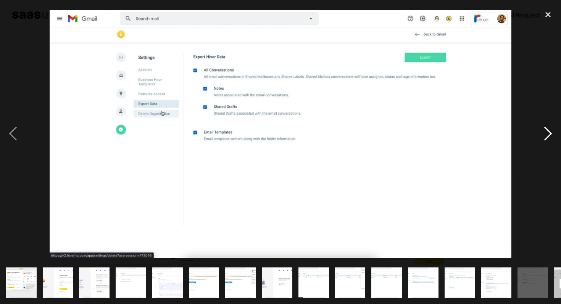
click at [545, 137] on div "next image" at bounding box center [548, 134] width 26 height 256
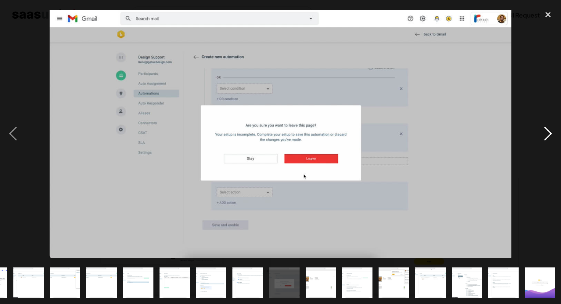
click at [545, 137] on div "next image" at bounding box center [548, 134] width 26 height 256
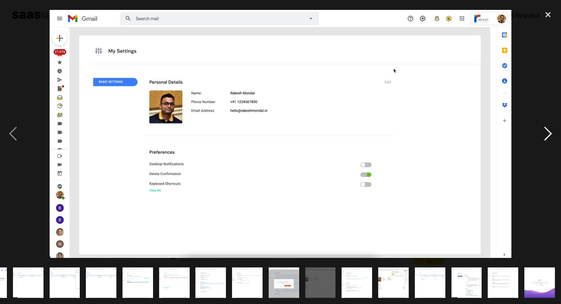
click at [545, 136] on div "next image" at bounding box center [548, 134] width 26 height 256
